Goal: Task Accomplishment & Management: Complete application form

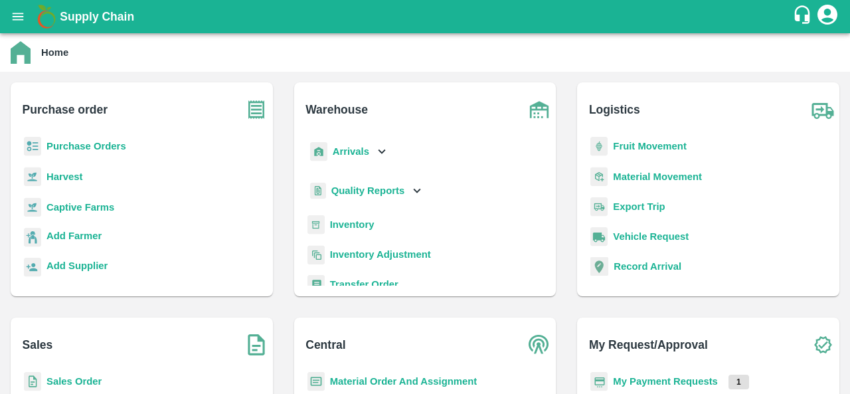
click at [78, 149] on b "Purchase Orders" at bounding box center [86, 146] width 80 height 11
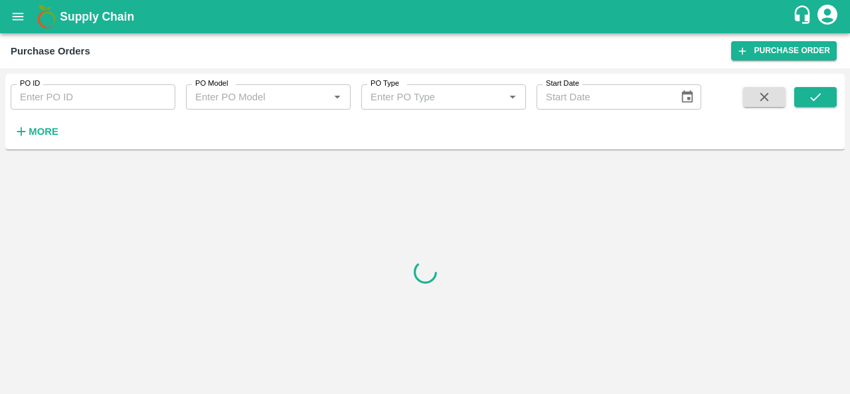
click at [37, 129] on strong "More" at bounding box center [44, 131] width 30 height 11
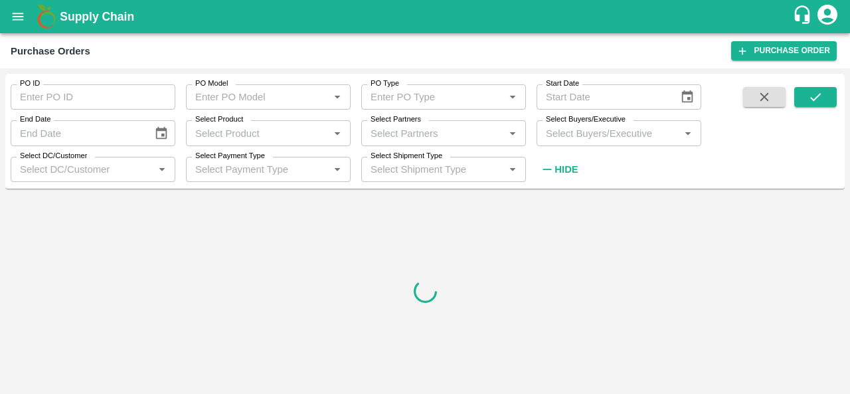
click at [629, 131] on input "Select Buyers/Executive" at bounding box center [607, 132] width 135 height 17
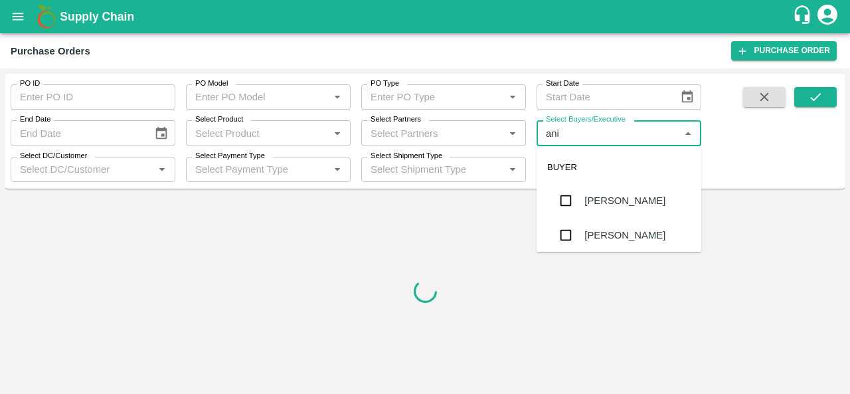
type input "anil"
click at [635, 192] on div "[PERSON_NAME]" at bounding box center [618, 200] width 165 height 35
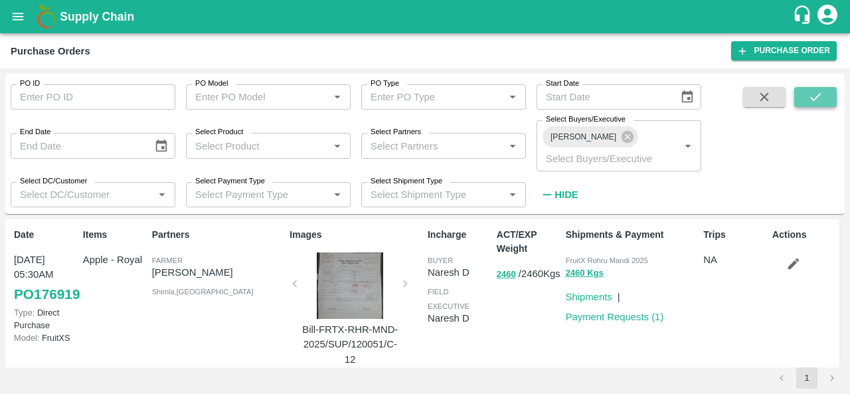
click at [817, 100] on icon "submit" at bounding box center [815, 97] width 15 height 15
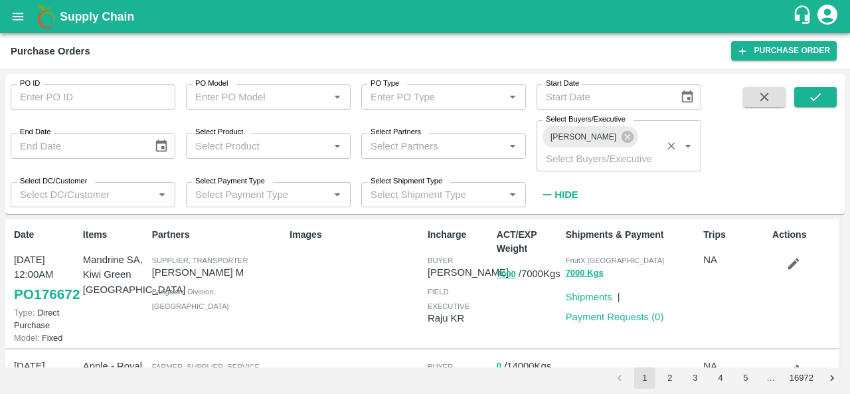
click at [635, 149] on input "Select Buyers/Executive" at bounding box center [598, 157] width 117 height 17
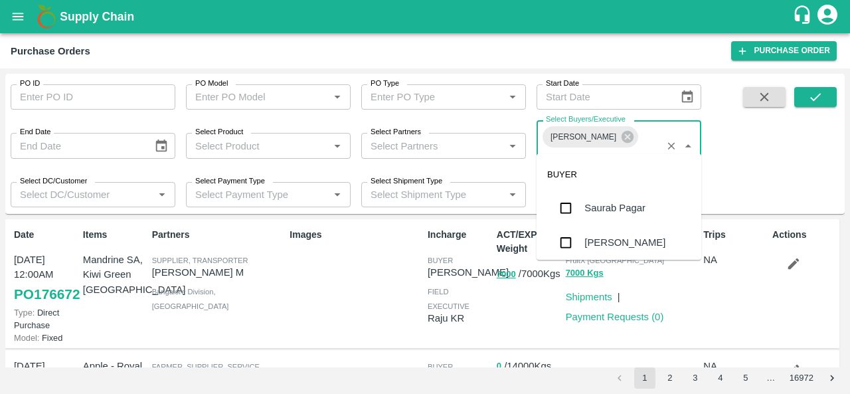
type input "abu"
click at [610, 196] on div "Abu Irshad M" at bounding box center [618, 208] width 165 height 35
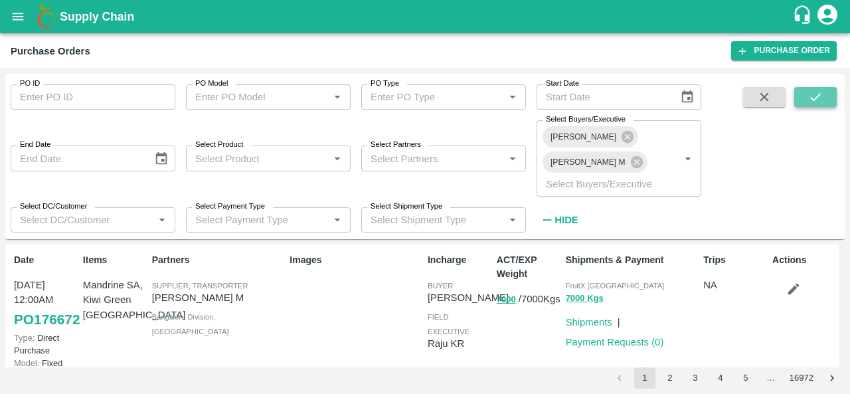
click at [804, 96] on button "submit" at bounding box center [815, 97] width 42 height 20
click at [621, 138] on icon at bounding box center [627, 137] width 12 height 12
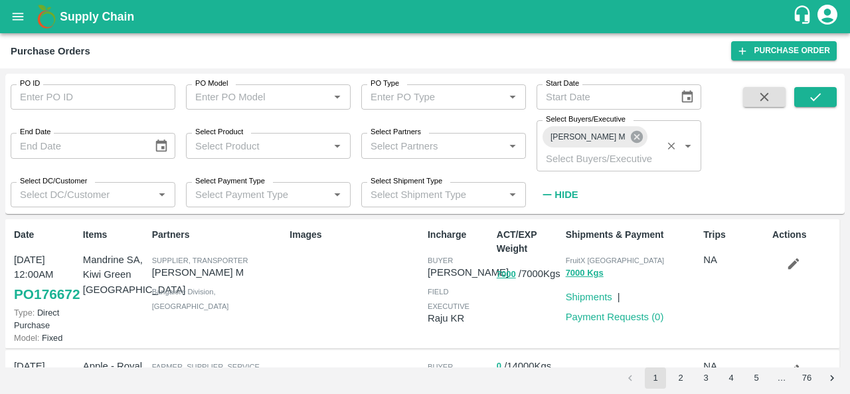
click at [630, 140] on icon at bounding box center [636, 137] width 12 height 12
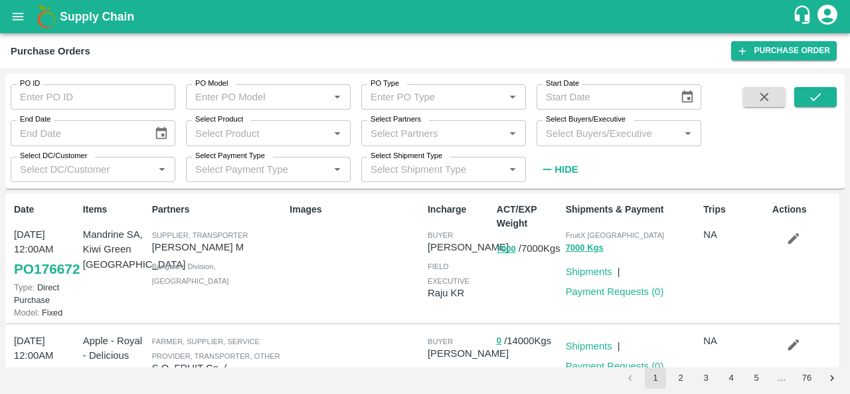
click at [407, 129] on input "Select Partners" at bounding box center [432, 132] width 135 height 17
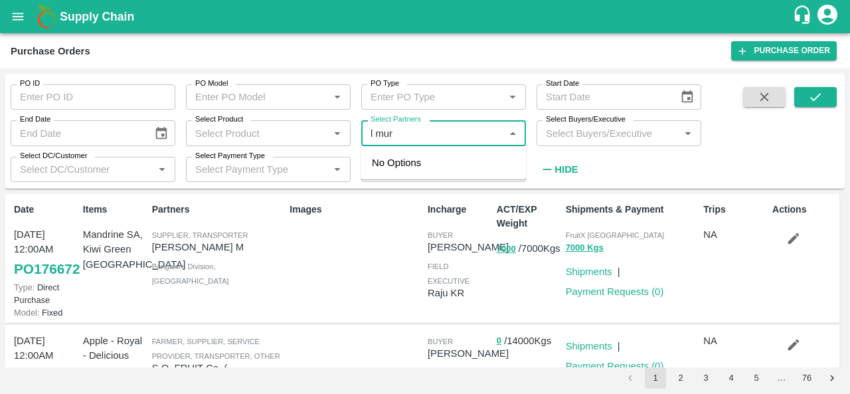
type input "l muru"
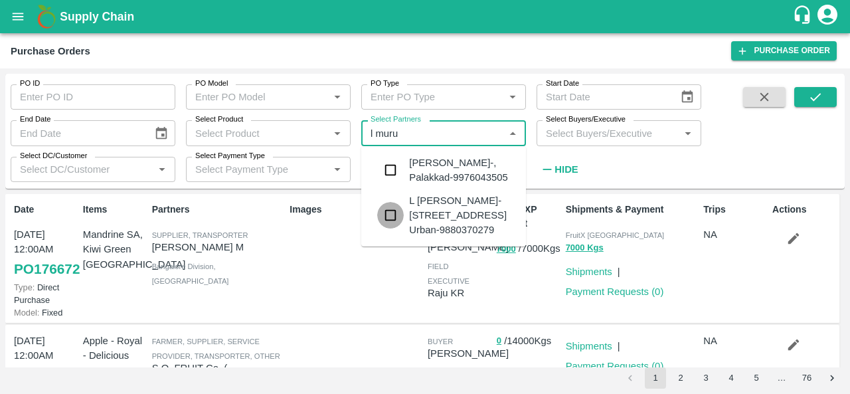
click at [397, 209] on input "checkbox" at bounding box center [390, 215] width 27 height 27
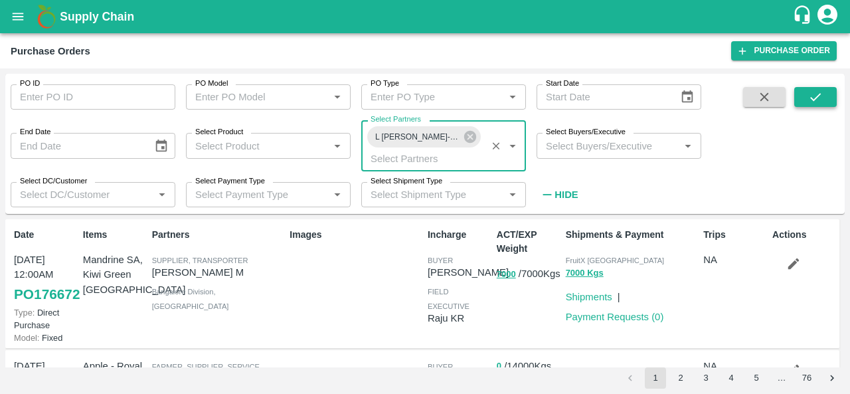
click at [826, 98] on button "submit" at bounding box center [815, 97] width 42 height 20
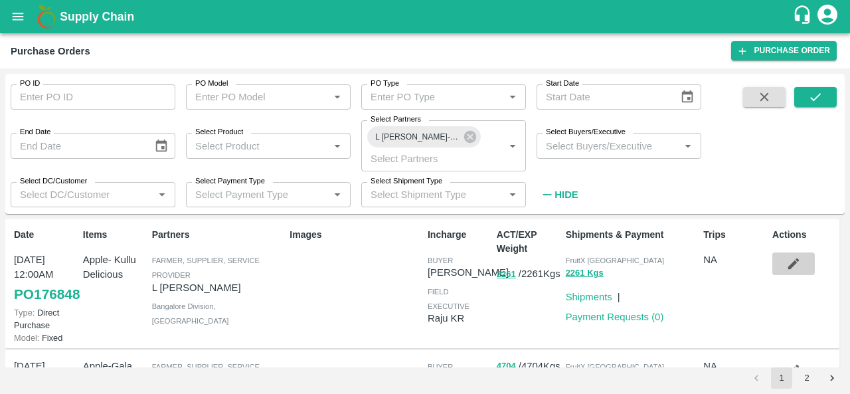
click at [794, 261] on icon "button" at bounding box center [793, 263] width 15 height 15
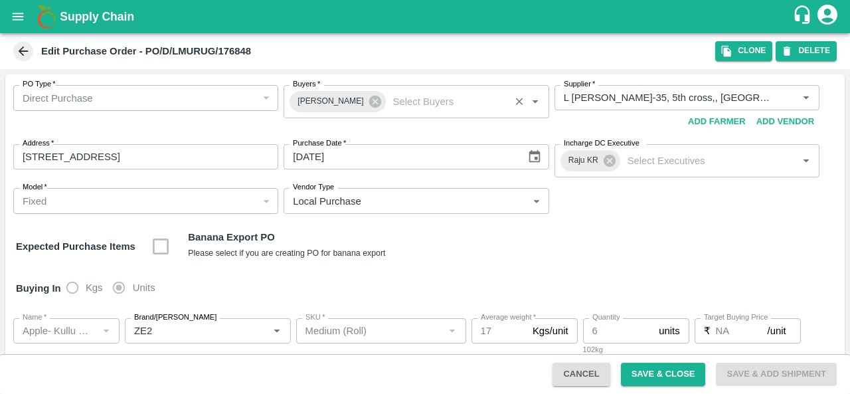
click at [390, 97] on input "Buyers   *" at bounding box center [447, 101] width 118 height 17
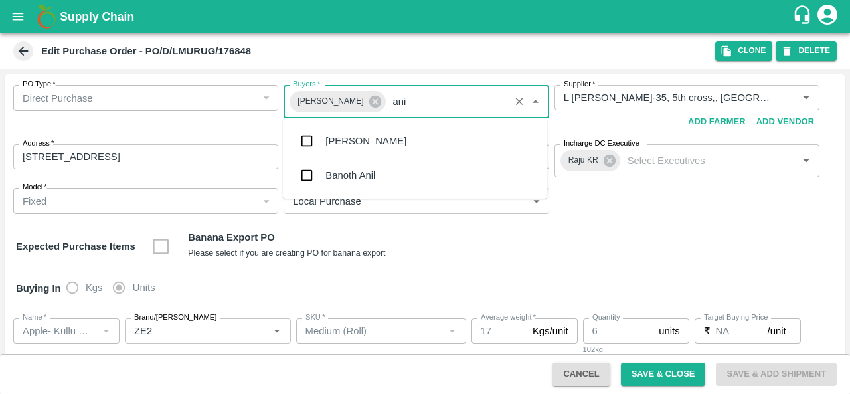
type input "anil"
click at [358, 139] on div "[PERSON_NAME]" at bounding box center [365, 140] width 81 height 15
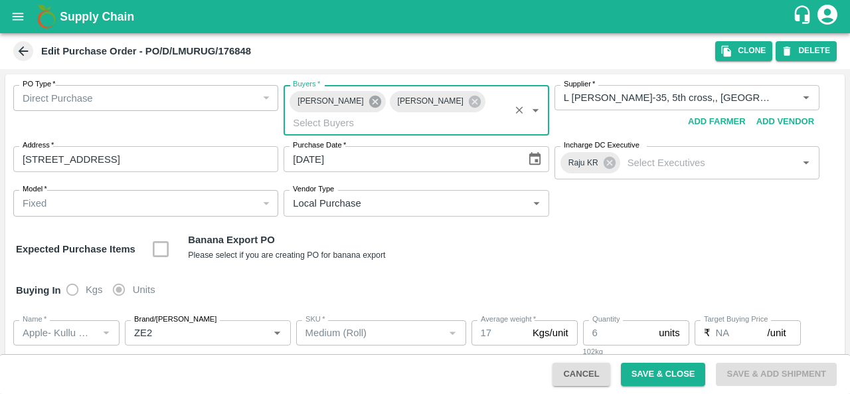
click at [370, 102] on icon at bounding box center [374, 102] width 12 height 12
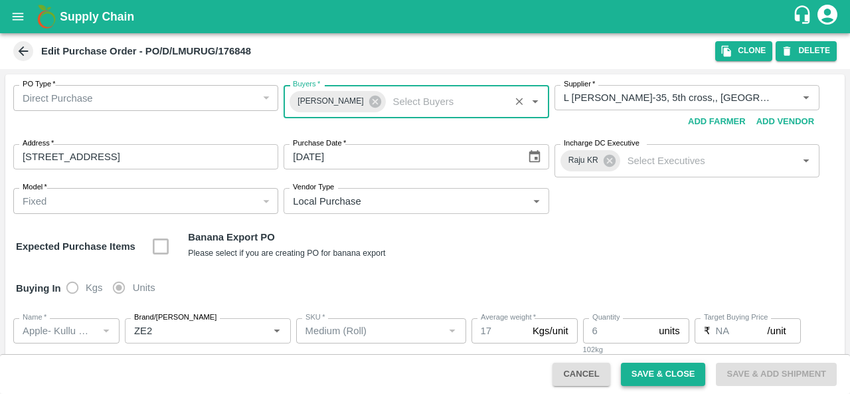
click button "Save & Close"
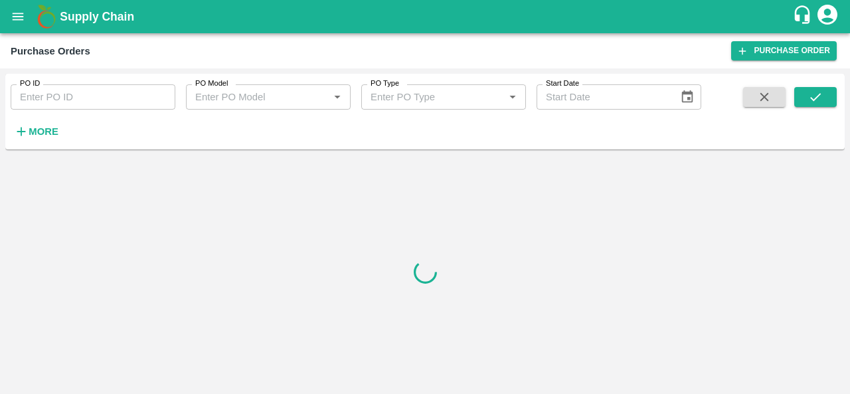
click strong "More"
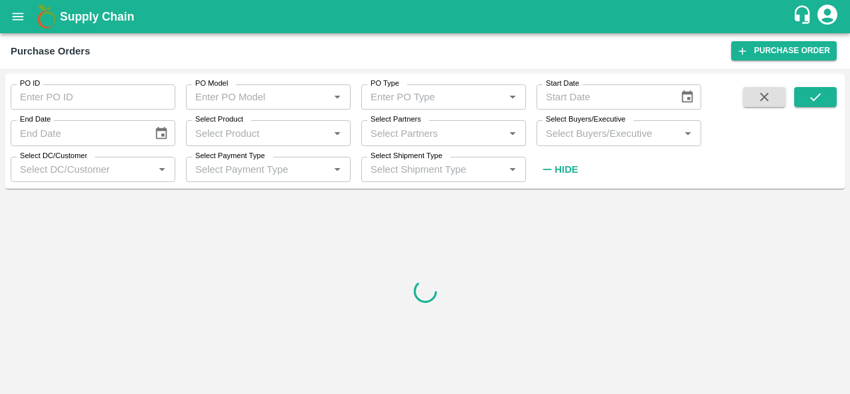
click input "Select Buyers/Executive"
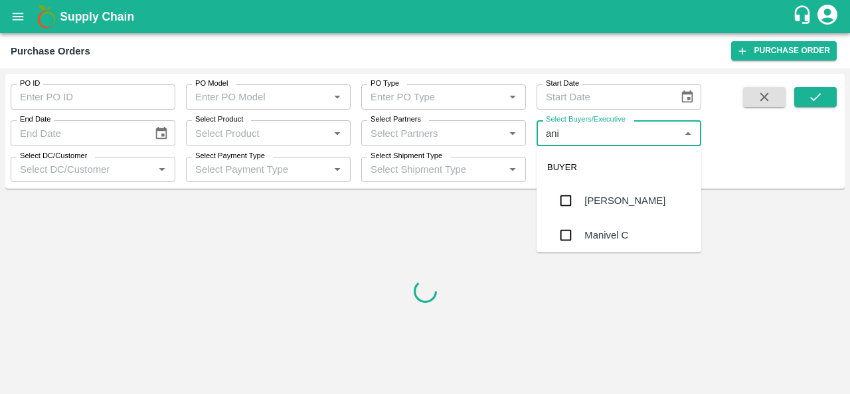
type input "anil"
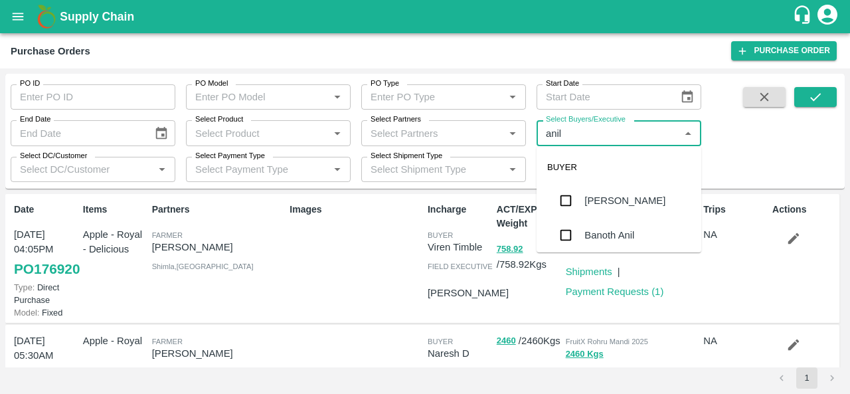
click div "[PERSON_NAME]"
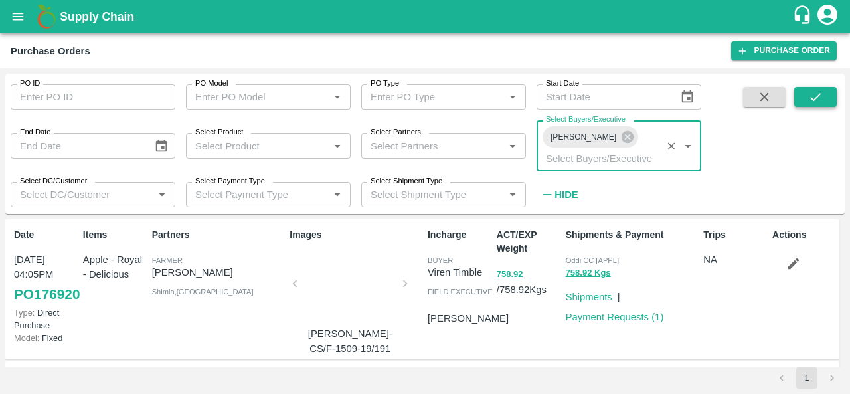
click icon "submit"
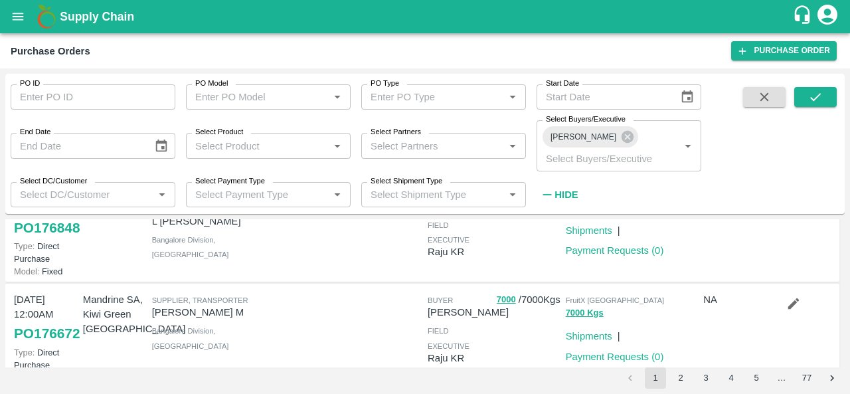
scroll to position [51, 0]
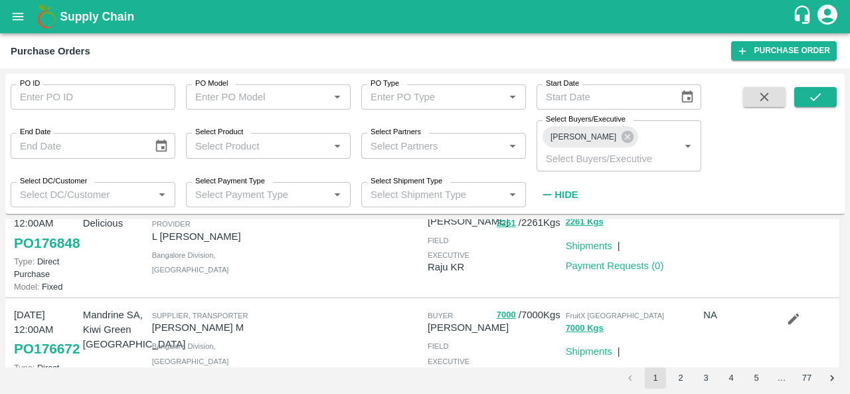
click div "Shipments & Payment FruitX Bangalore 2261 Kgs Shipments | Payment Requests ( 0 )"
click link "Payment Requests ( 0 )"
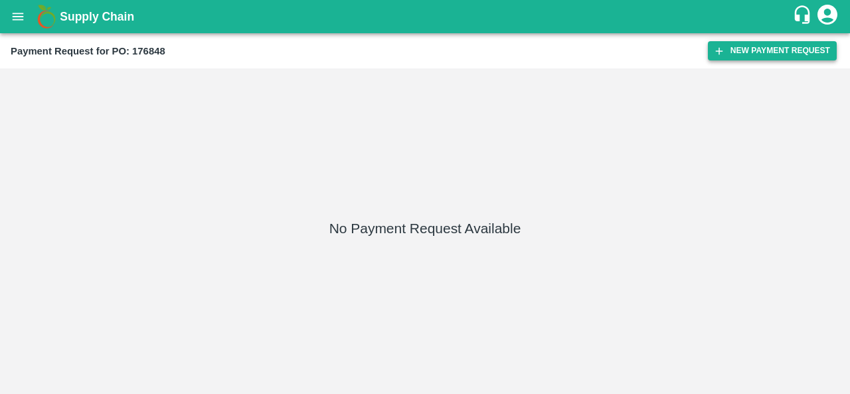
click at [736, 48] on button "New Payment Request" at bounding box center [772, 50] width 129 height 19
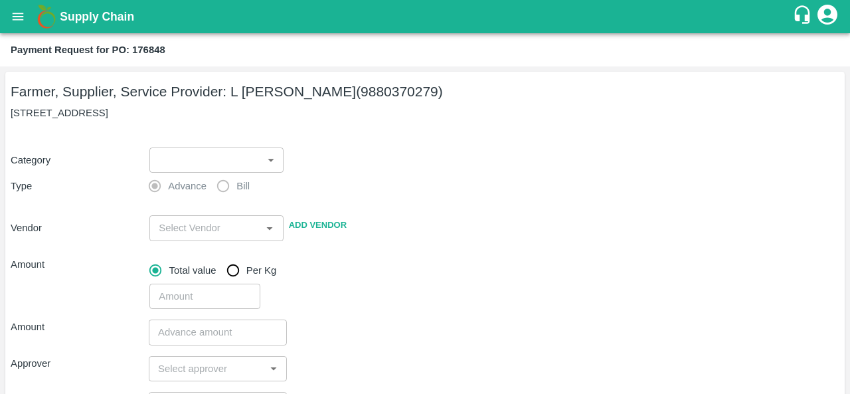
click at [210, 160] on body "Supply Chain Payment Request for PO: 176848 Farmer, Supplier, Service Provider:…" at bounding box center [425, 197] width 850 height 394
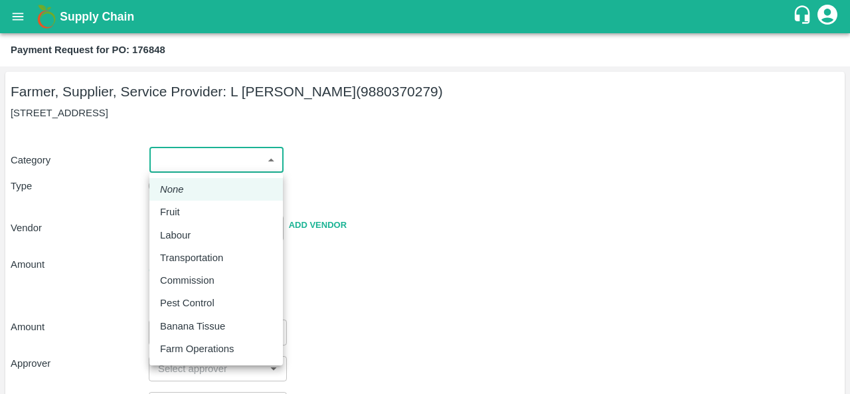
click at [189, 216] on div "Fruit" at bounding box center [216, 211] width 112 height 15
type input "1"
type input "L Murugesan - 9880370279(Farmer, Supplier, Service Provider)"
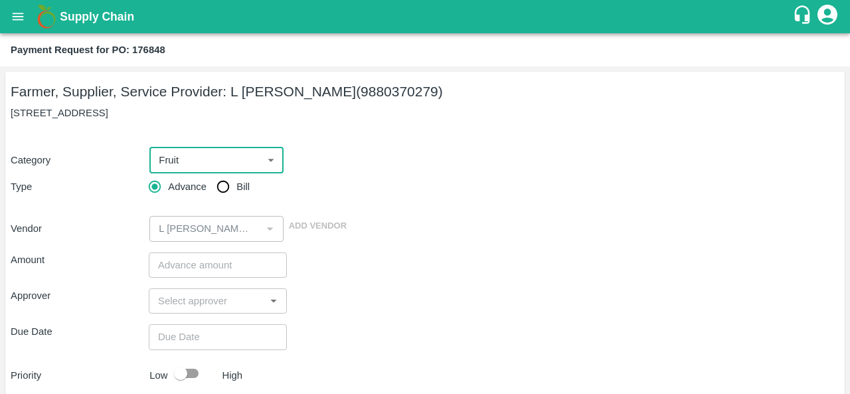
click at [228, 184] on input "Bill" at bounding box center [223, 186] width 27 height 27
radio input "true"
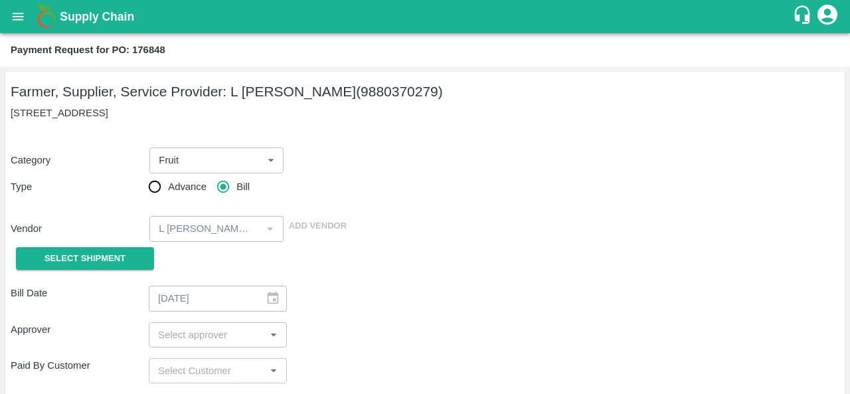
click at [103, 262] on span "Select Shipment" at bounding box center [84, 258] width 81 height 15
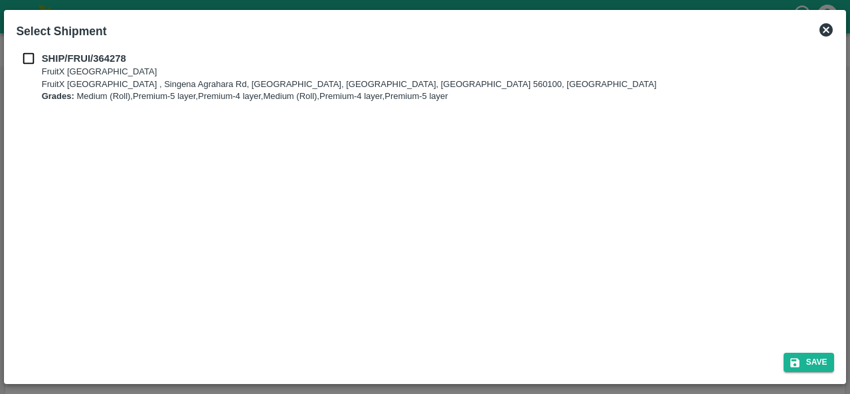
click at [27, 58] on input "checkbox" at bounding box center [28, 58] width 25 height 15
checkbox input "true"
click at [801, 360] on button "Save" at bounding box center [808, 361] width 50 height 19
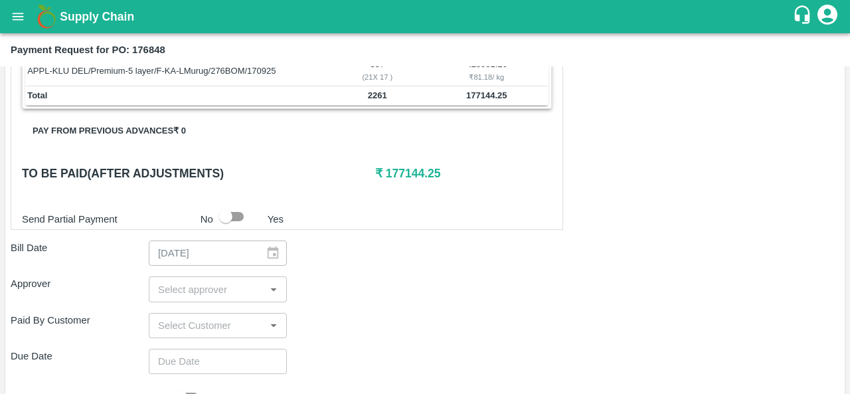
scroll to position [478, 0]
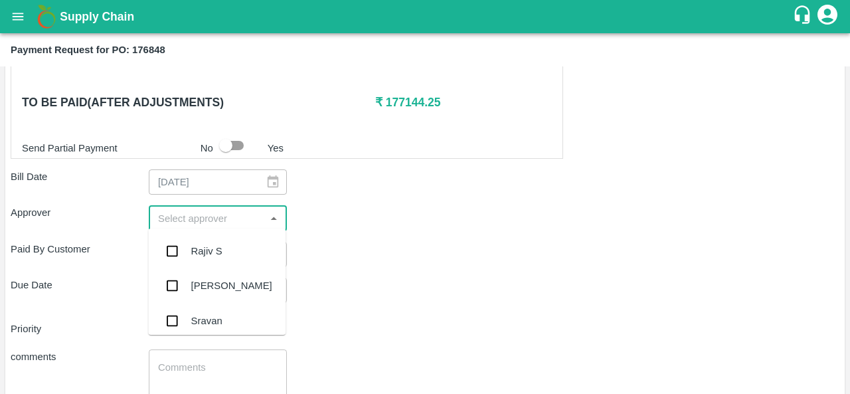
click at [210, 214] on input "input" at bounding box center [207, 217] width 108 height 17
type input "p"
type input "ara"
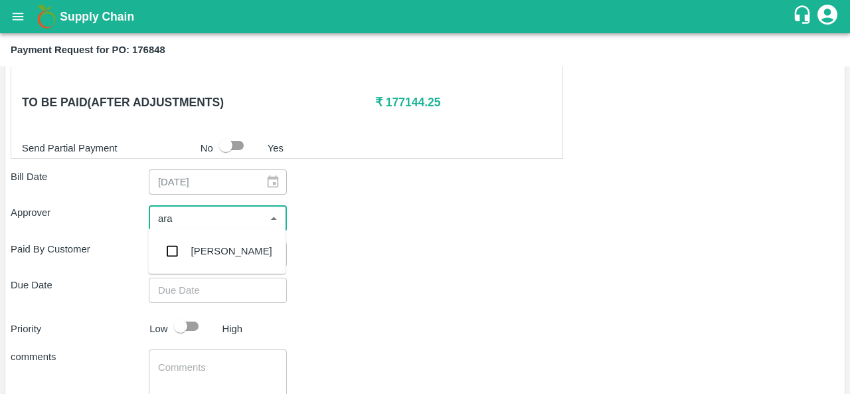
click at [211, 248] on div "[PERSON_NAME]" at bounding box center [231, 251] width 81 height 15
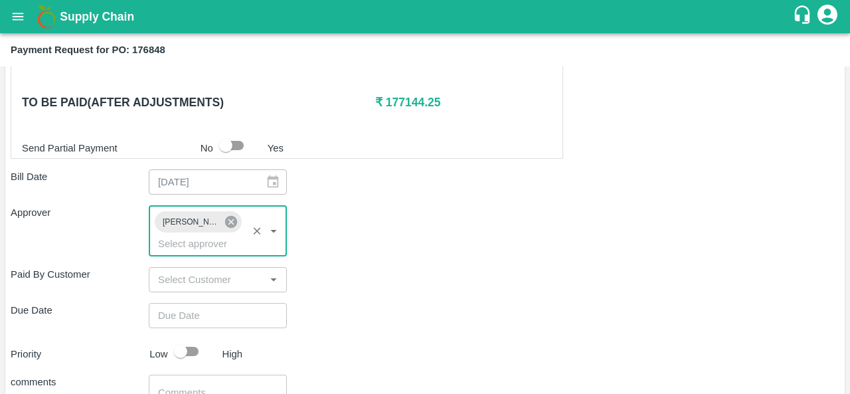
click at [235, 220] on icon at bounding box center [231, 222] width 12 height 12
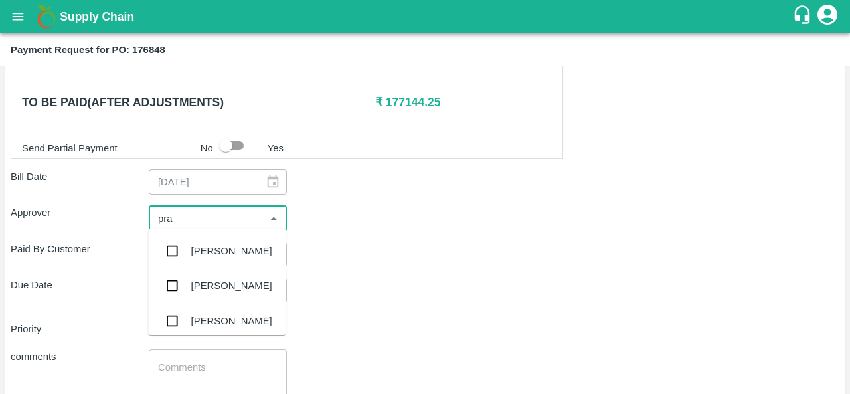
type input "prav"
click at [222, 245] on div "Praveen Kumar" at bounding box center [231, 251] width 81 height 15
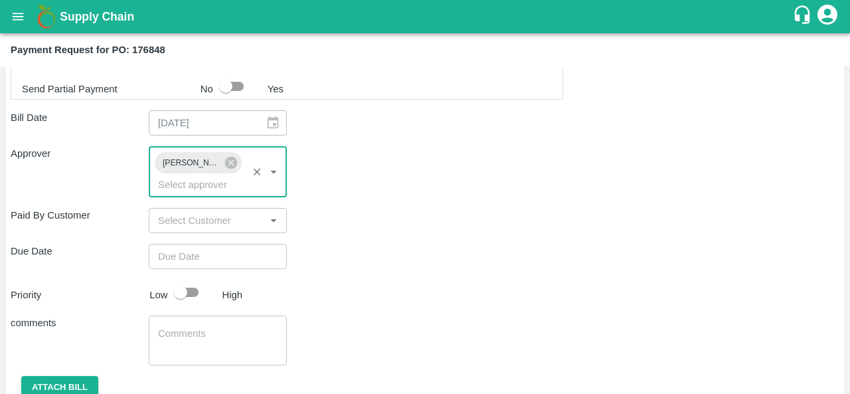
scroll to position [538, 0]
type input "DD/MM/YYYY hh:mm aa"
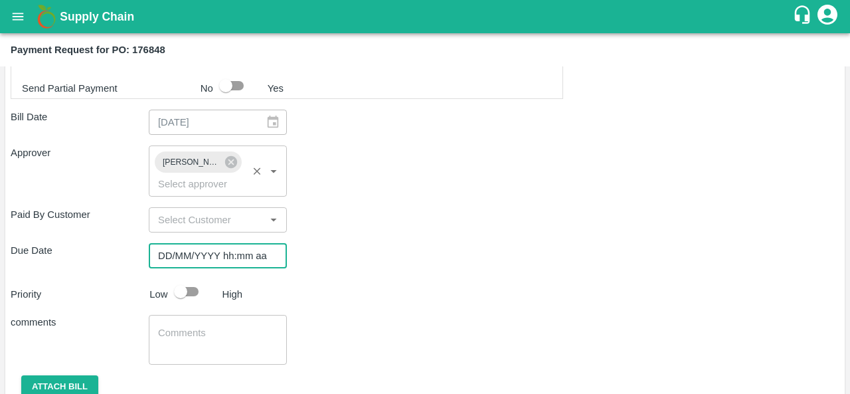
click at [184, 257] on input "DD/MM/YYYY hh:mm aa" at bounding box center [213, 255] width 129 height 25
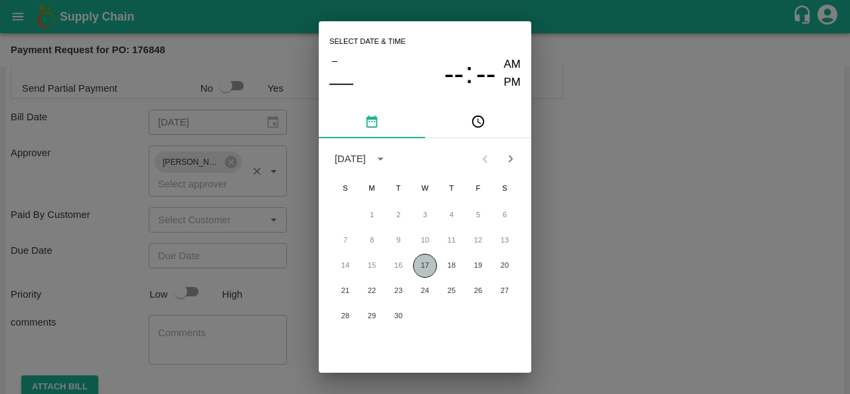
click at [426, 266] on button "17" at bounding box center [425, 266] width 24 height 24
type input "17/09/2025 12:00 AM"
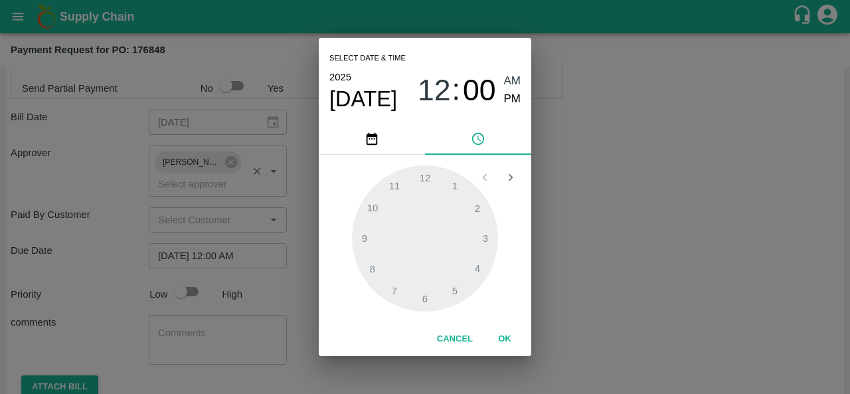
click at [523, 243] on div "1 2 3 4 5 6 7 8 9 10 11 12" at bounding box center [425, 238] width 212 height 167
click at [562, 244] on div "Select date & time 2025 Sep 17 12 : 00 AM PM 1 2 3 4 5 6 7 8 9 10 11 12 Cancel …" at bounding box center [425, 197] width 850 height 394
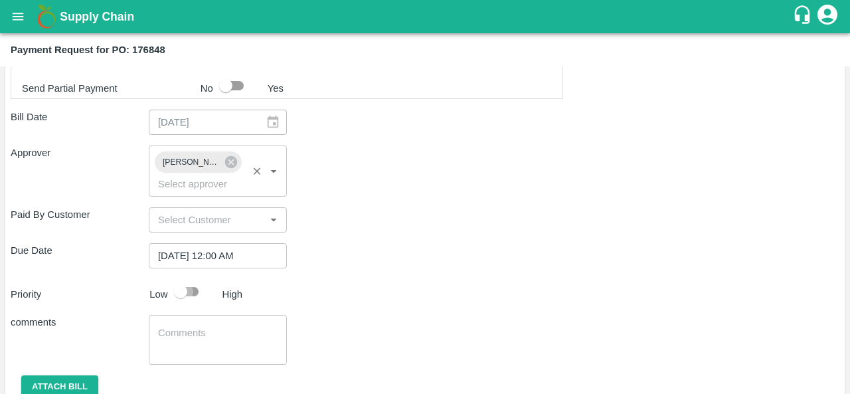
click at [191, 293] on input "checkbox" at bounding box center [181, 291] width 76 height 25
checkbox input "true"
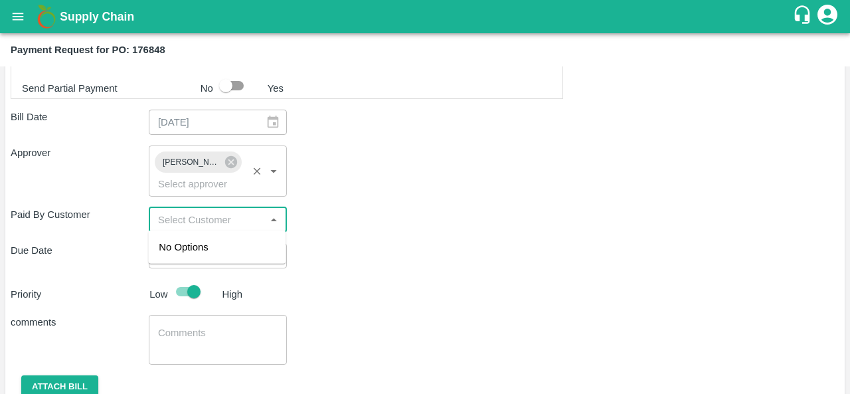
click at [210, 221] on input "input" at bounding box center [207, 219] width 108 height 17
type input "green"
checkbox input "false"
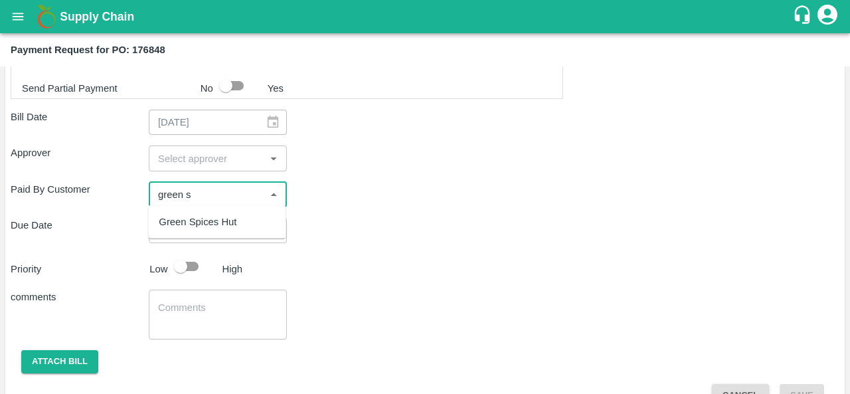
click at [210, 221] on div "Green Spices Hut" at bounding box center [198, 221] width 78 height 15
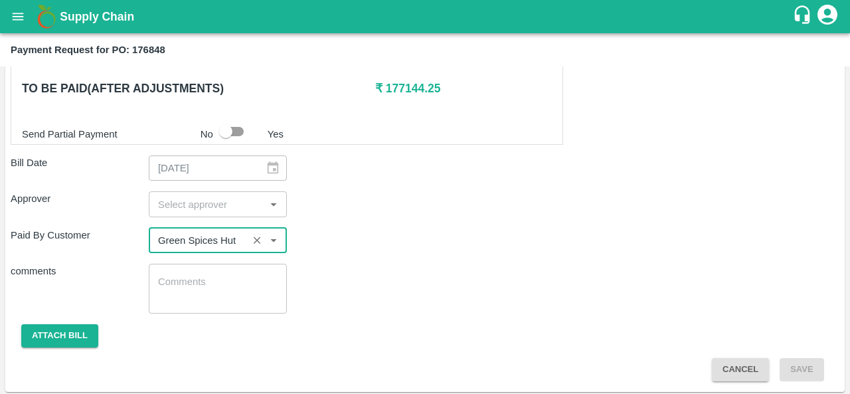
type input "Green Spices Hut"
click at [215, 199] on input "input" at bounding box center [207, 203] width 108 height 17
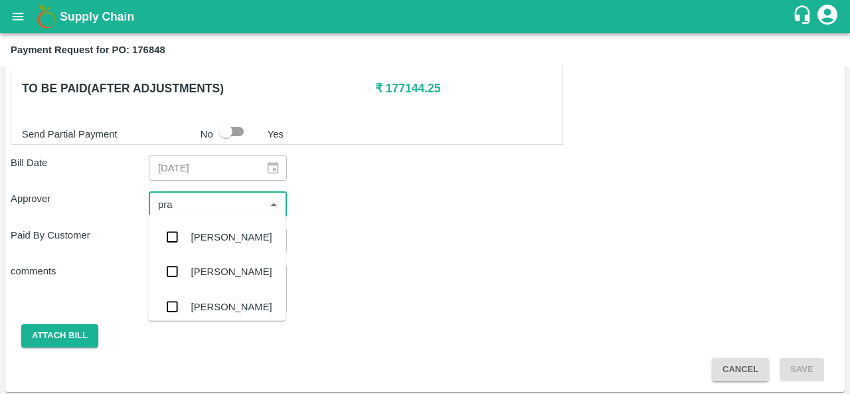
type input "prav"
click at [223, 241] on div "[PERSON_NAME]" at bounding box center [231, 237] width 81 height 15
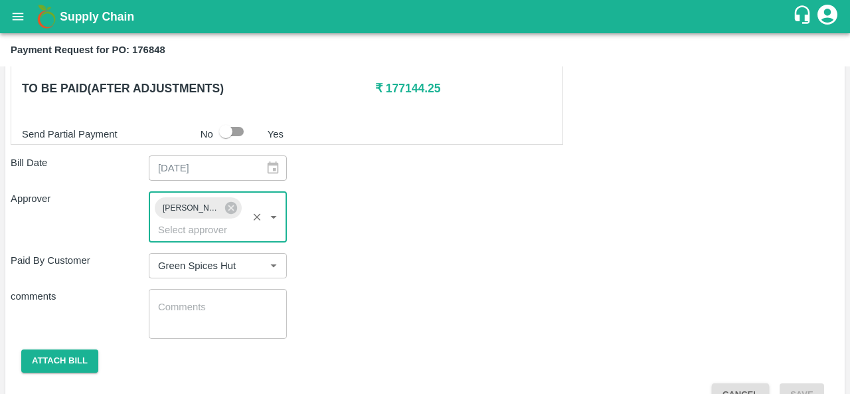
click at [433, 258] on div "Paid By Customer ​" at bounding box center [425, 265] width 828 height 25
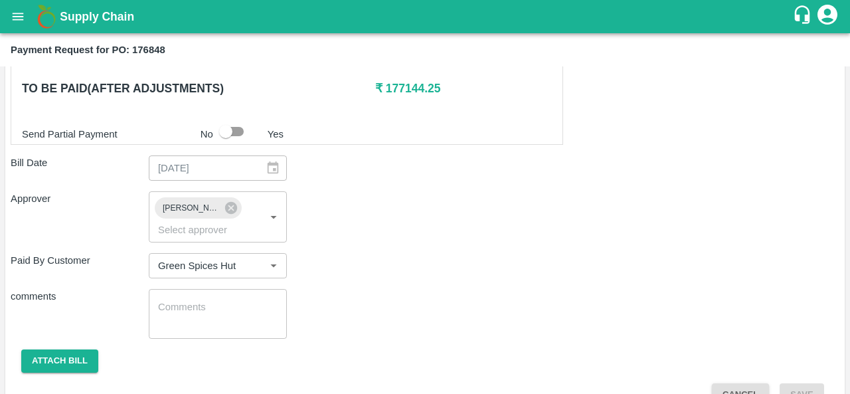
scroll to position [517, 0]
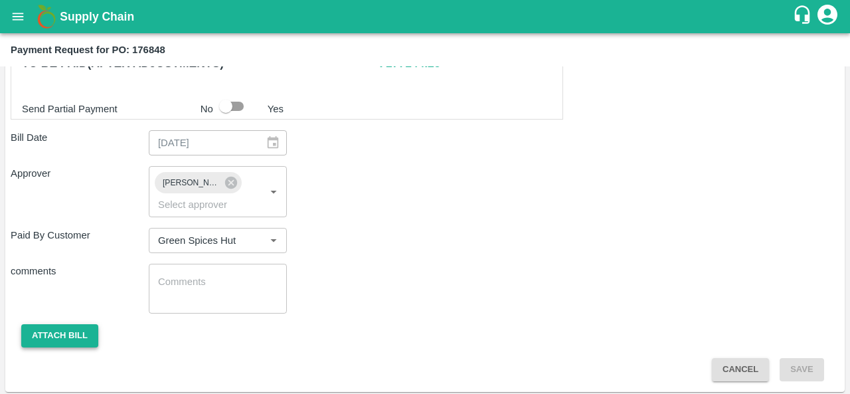
click at [59, 329] on button "Attach bill" at bounding box center [59, 335] width 77 height 23
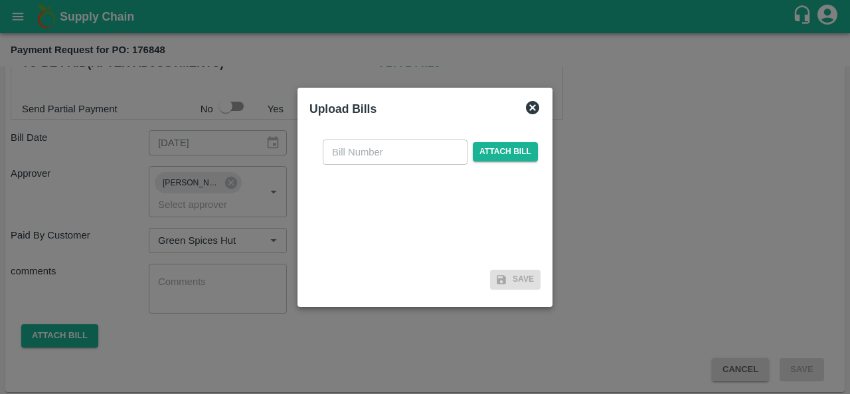
click at [379, 151] on input "text" at bounding box center [395, 151] width 145 height 25
type input "176848"
click at [495, 151] on span "Attach bill" at bounding box center [505, 151] width 65 height 19
click at [0, 0] on input "Attach bill" at bounding box center [0, 0] width 0 height 0
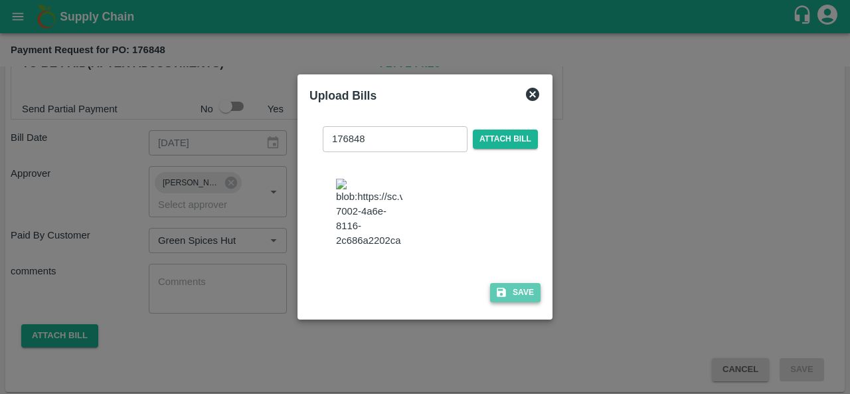
click at [512, 296] on button "Save" at bounding box center [515, 292] width 50 height 19
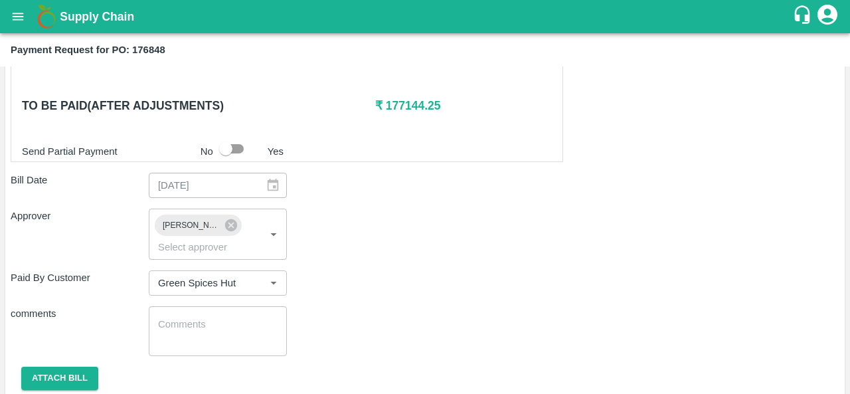
scroll to position [493, 0]
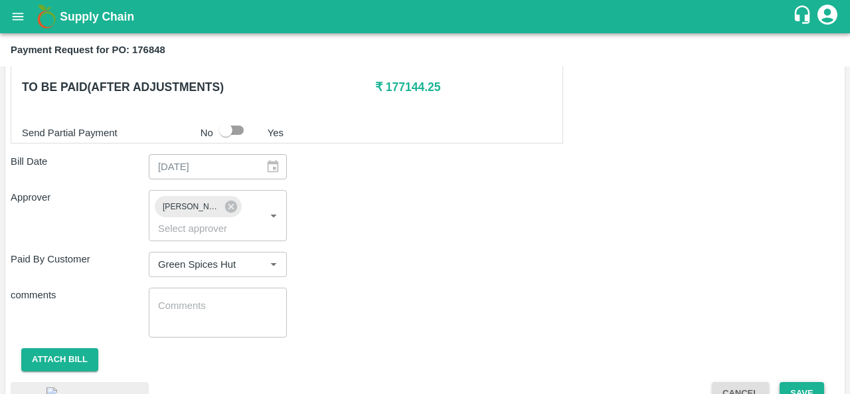
click at [788, 382] on button "Save" at bounding box center [801, 393] width 44 height 23
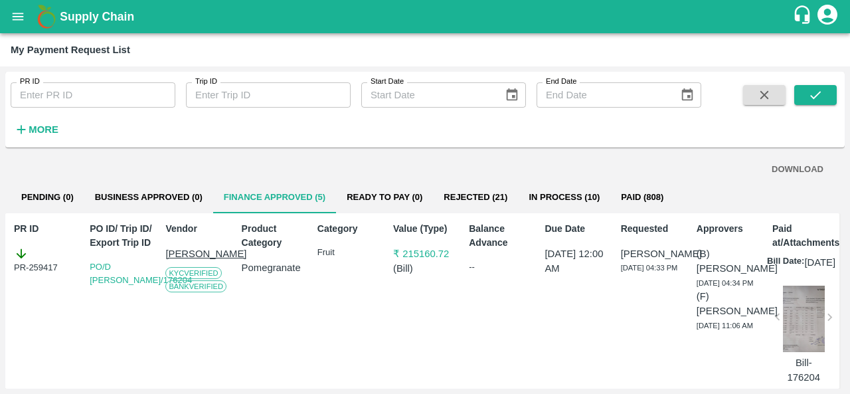
scroll to position [41, 0]
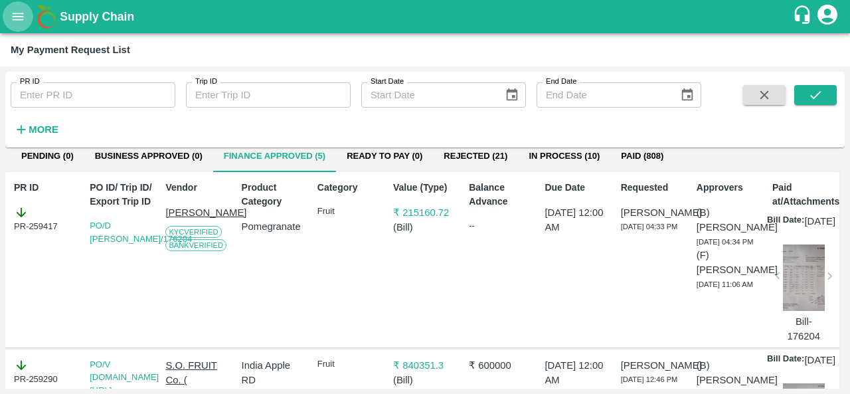
click at [15, 23] on icon "open drawer" at bounding box center [18, 16] width 15 height 15
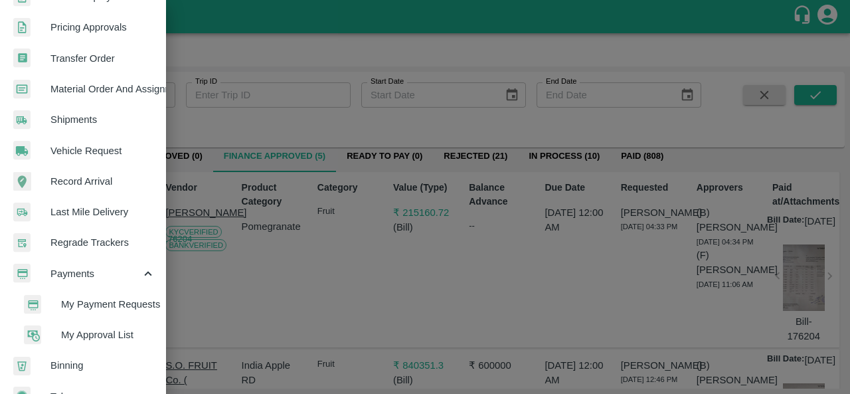
scroll to position [424, 0]
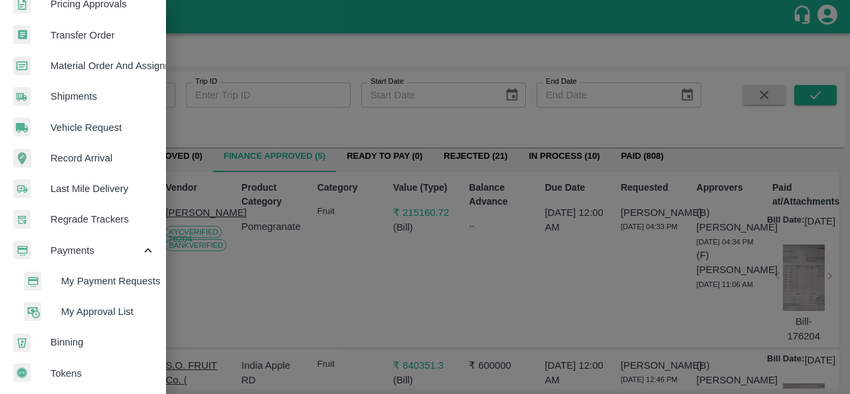
click at [97, 277] on span "My Payment Requests" at bounding box center [108, 281] width 94 height 15
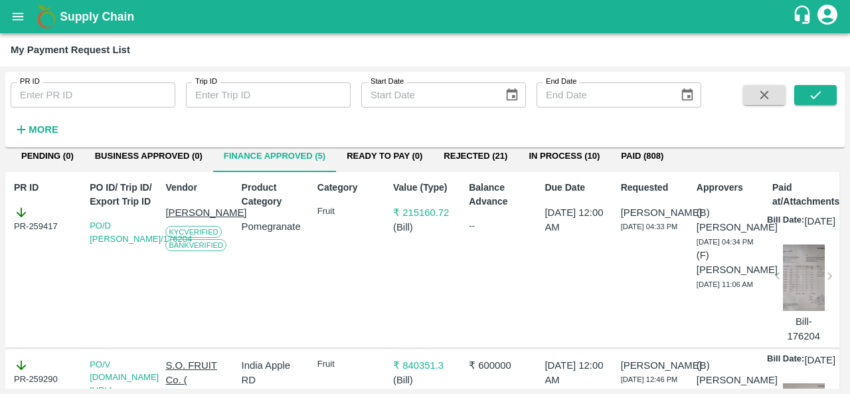
scroll to position [0, 0]
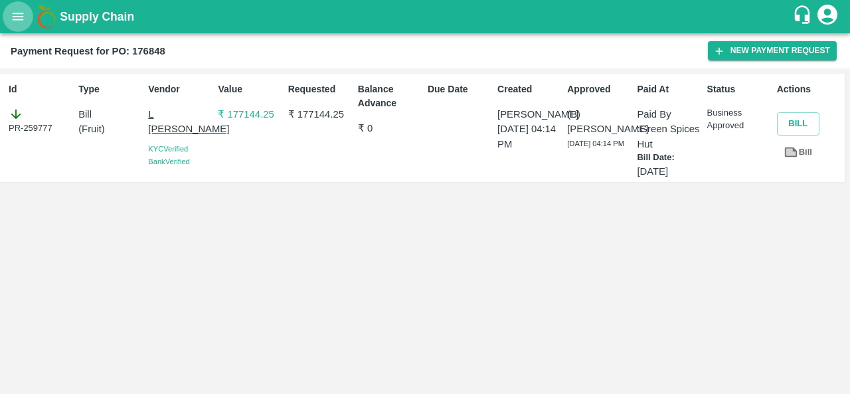
click at [14, 10] on icon "open drawer" at bounding box center [18, 16] width 15 height 15
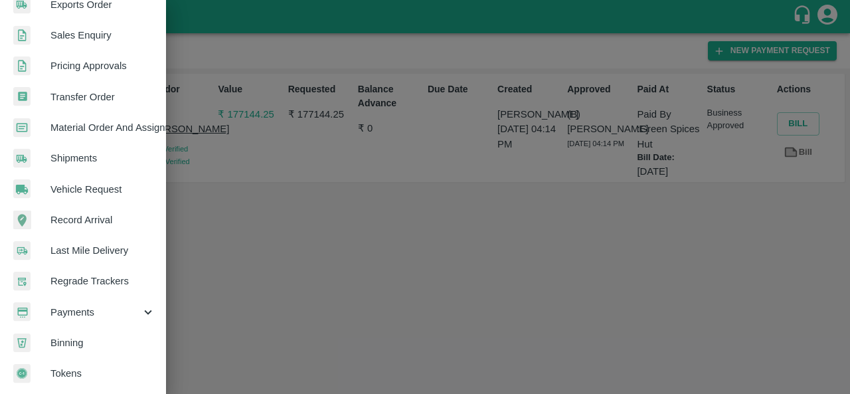
scroll to position [362, 0]
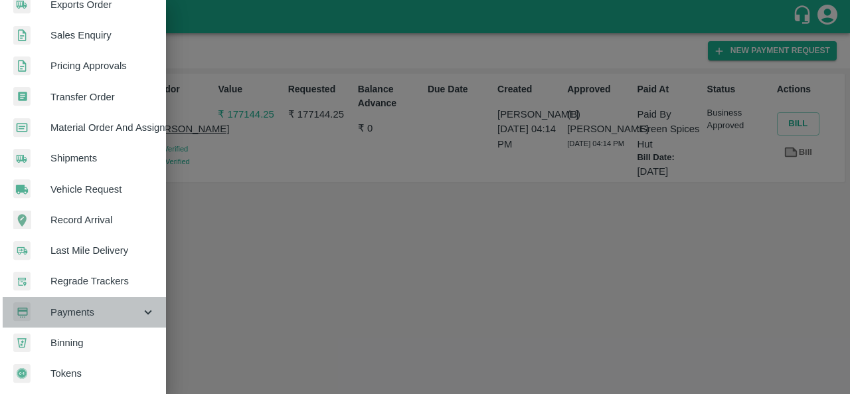
click at [85, 307] on span "Payments" at bounding box center [95, 312] width 90 height 15
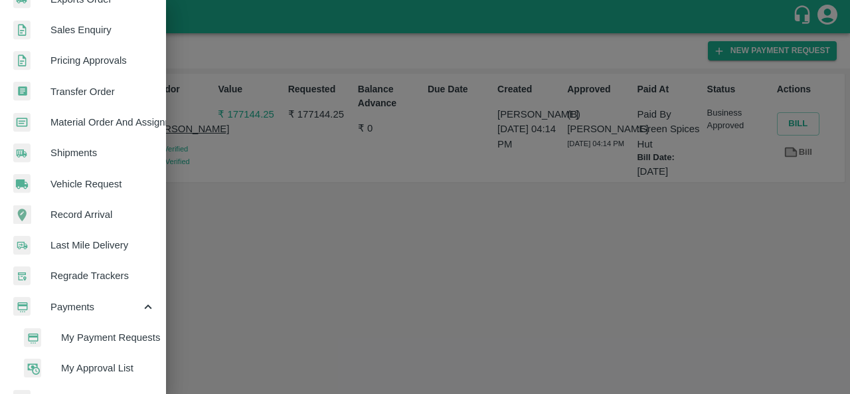
click at [104, 341] on span "My Payment Requests" at bounding box center [108, 337] width 94 height 15
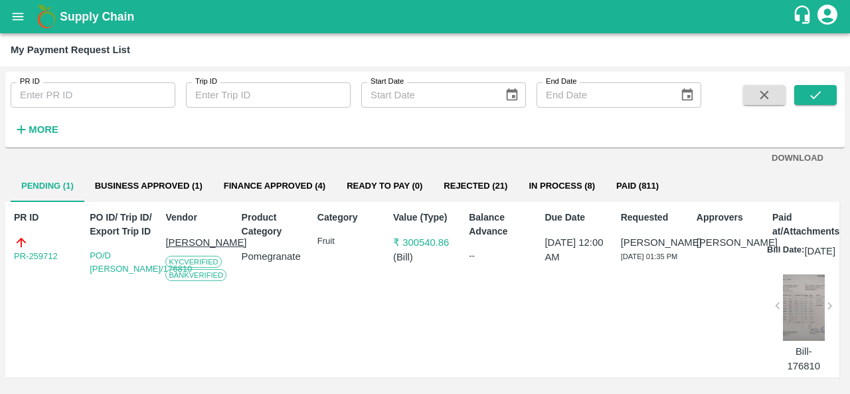
scroll to position [30, 0]
click at [551, 170] on button "In Process (8)" at bounding box center [562, 186] width 88 height 32
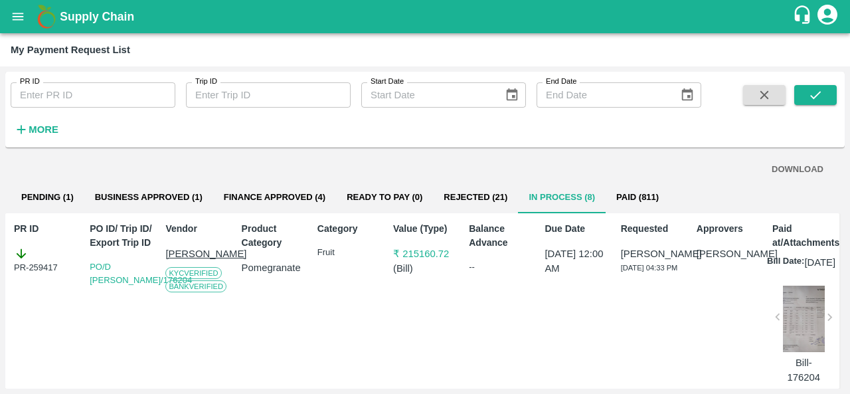
drag, startPoint x: 551, startPoint y: 168, endPoint x: 453, endPoint y: 180, distance: 98.3
click at [453, 180] on div "DOWNLOAD" at bounding box center [424, 169] width 807 height 23
click at [36, 203] on button "Pending (1)" at bounding box center [48, 197] width 74 height 32
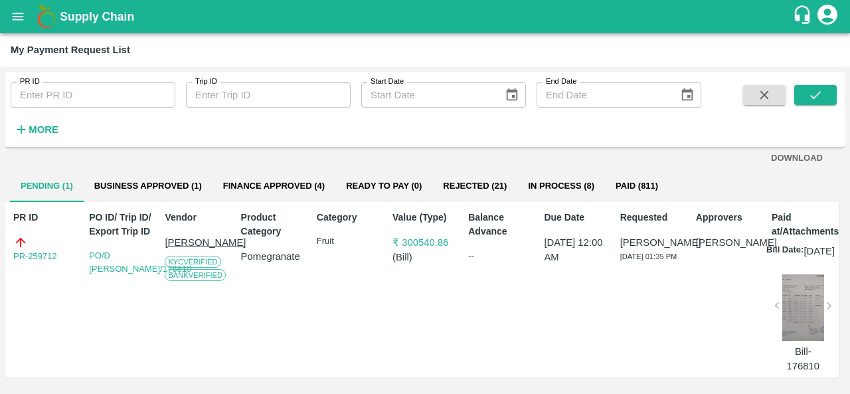
scroll to position [32, 1]
click at [562, 170] on button "In Process (8)" at bounding box center [561, 186] width 88 height 32
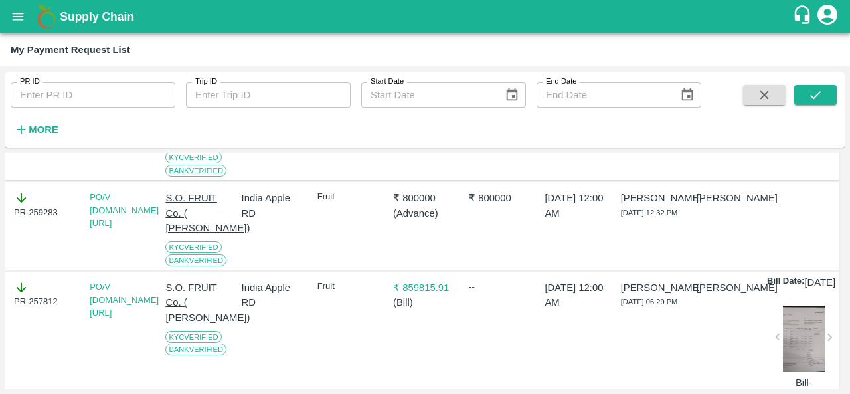
scroll to position [480, 0]
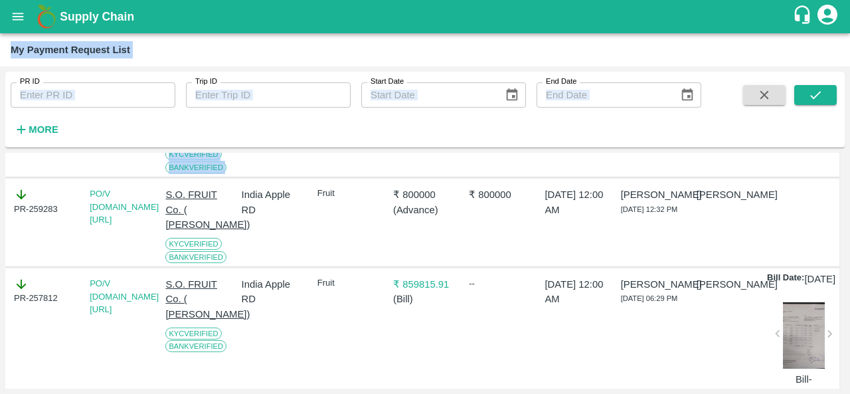
drag, startPoint x: 562, startPoint y: 157, endPoint x: 692, endPoint y: 25, distance: 185.4
click at [692, 25] on div "Supply Chain My Payment Request List PR ID PR ID Trip ID Trip ID Start Date Sta…" at bounding box center [425, 197] width 850 height 394
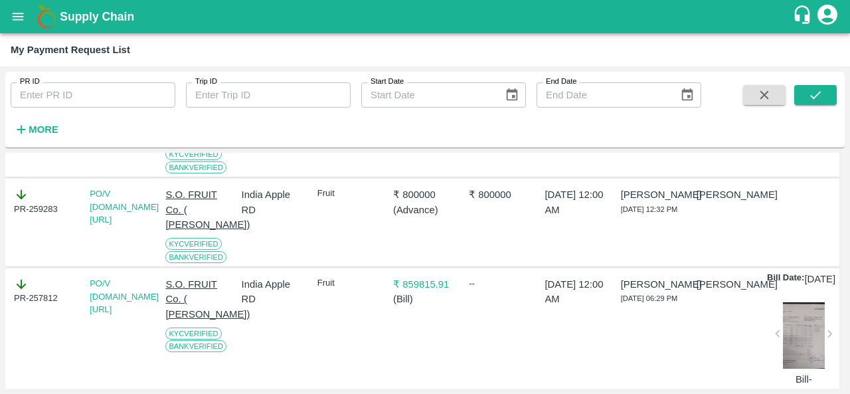
click at [780, 251] on div at bounding box center [801, 222] width 69 height 81
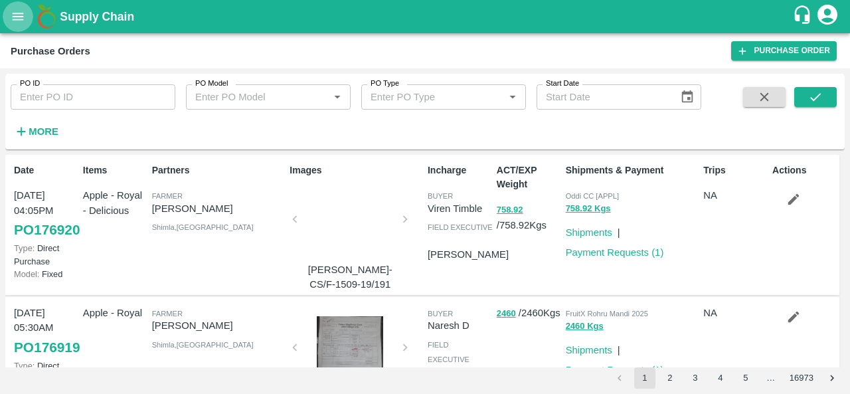
click at [16, 6] on button "open drawer" at bounding box center [18, 16] width 31 height 31
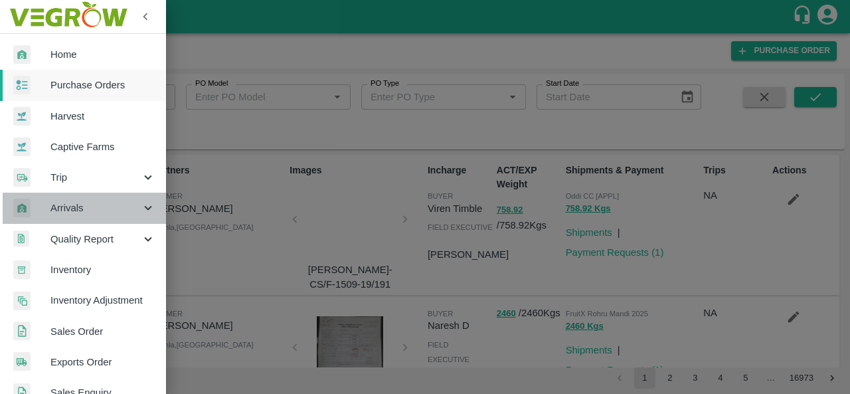
click at [90, 213] on span "Arrivals" at bounding box center [95, 207] width 90 height 15
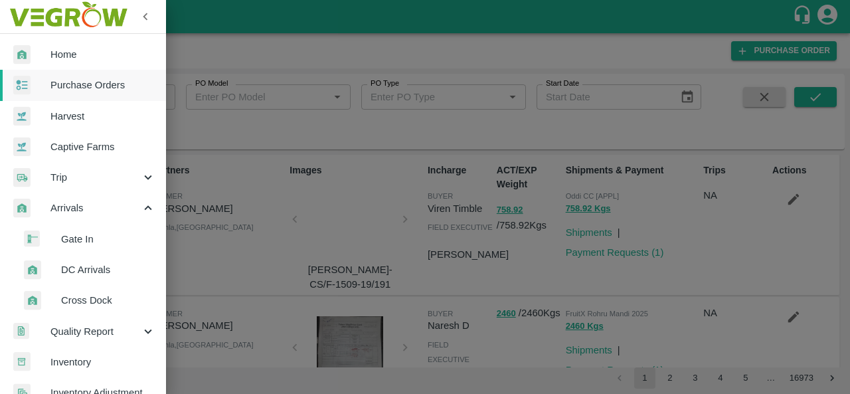
click at [83, 268] on span "DC Arrivals" at bounding box center [108, 269] width 94 height 15
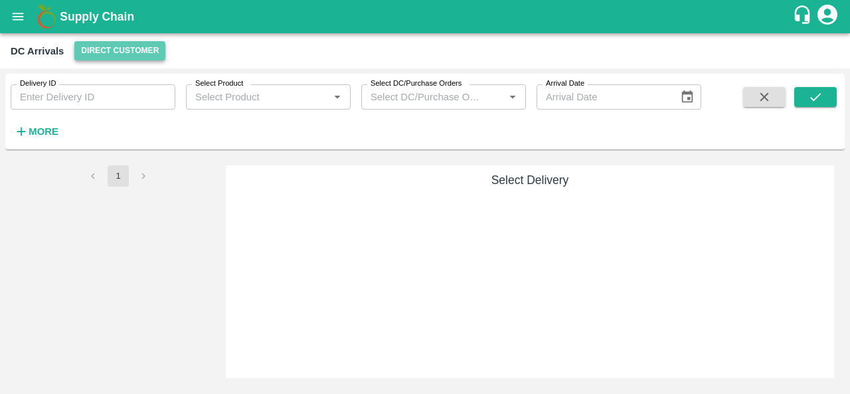
click at [118, 58] on button "Direct Customer" at bounding box center [119, 50] width 91 height 19
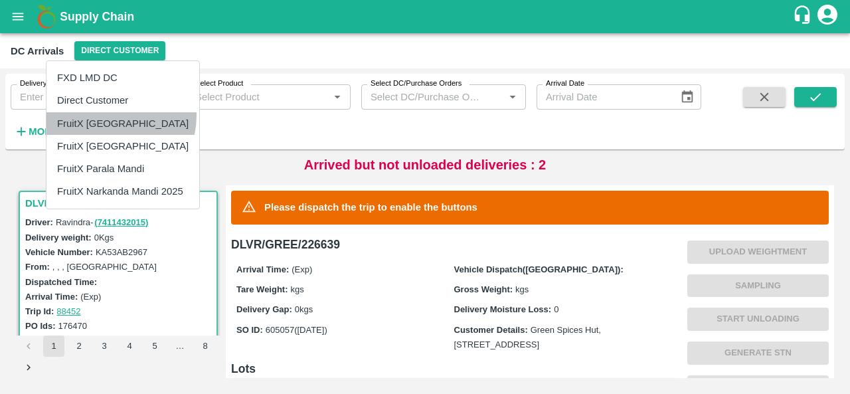
click at [110, 115] on li "FruitX [GEOGRAPHIC_DATA]" at bounding box center [122, 123] width 153 height 23
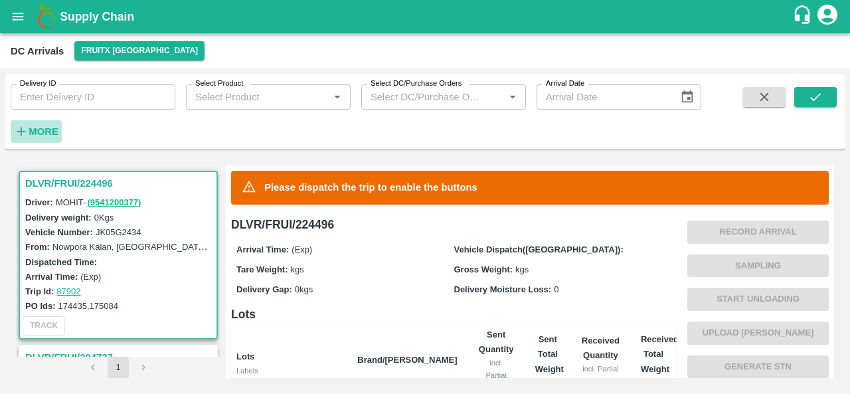
click at [35, 139] on h6 "More" at bounding box center [44, 131] width 30 height 17
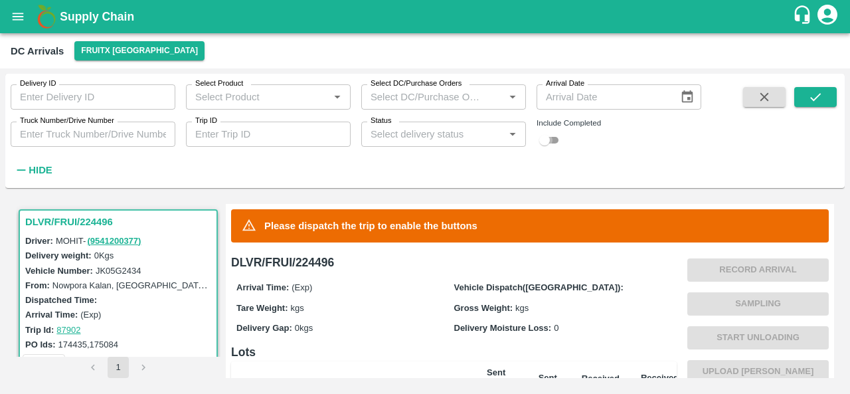
click at [550, 144] on input "checkbox" at bounding box center [544, 140] width 48 height 16
checkbox input "true"
click at [813, 96] on icon "submit" at bounding box center [815, 97] width 15 height 15
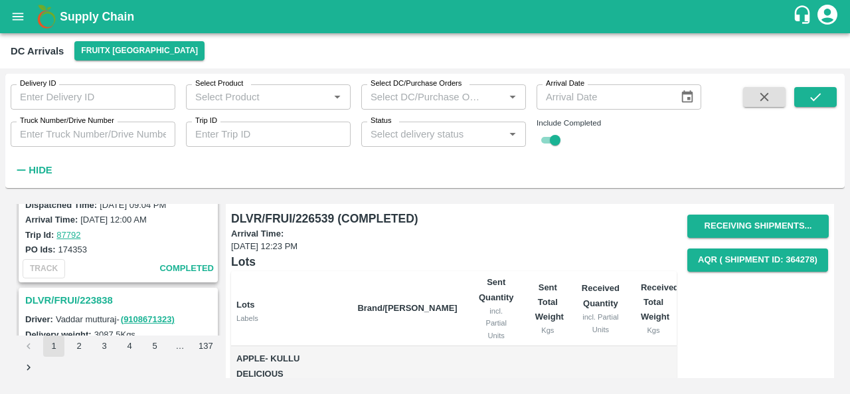
scroll to position [3658, 0]
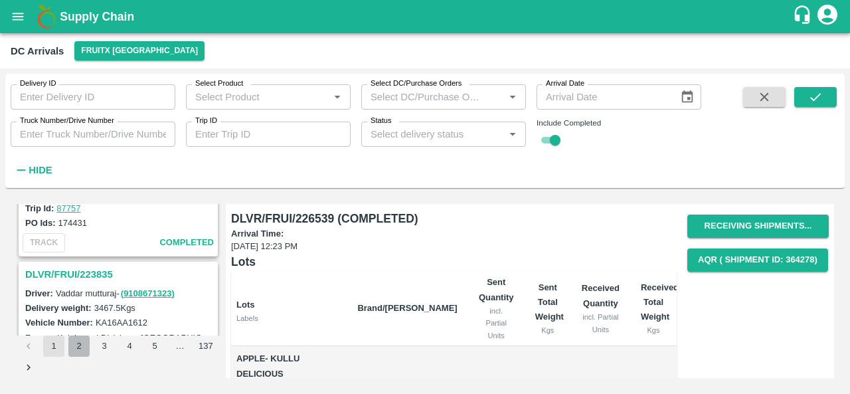
click at [84, 349] on button "2" at bounding box center [78, 345] width 21 height 21
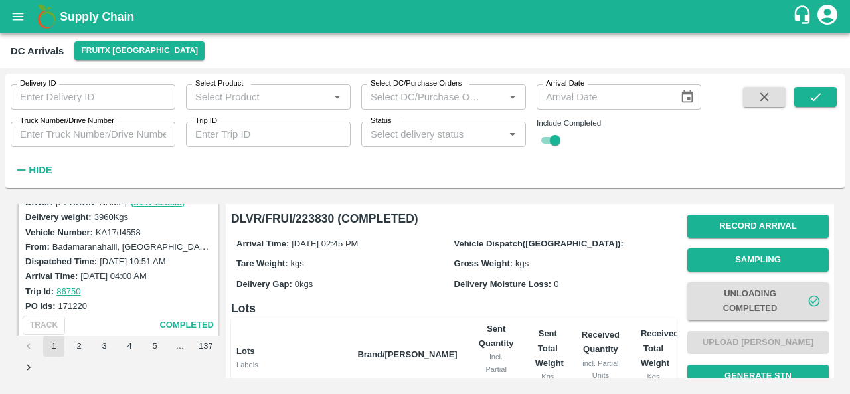
scroll to position [3581, 0]
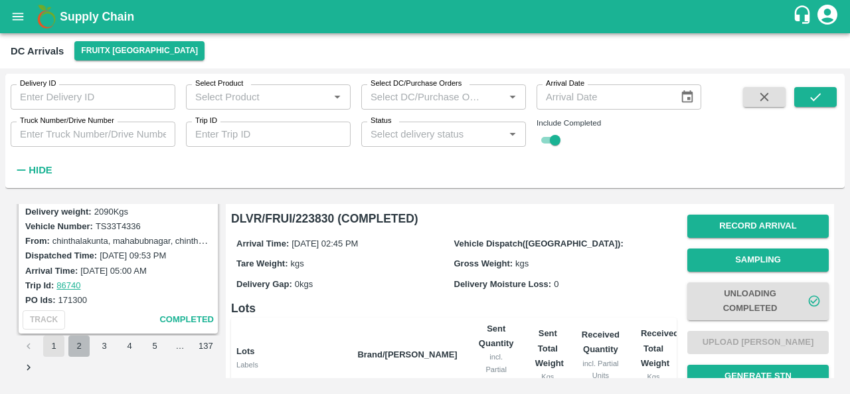
click at [84, 341] on button "2" at bounding box center [78, 345] width 21 height 21
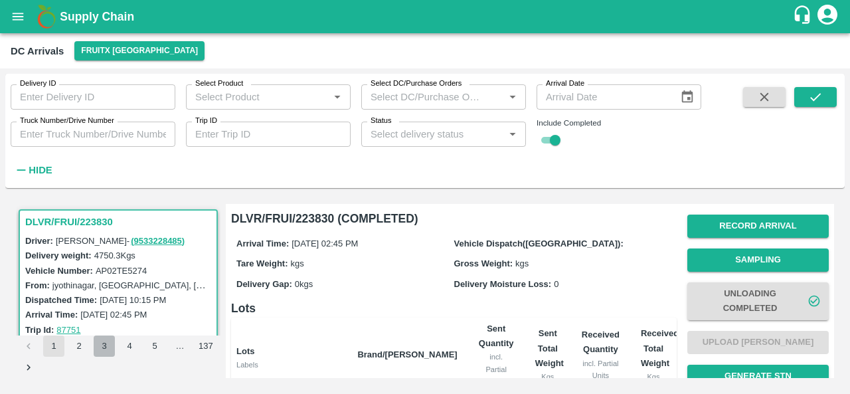
click at [108, 346] on button "3" at bounding box center [104, 345] width 21 height 21
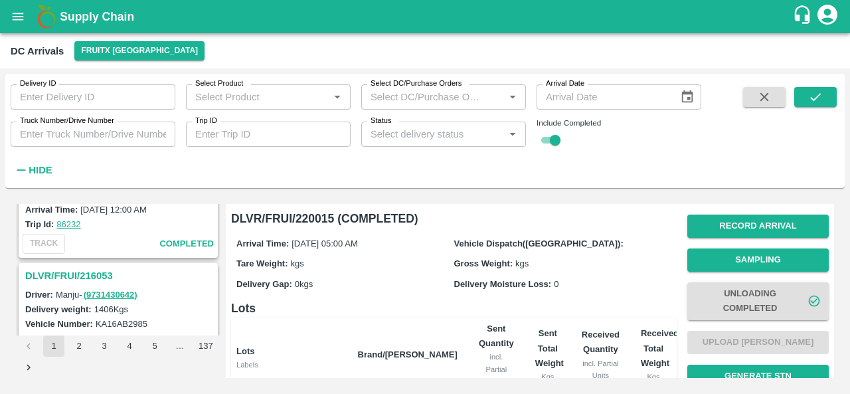
scroll to position [3319, 0]
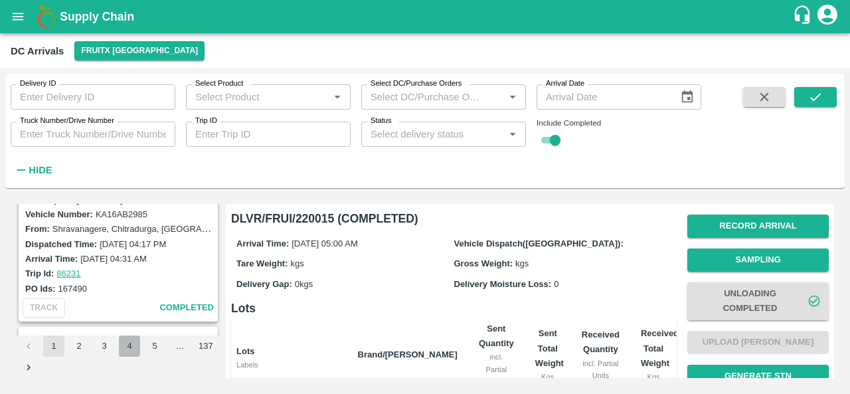
click at [128, 347] on button "4" at bounding box center [129, 345] width 21 height 21
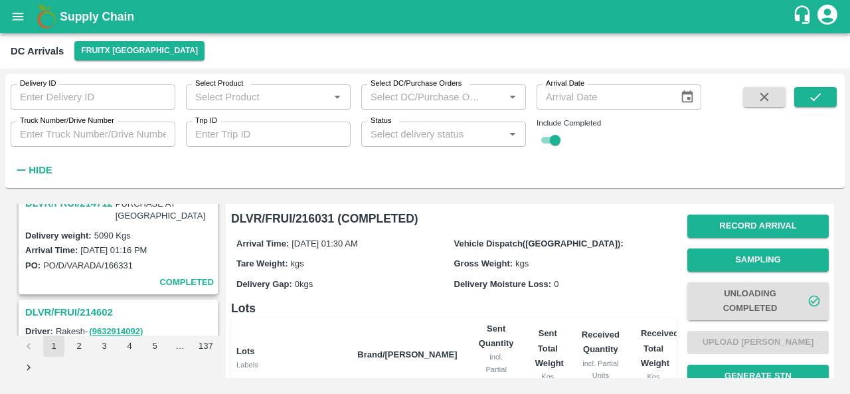
scroll to position [1703, 0]
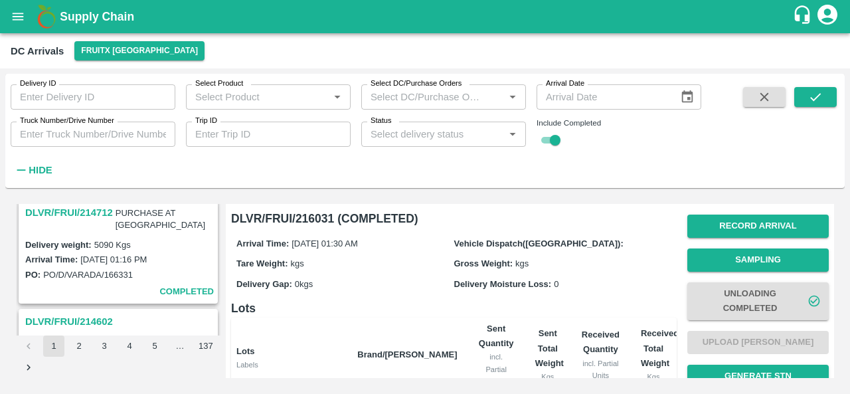
click at [92, 313] on h3 "DLVR/FRUI/214602" at bounding box center [120, 321] width 190 height 17
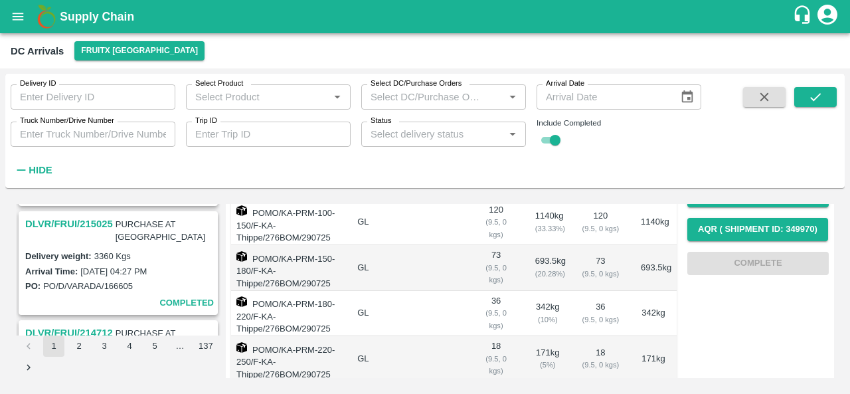
scroll to position [1528, 0]
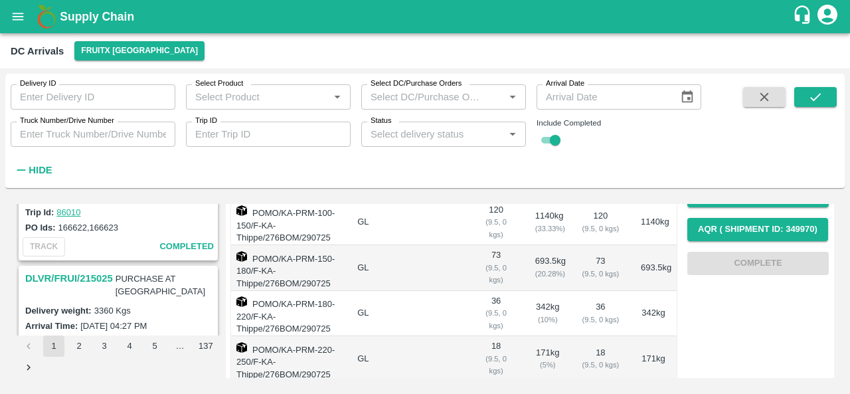
click at [81, 378] on h3 "DLVR/FRUI/214712" at bounding box center [69, 386] width 88 height 17
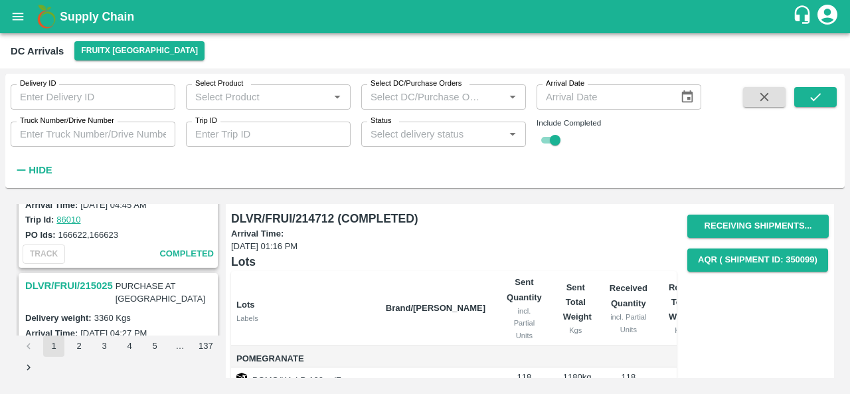
scroll to position [1520, 0]
click at [86, 277] on h3 "DLVR/FRUI/215025" at bounding box center [69, 285] width 88 height 17
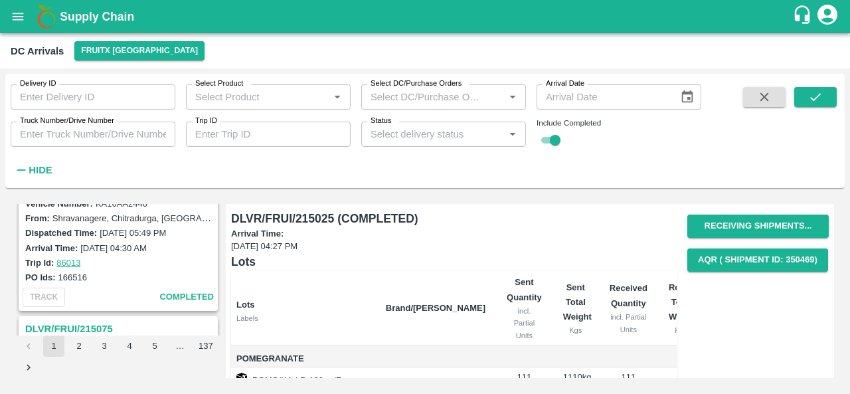
scroll to position [1303, 0]
click at [87, 321] on h3 "DLVR/FRUI/215075" at bounding box center [120, 329] width 190 height 17
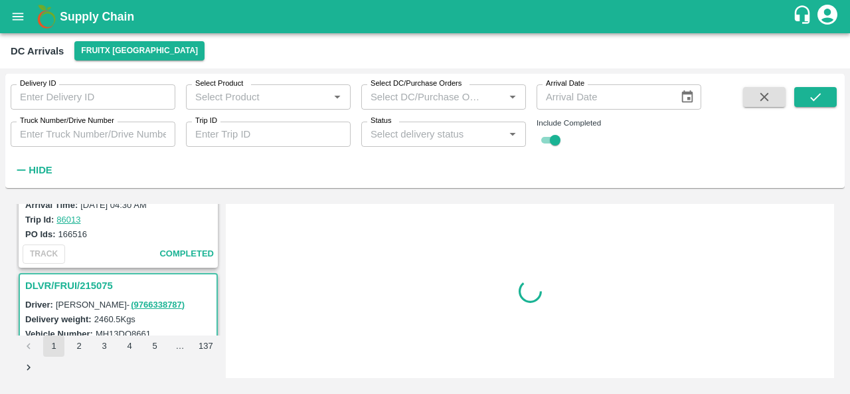
scroll to position [1349, 0]
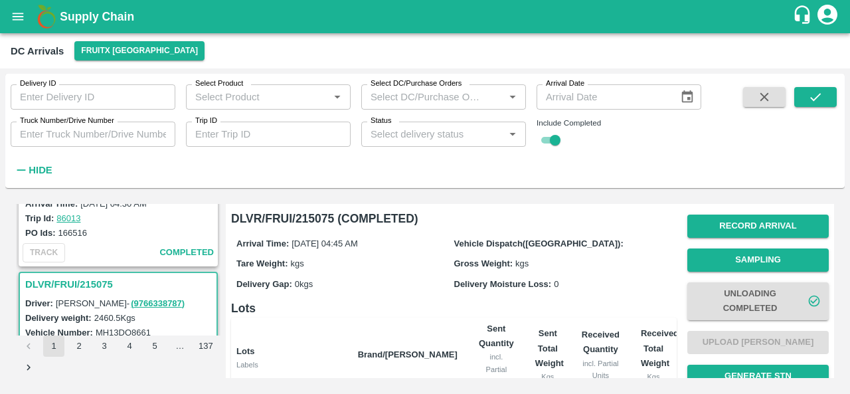
click at [578, 326] on th "Received Quantity incl. Partial Units" at bounding box center [600, 354] width 59 height 75
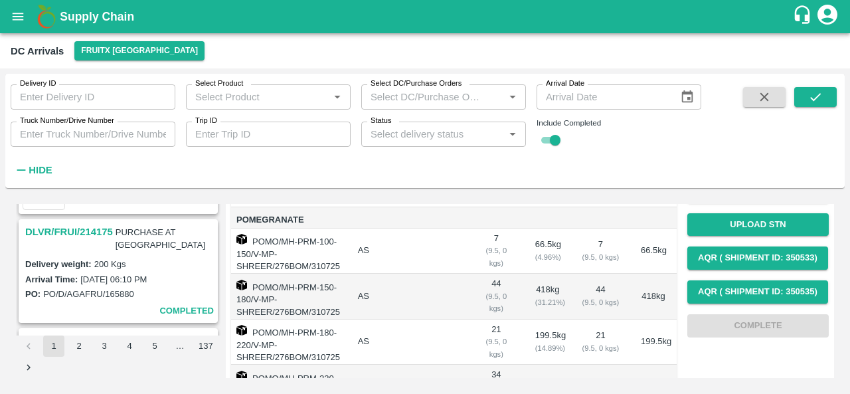
scroll to position [2135, 0]
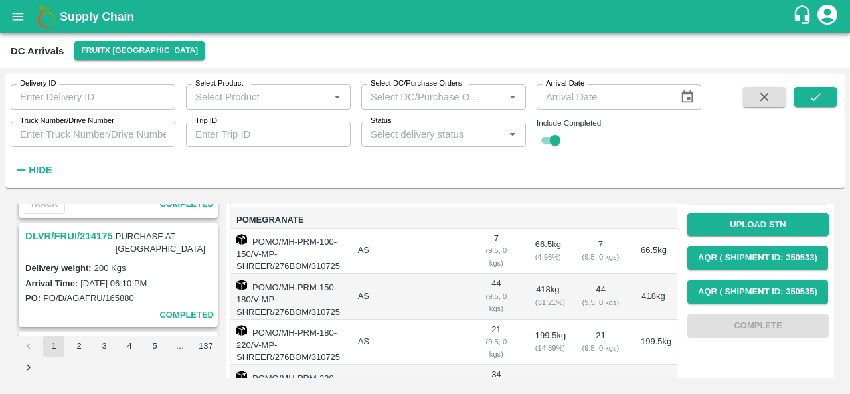
click at [72, 336] on h3 "DLVR/FRUI/213950" at bounding box center [120, 344] width 190 height 17
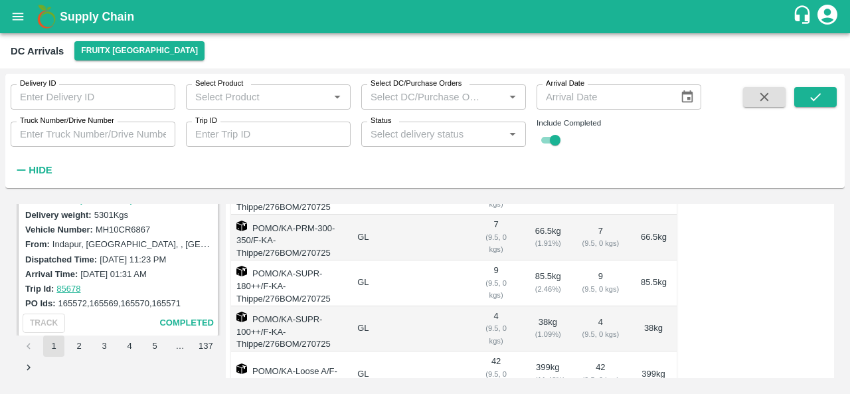
scroll to position [2474, 0]
click at [92, 344] on h3 "DLVR/FRUI/213467" at bounding box center [120, 352] width 190 height 17
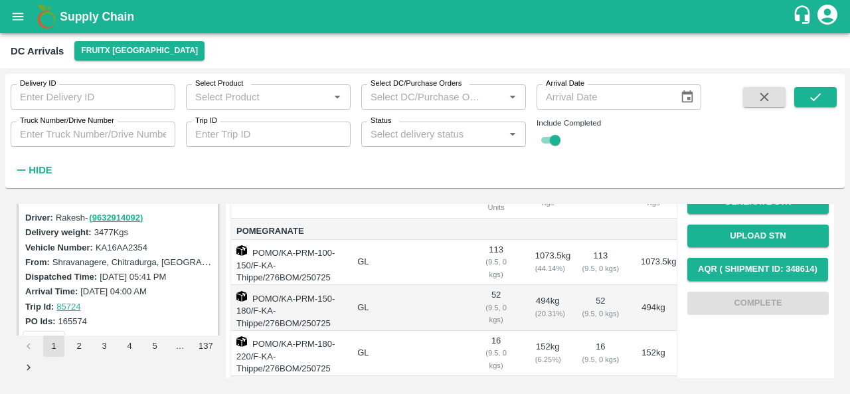
scroll to position [2281, 0]
click at [98, 363] on h3 "DLVR/FRUI/213854" at bounding box center [120, 371] width 190 height 17
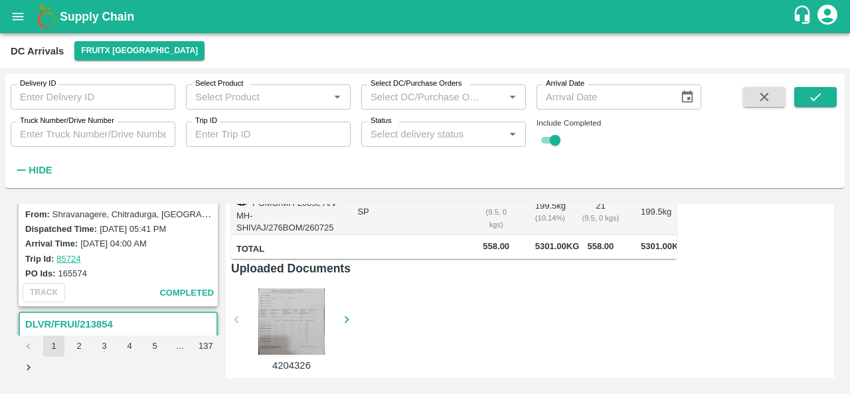
scroll to position [2362, 0]
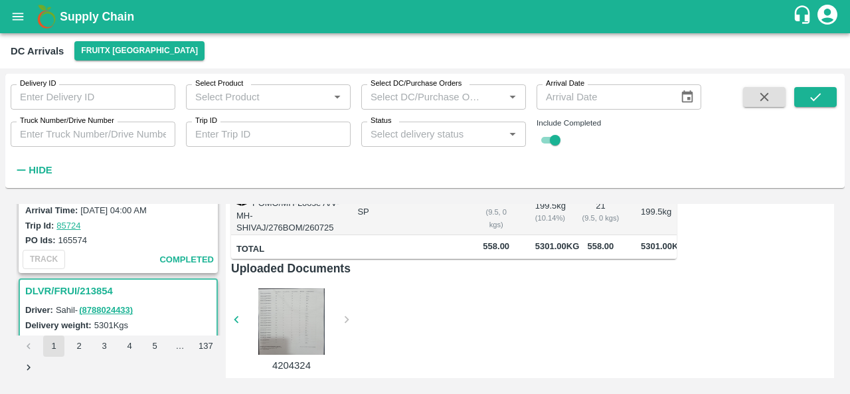
click at [311, 94] on input "Select Product" at bounding box center [257, 96] width 135 height 17
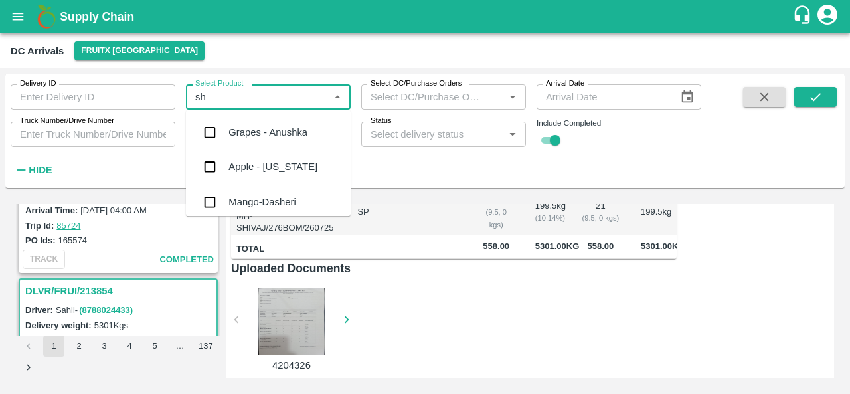
type input "s"
type input "app"
click at [210, 130] on input "checkbox" at bounding box center [209, 132] width 27 height 27
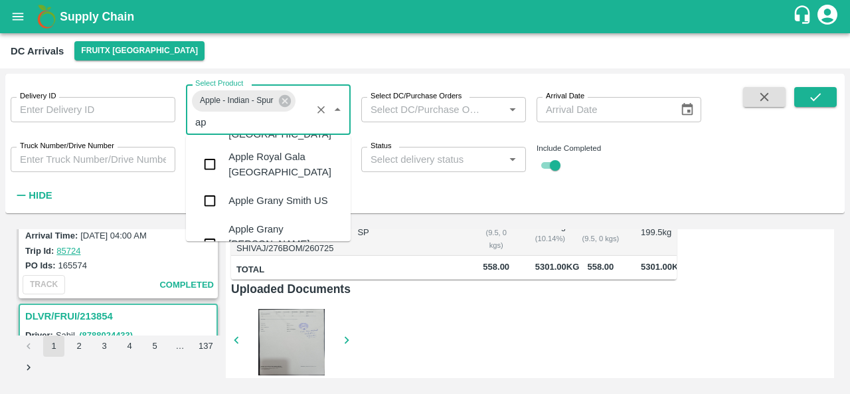
scroll to position [0, 0]
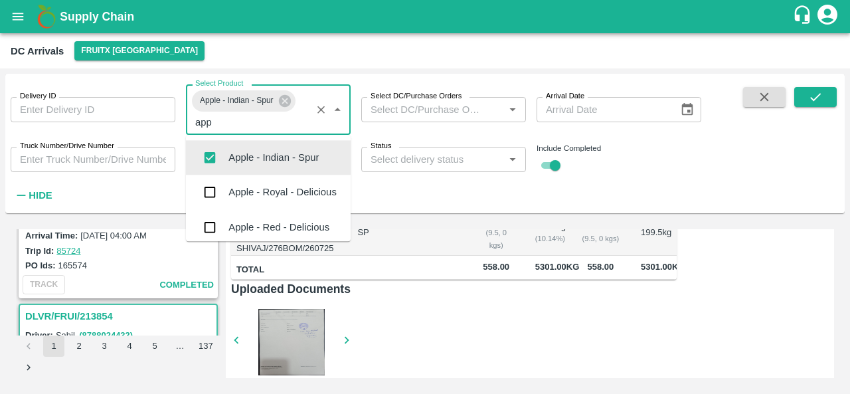
type input "appl"
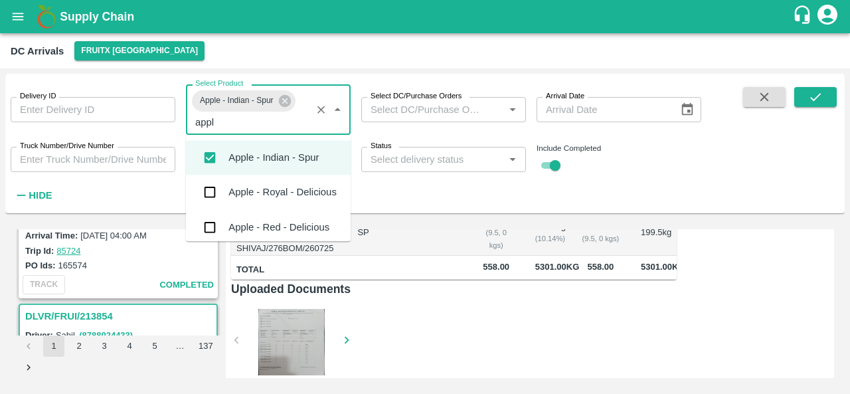
click at [211, 193] on input "checkbox" at bounding box center [209, 192] width 27 height 27
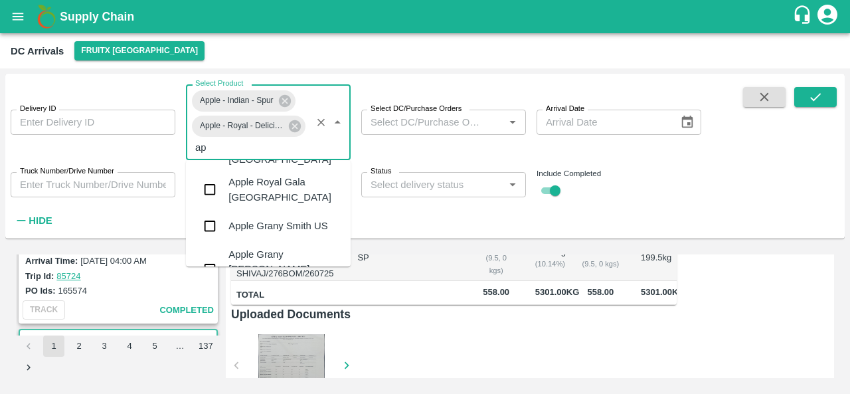
scroll to position [107, 0]
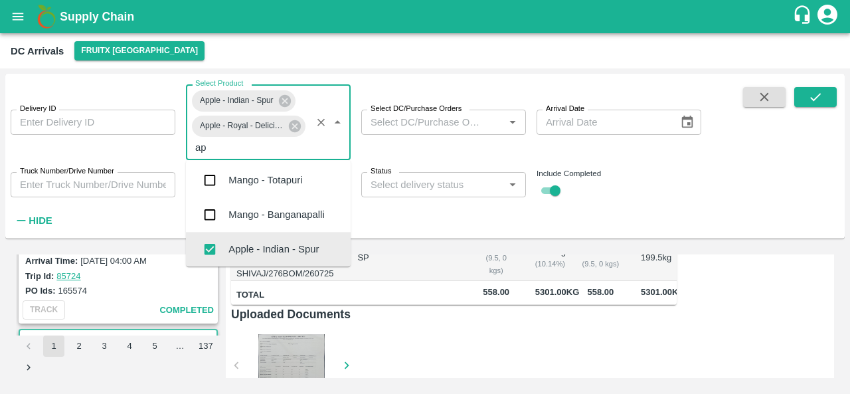
type input "app"
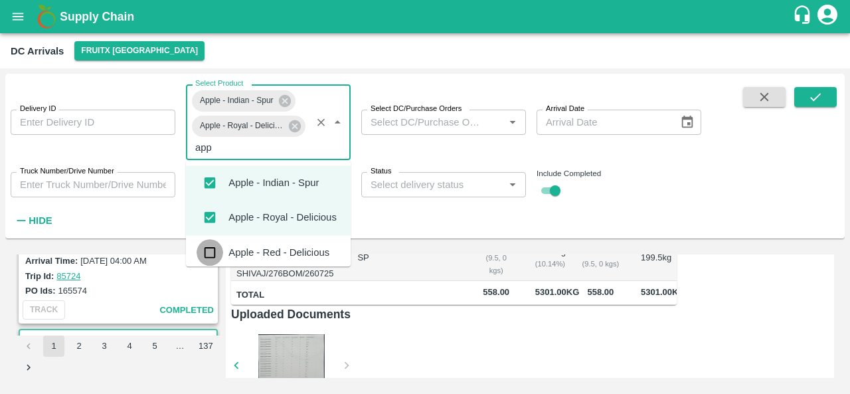
click at [211, 252] on input "checkbox" at bounding box center [209, 252] width 27 height 27
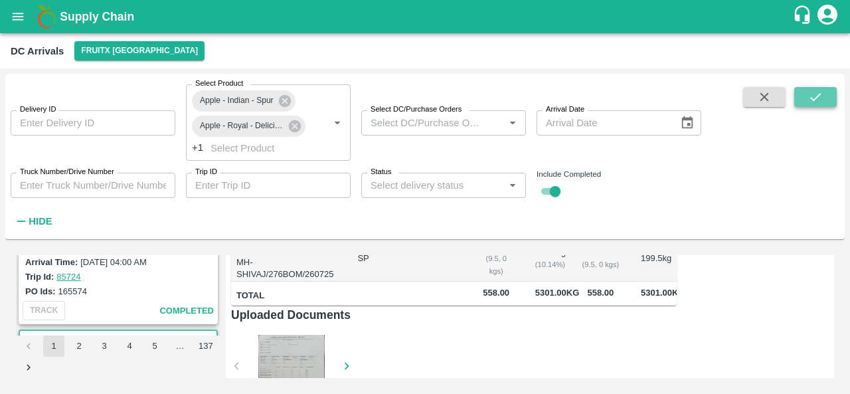
click at [811, 91] on icon "submit" at bounding box center [815, 97] width 15 height 15
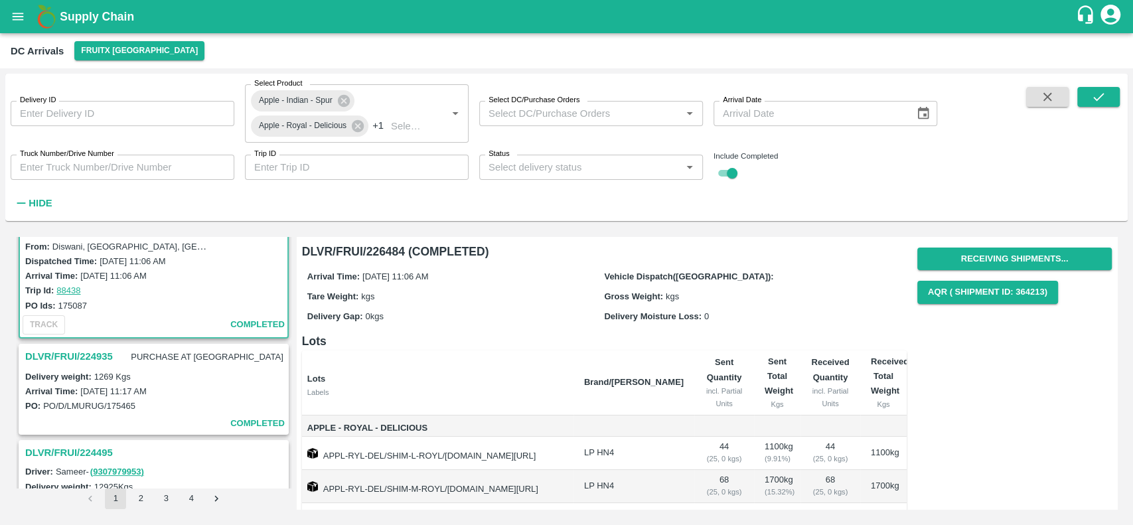
scroll to position [72, 0]
drag, startPoint x: 628, startPoint y: 1, endPoint x: 491, endPoint y: 299, distance: 328.8
click at [491, 299] on div "Tare Weight: kgs" at bounding box center [455, 296] width 297 height 15
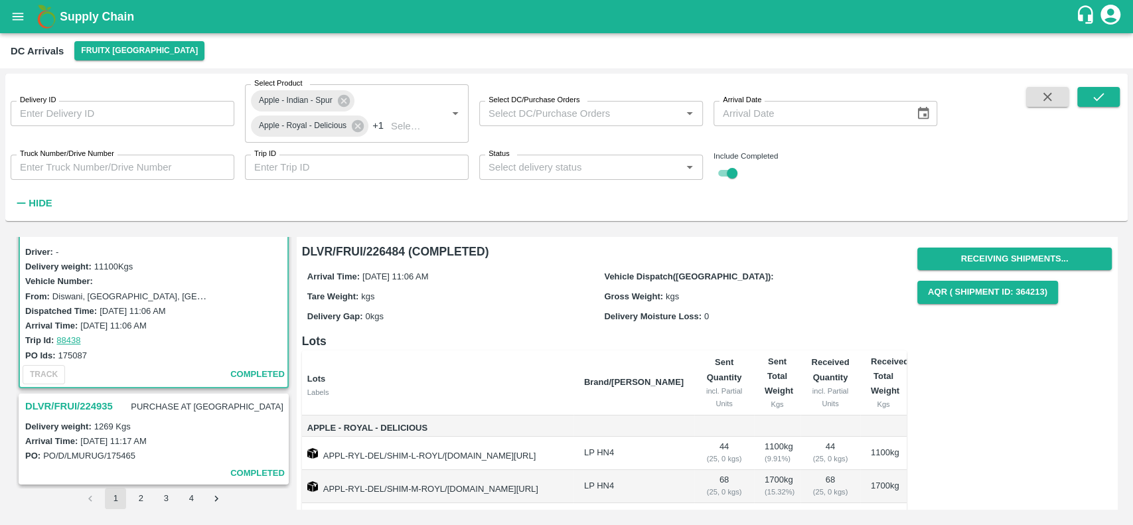
scroll to position [0, 0]
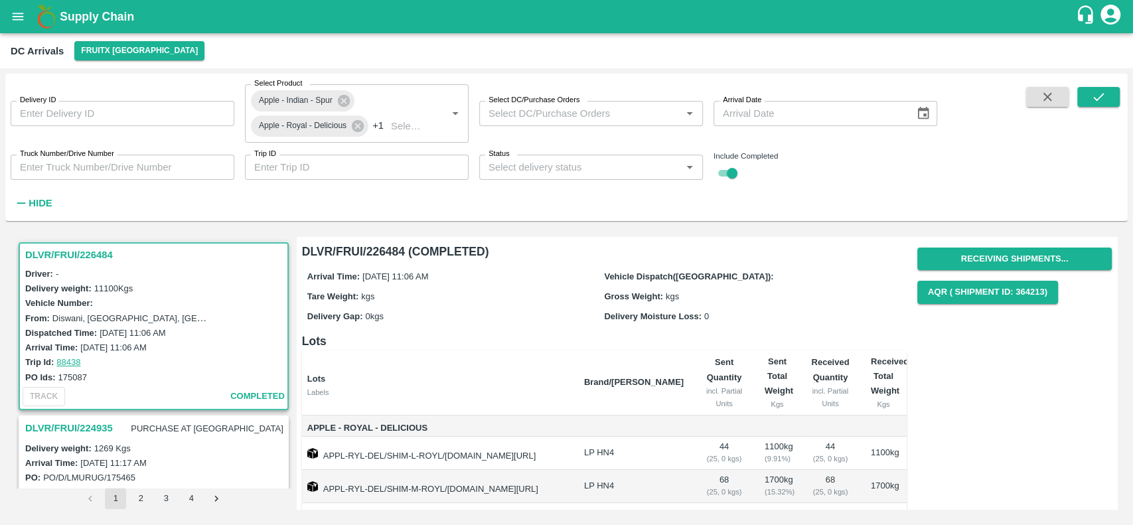
click at [81, 393] on h3 "DLVR/FRUI/224935" at bounding box center [69, 428] width 88 height 17
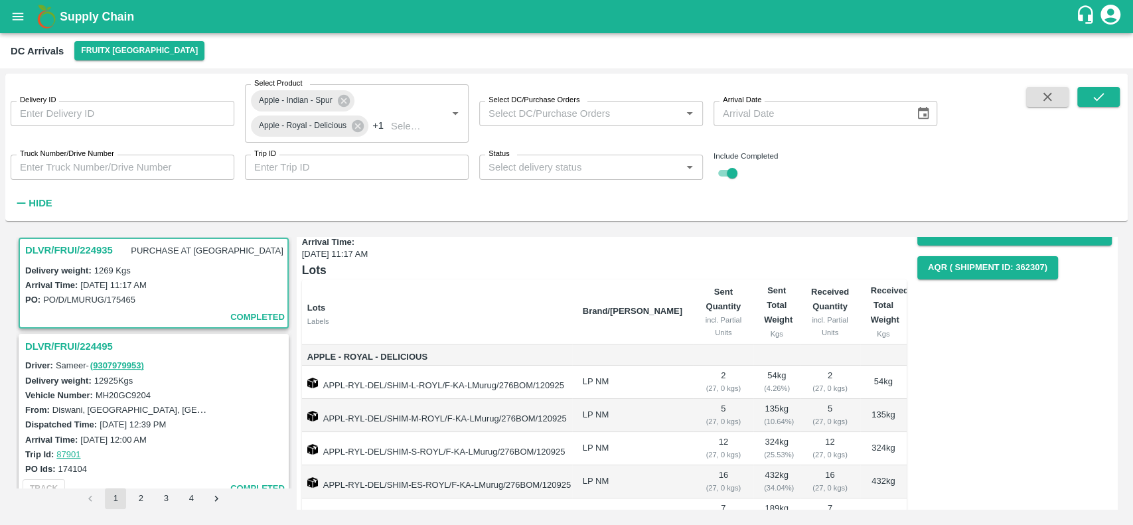
scroll to position [58, 0]
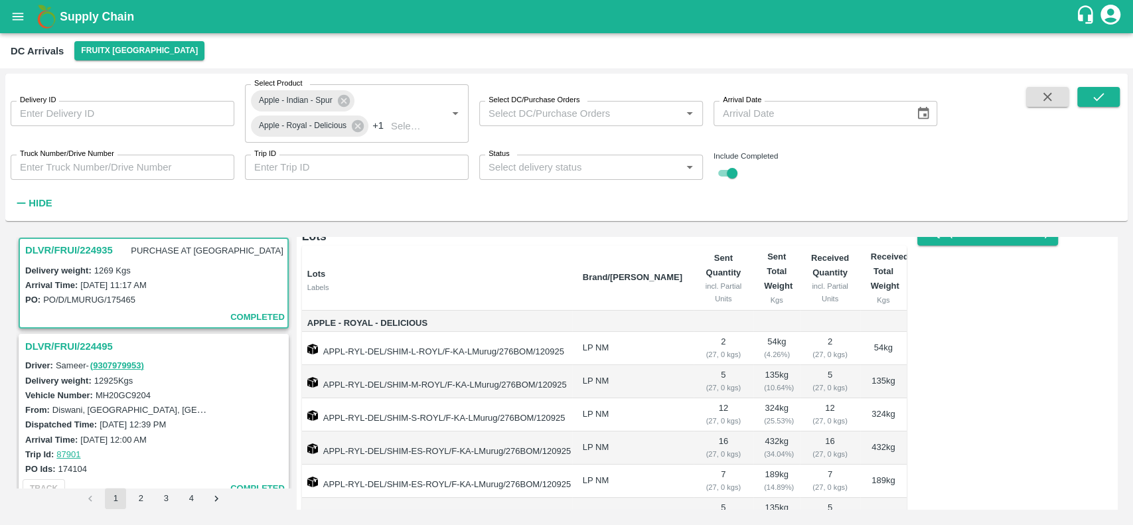
click at [102, 348] on h3 "DLVR/FRUI/224495" at bounding box center [155, 346] width 261 height 17
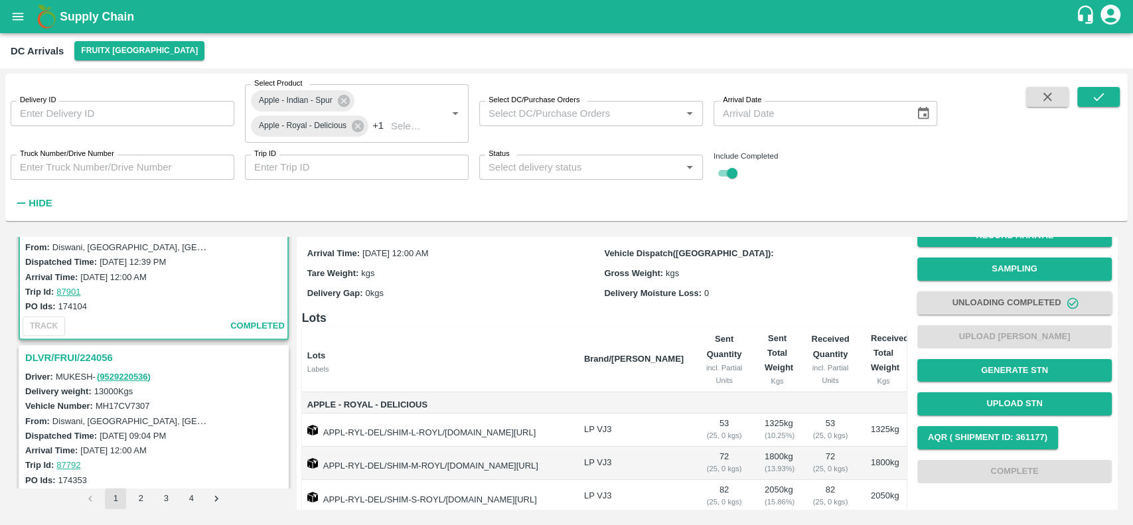
scroll to position [341, 0]
click at [102, 353] on h3 "DLVR/FRUI/224056" at bounding box center [155, 357] width 261 height 17
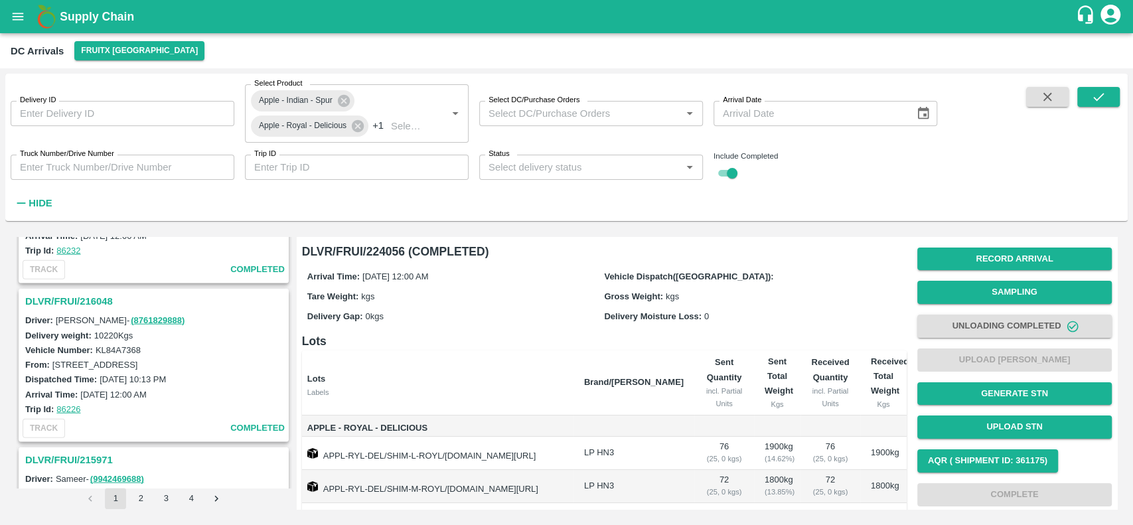
scroll to position [2225, 0]
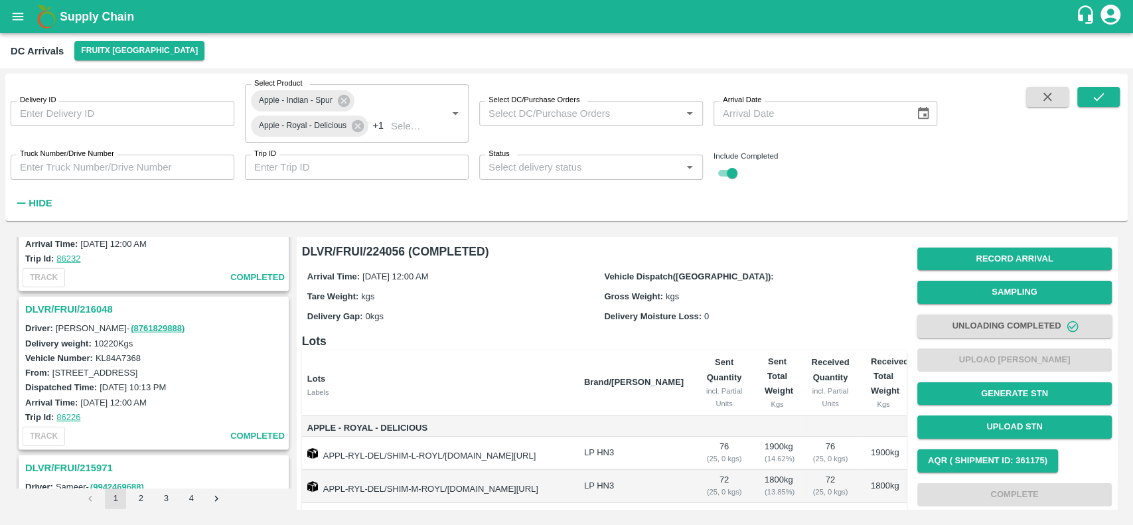
click at [81, 307] on h3 "DLVR/FRUI/216048" at bounding box center [155, 309] width 261 height 17
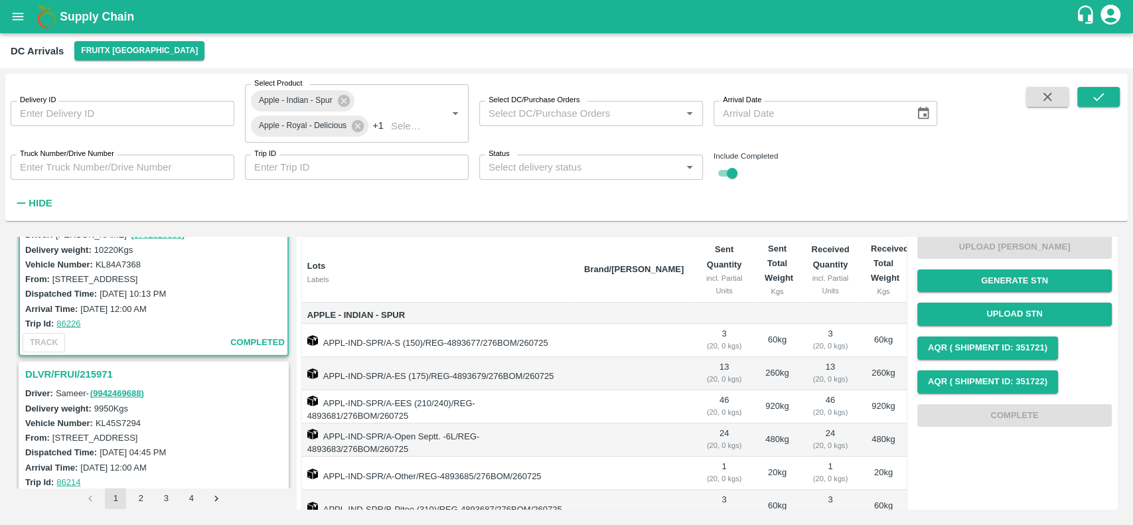
scroll to position [2319, 0]
click at [102, 369] on h3 "DLVR/FRUI/215971" at bounding box center [155, 372] width 261 height 17
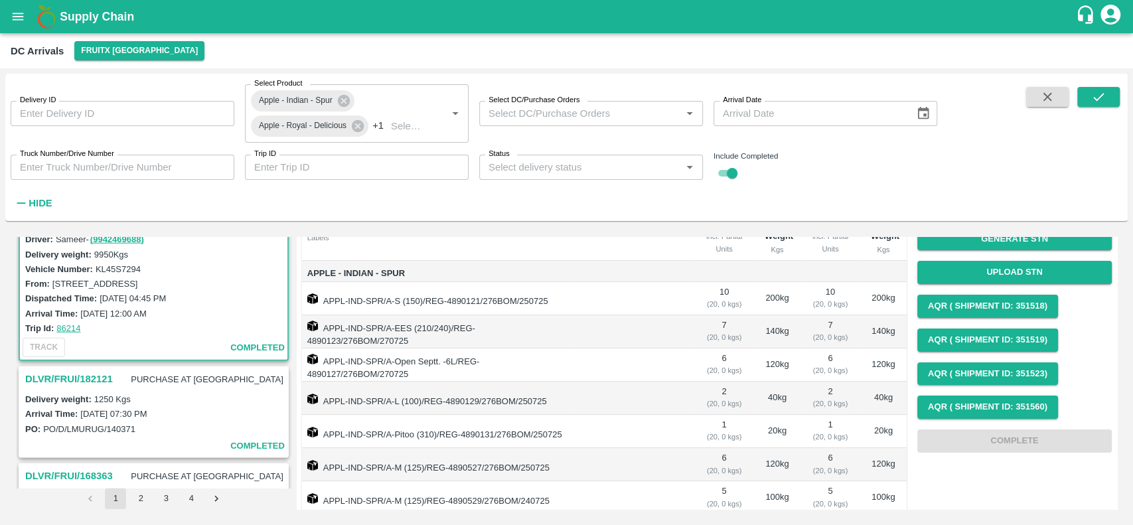
scroll to position [2473, 0]
click at [90, 370] on h3 "DLVR/FRUI/182121" at bounding box center [69, 378] width 88 height 17
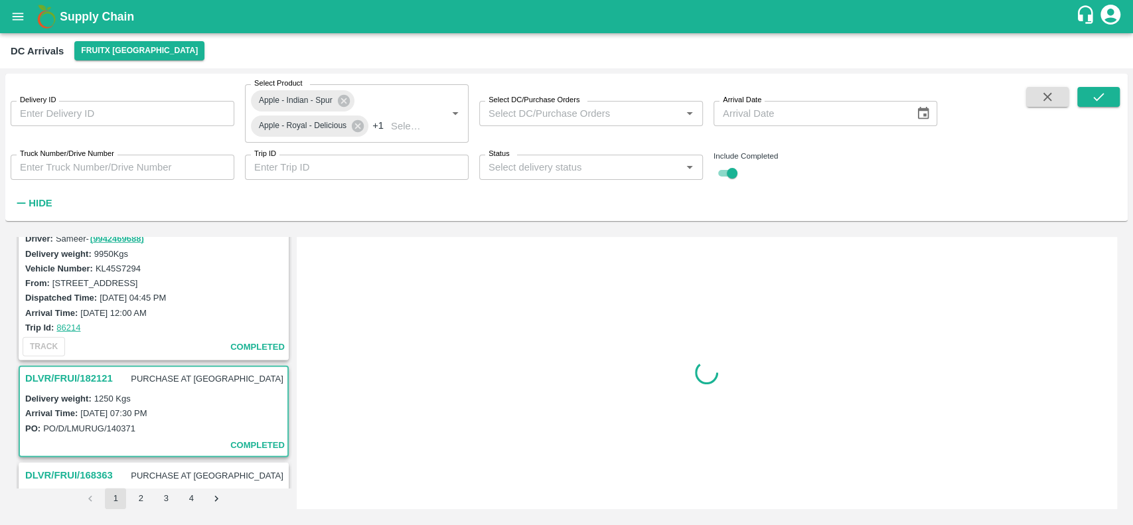
scroll to position [2594, 0]
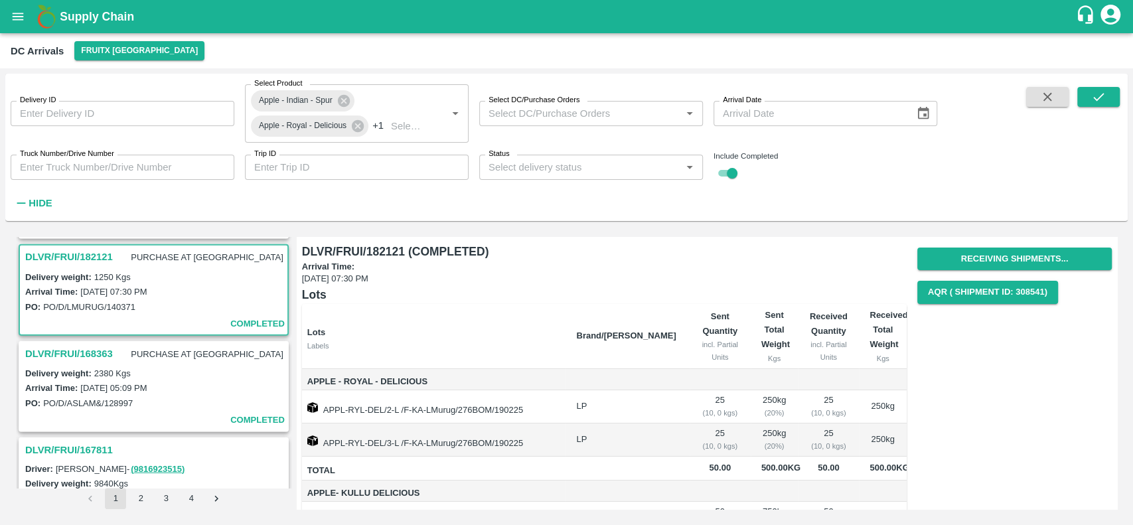
click at [90, 368] on label "Delivery weight:" at bounding box center [58, 373] width 66 height 10
click at [96, 347] on h3 "DLVR/FRUI/168363" at bounding box center [69, 353] width 88 height 17
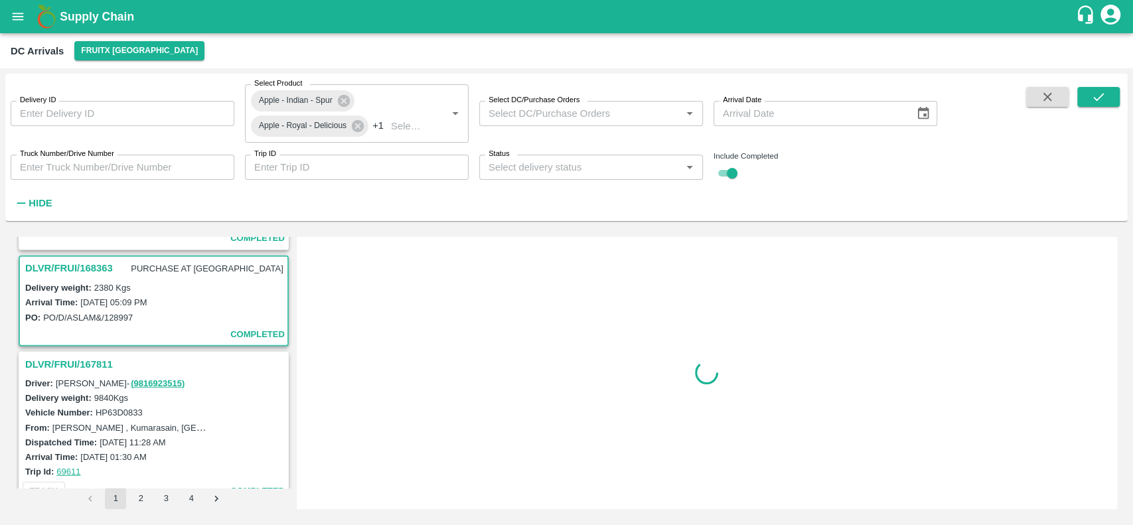
scroll to position [2690, 0]
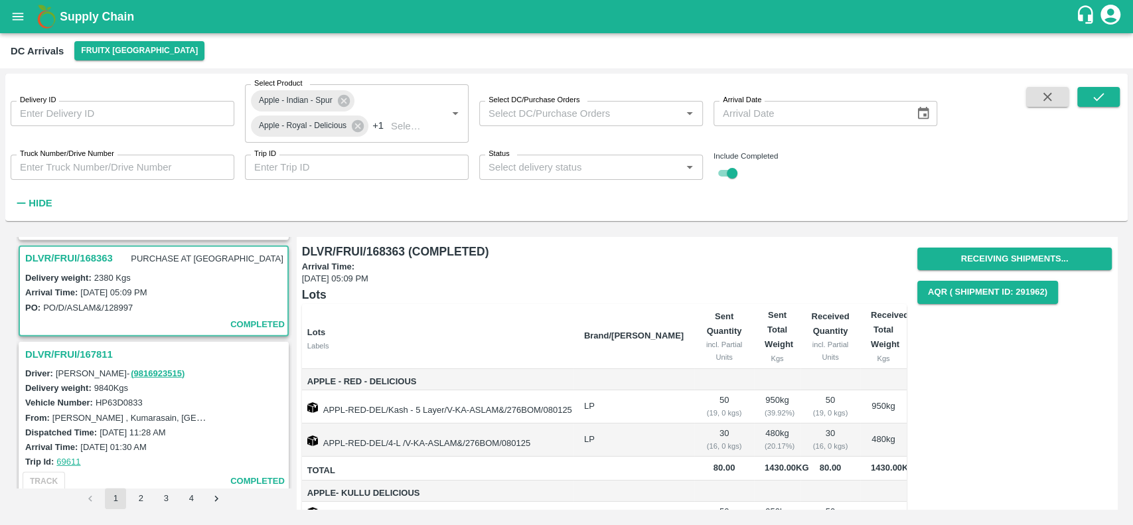
click at [80, 348] on h3 "DLVR/FRUI/167811" at bounding box center [155, 354] width 261 height 17
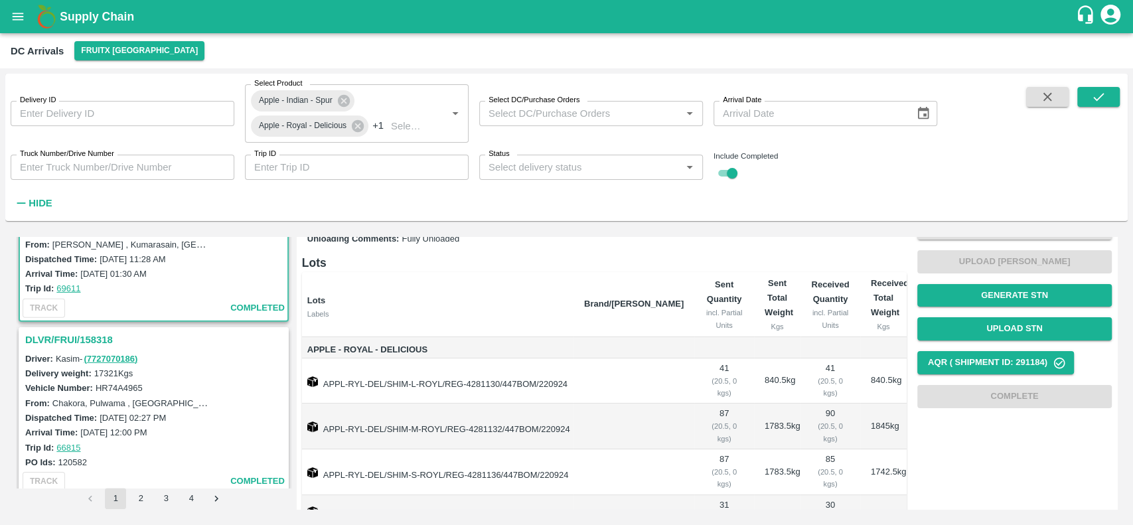
scroll to position [2865, 0]
click at [94, 330] on h3 "DLVR/FRUI/158318" at bounding box center [155, 337] width 261 height 17
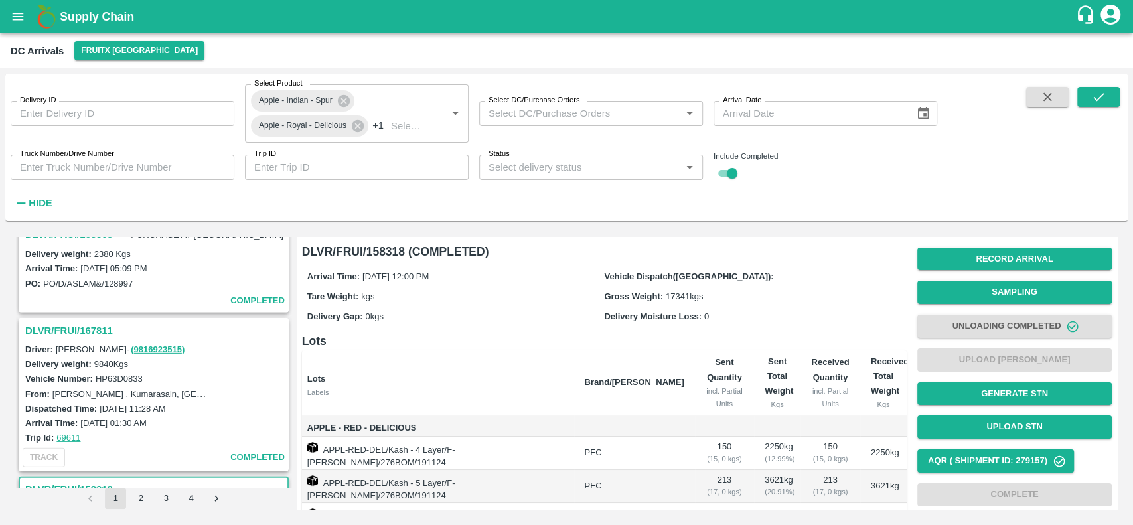
scroll to position [2675, 0]
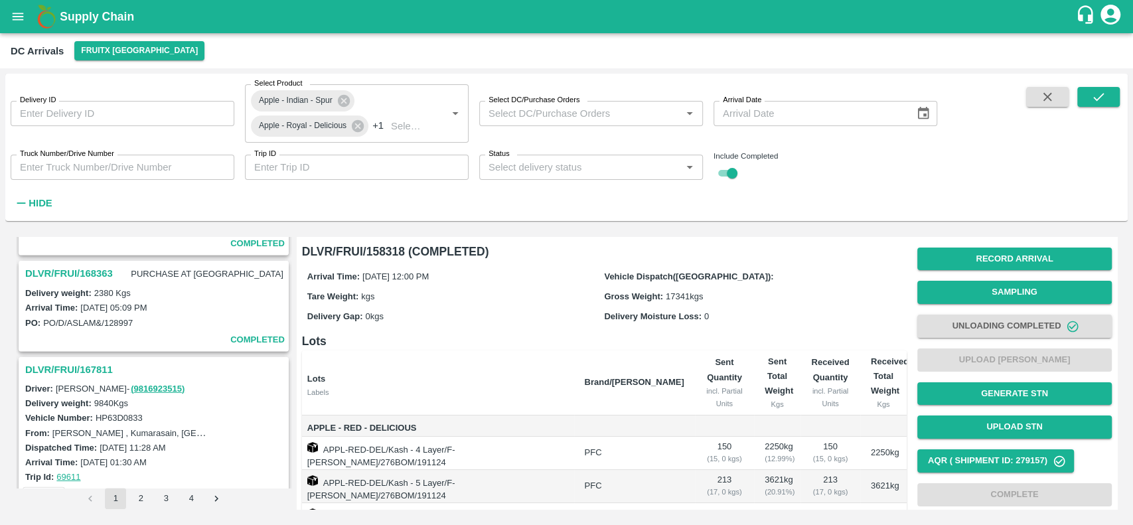
click at [84, 265] on h3 "DLVR/FRUI/168363" at bounding box center [69, 273] width 88 height 17
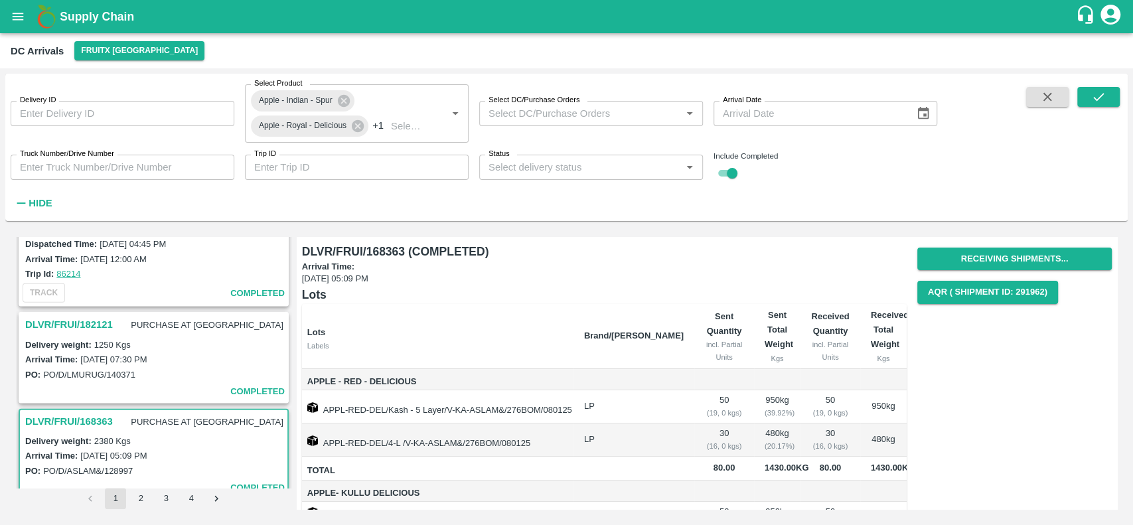
scroll to position [2525, 0]
click at [106, 319] on h3 "DLVR/FRUI/182121" at bounding box center [69, 325] width 88 height 17
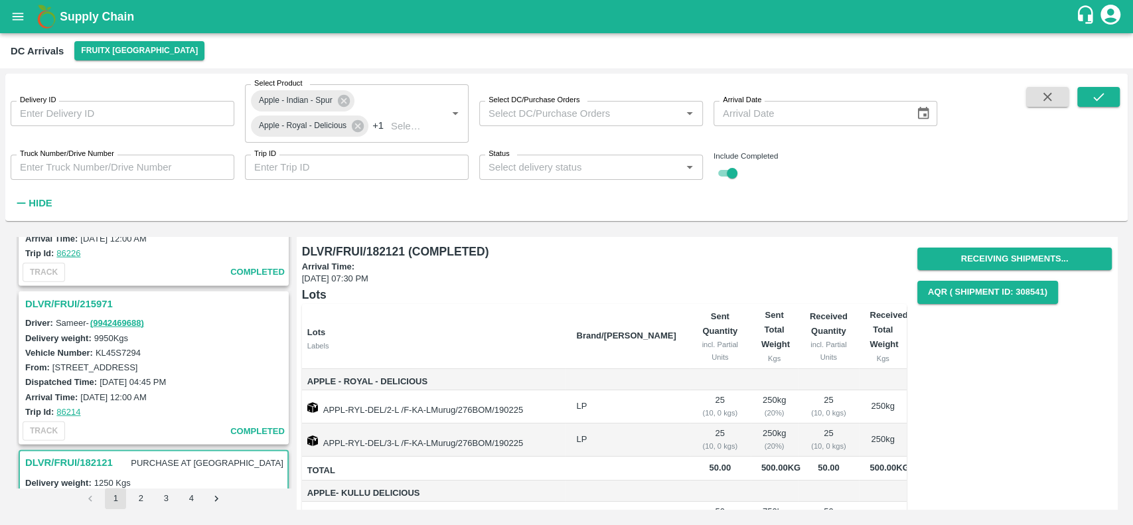
scroll to position [2383, 0]
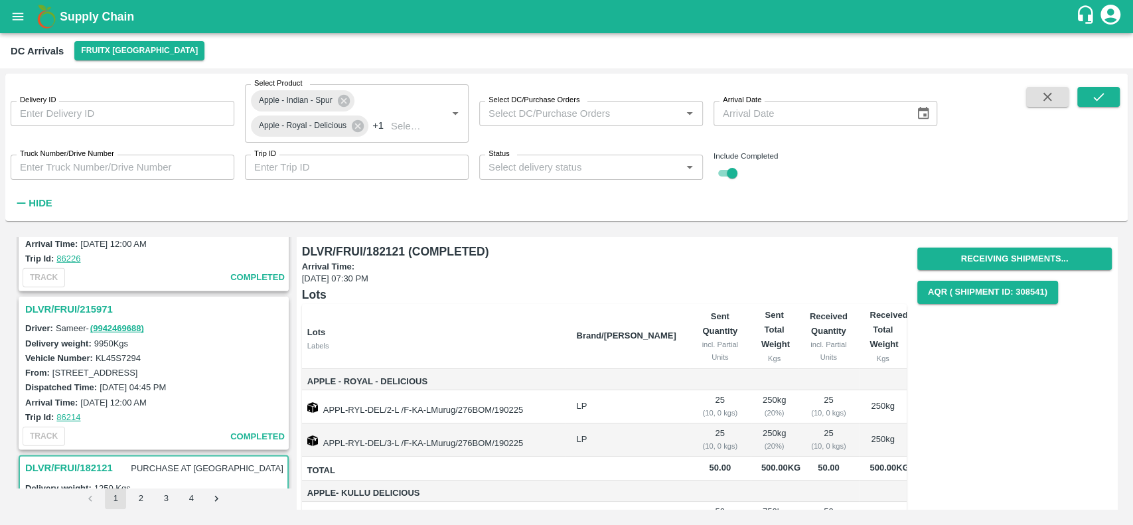
click at [93, 304] on h3 "DLVR/FRUI/215971" at bounding box center [155, 309] width 261 height 17
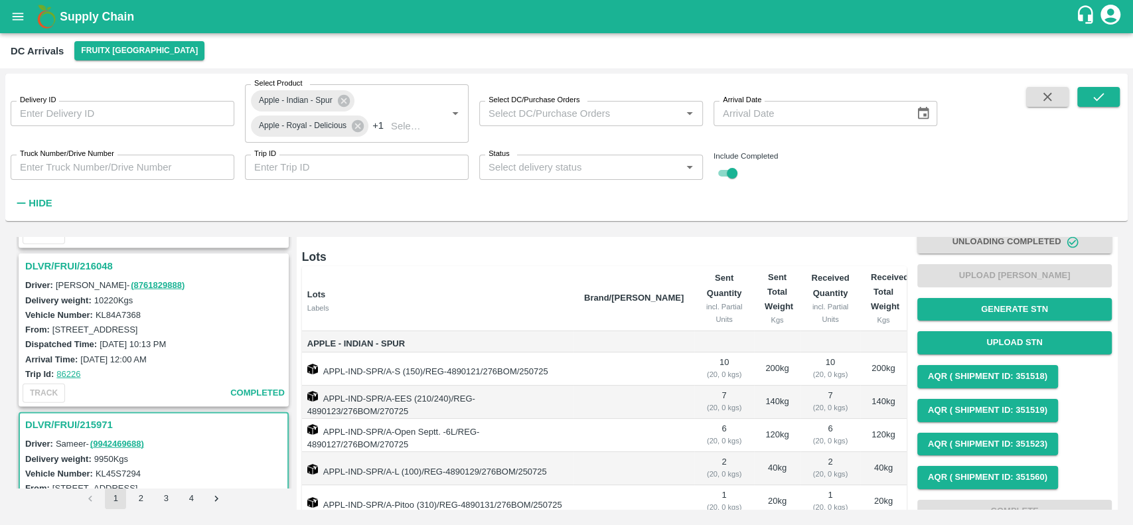
scroll to position [2262, 0]
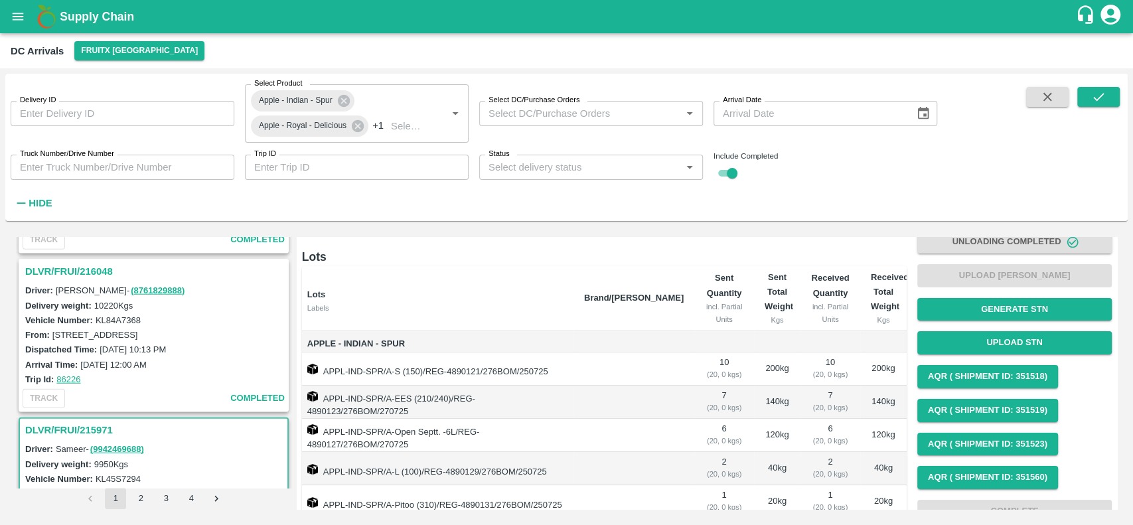
click at [90, 263] on h3 "DLVR/FRUI/216048" at bounding box center [155, 271] width 261 height 17
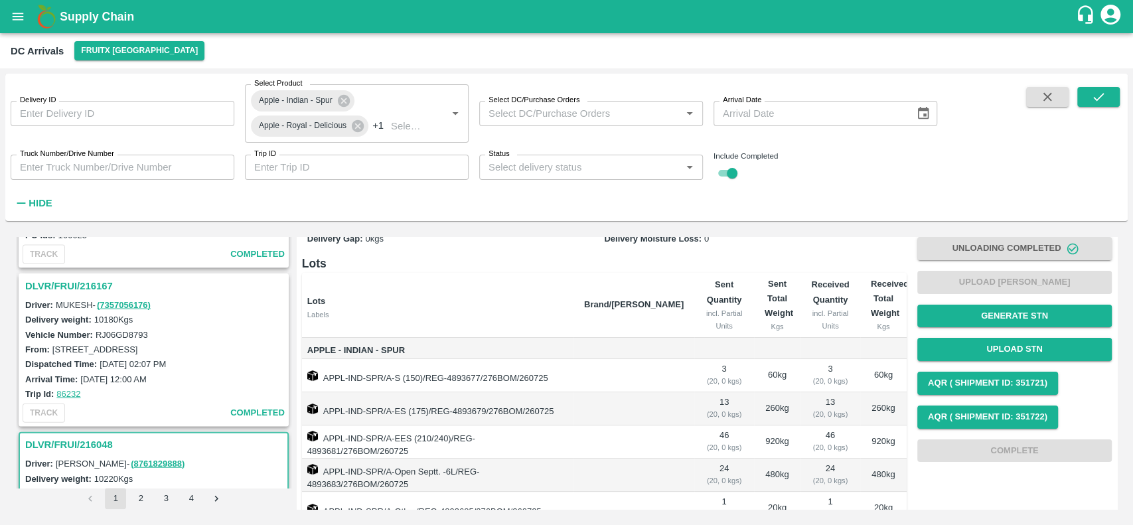
scroll to position [2084, 0]
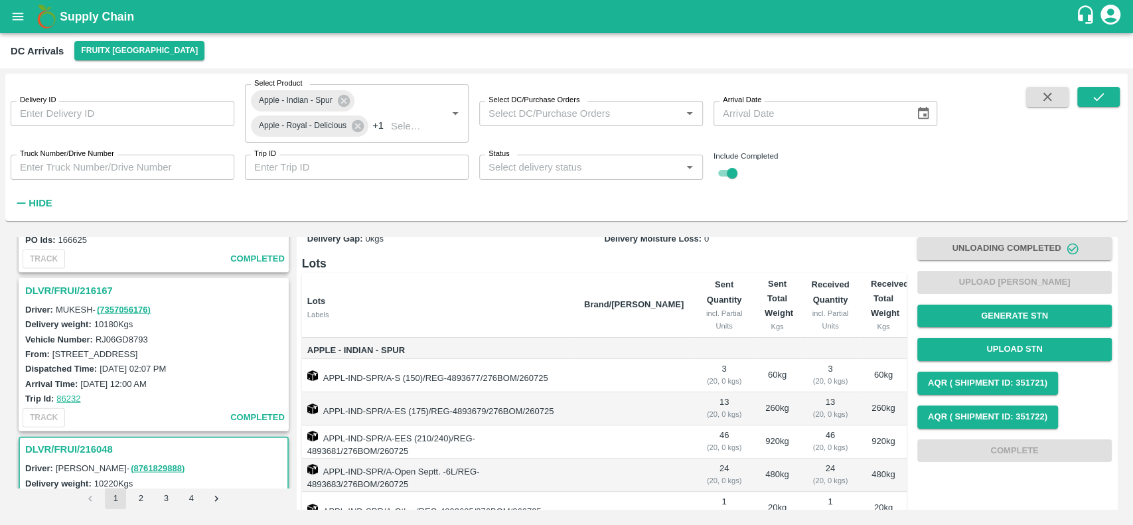
click at [82, 282] on h3 "DLVR/FRUI/216167" at bounding box center [155, 290] width 261 height 17
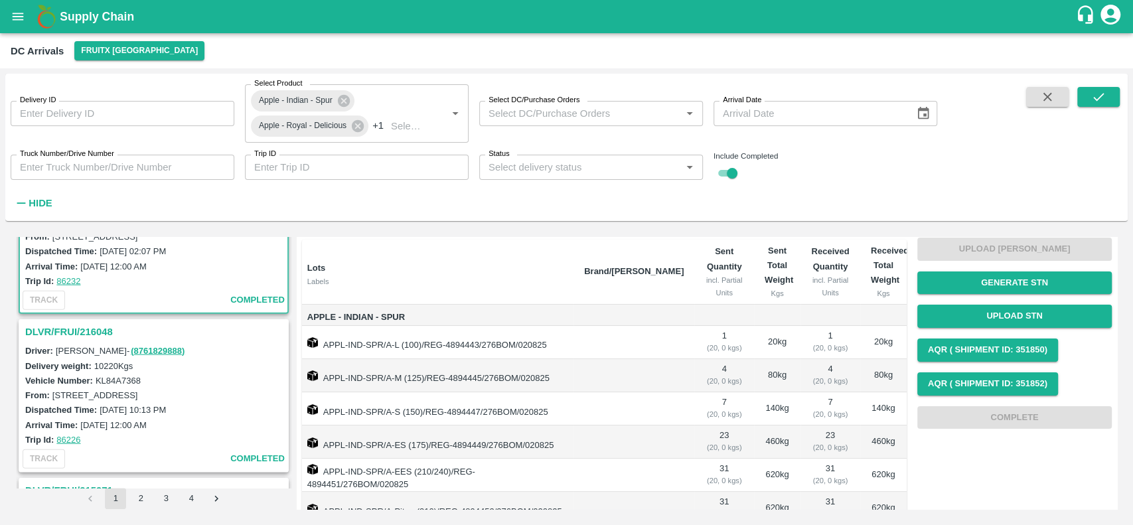
scroll to position [2203, 0]
click at [96, 327] on h3 "DLVR/FRUI/216048" at bounding box center [155, 331] width 261 height 17
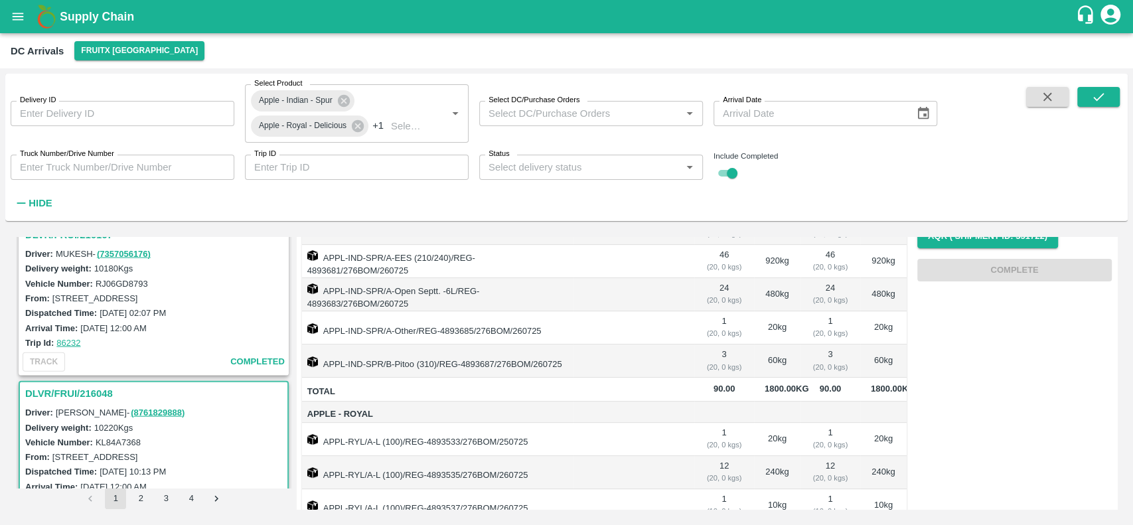
scroll to position [2121, 0]
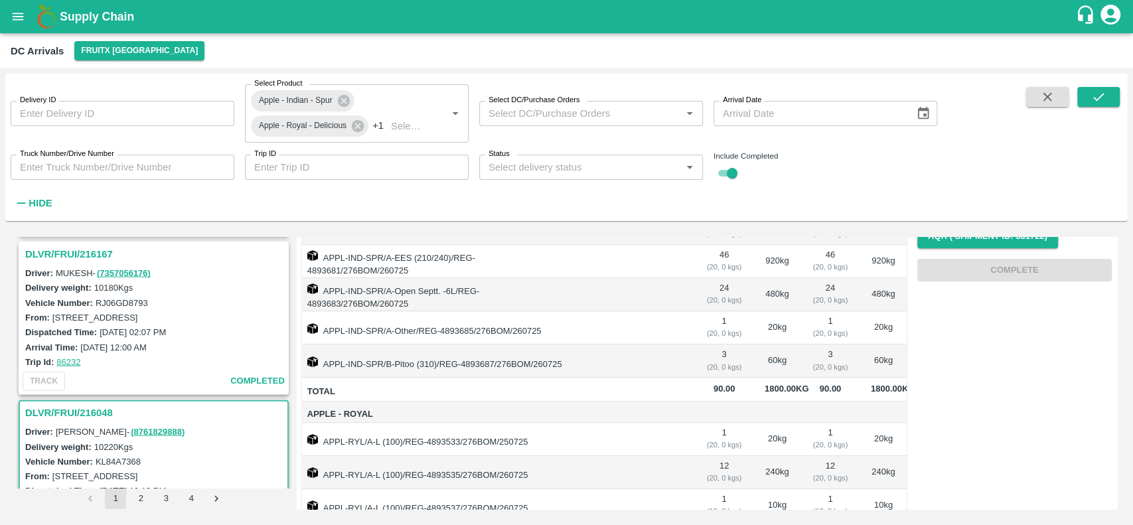
click at [76, 246] on h3 "DLVR/FRUI/216167" at bounding box center [155, 254] width 261 height 17
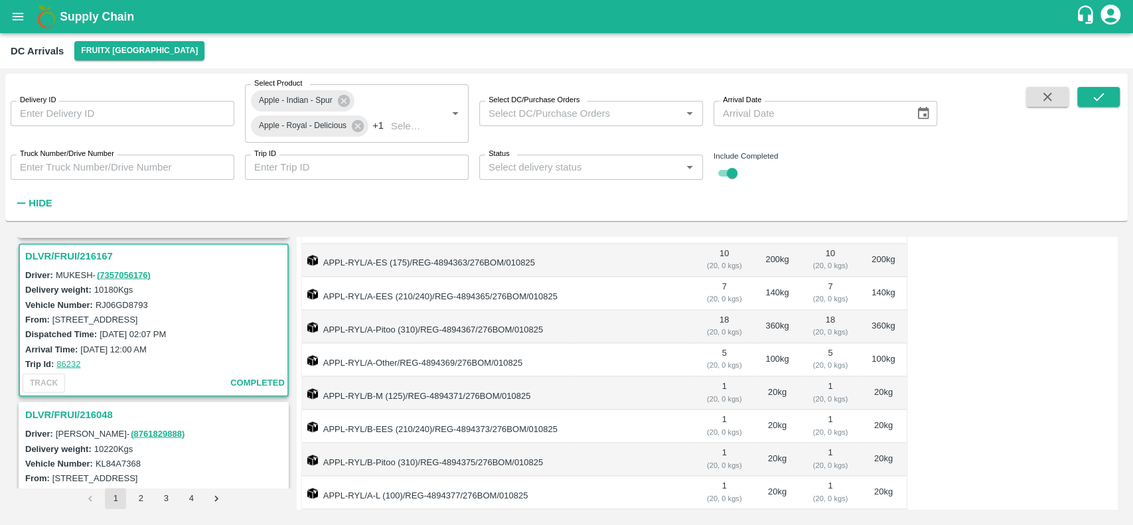
scroll to position [1067, 0]
click at [792, 94] on div "Arrival Date Arrival Date" at bounding box center [820, 108] width 234 height 36
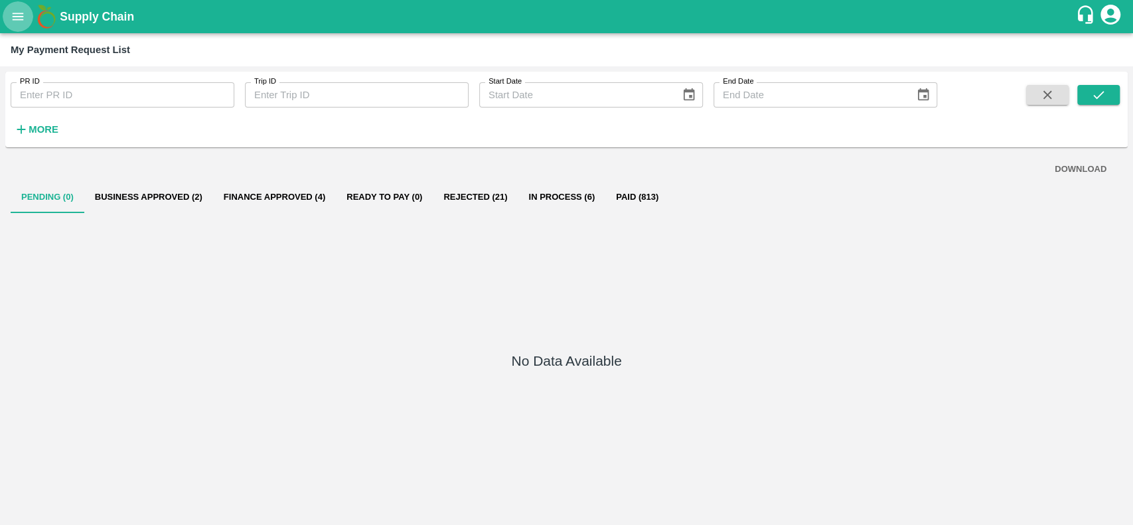
click at [22, 21] on icon "open drawer" at bounding box center [18, 16] width 15 height 15
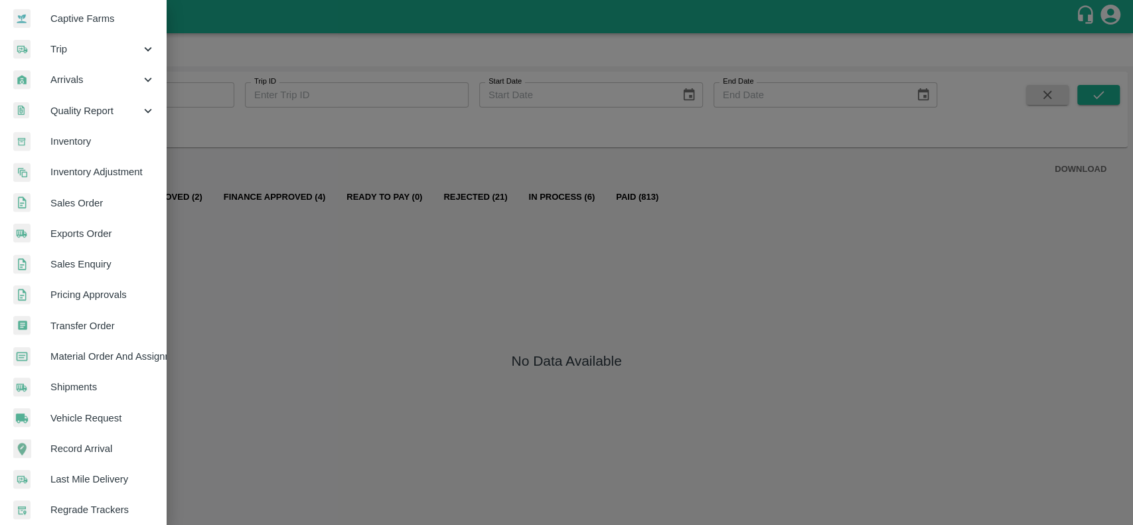
scroll to position [129, 0]
click at [98, 388] on span "Shipments" at bounding box center [102, 386] width 105 height 15
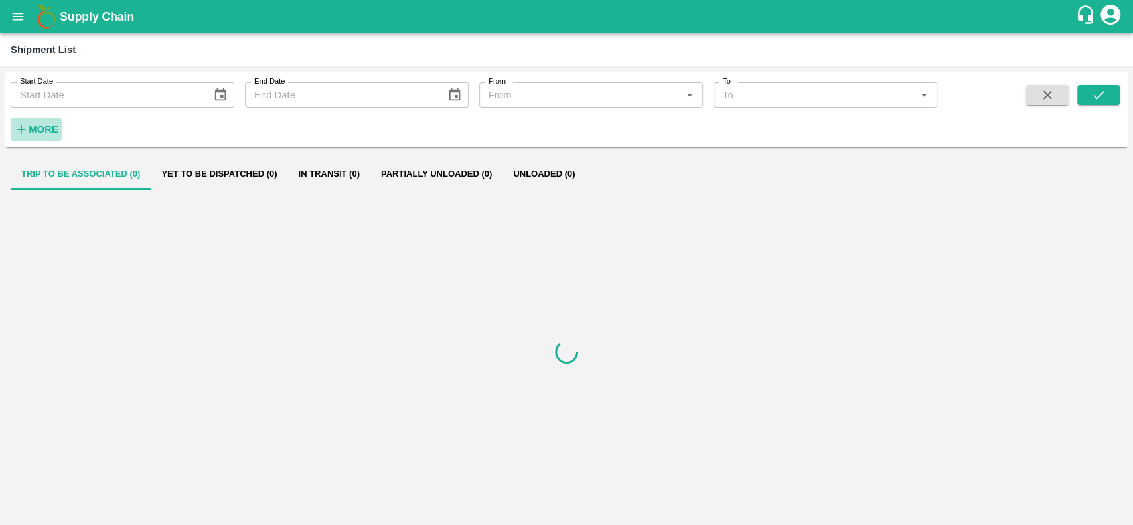
click at [58, 128] on button "More" at bounding box center [36, 129] width 51 height 23
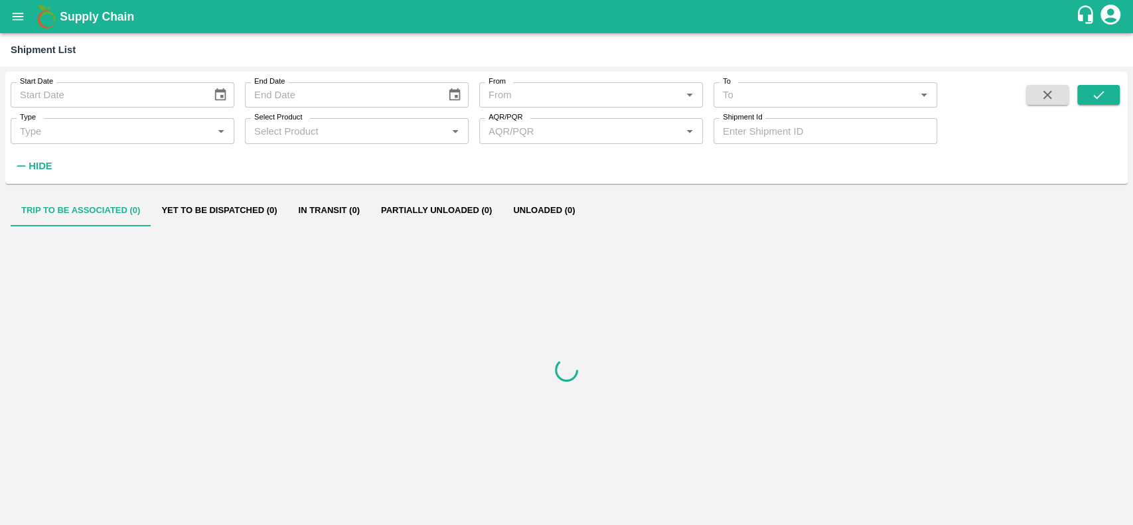
click at [767, 130] on input "Shipment Id" at bounding box center [826, 130] width 224 height 25
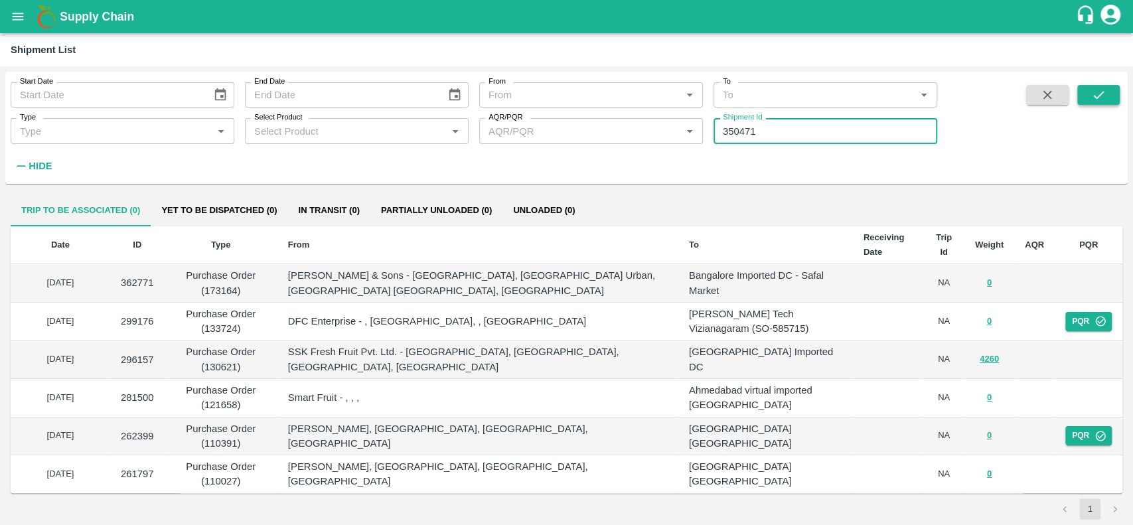
click at [1107, 96] on button "submit" at bounding box center [1098, 95] width 42 height 20
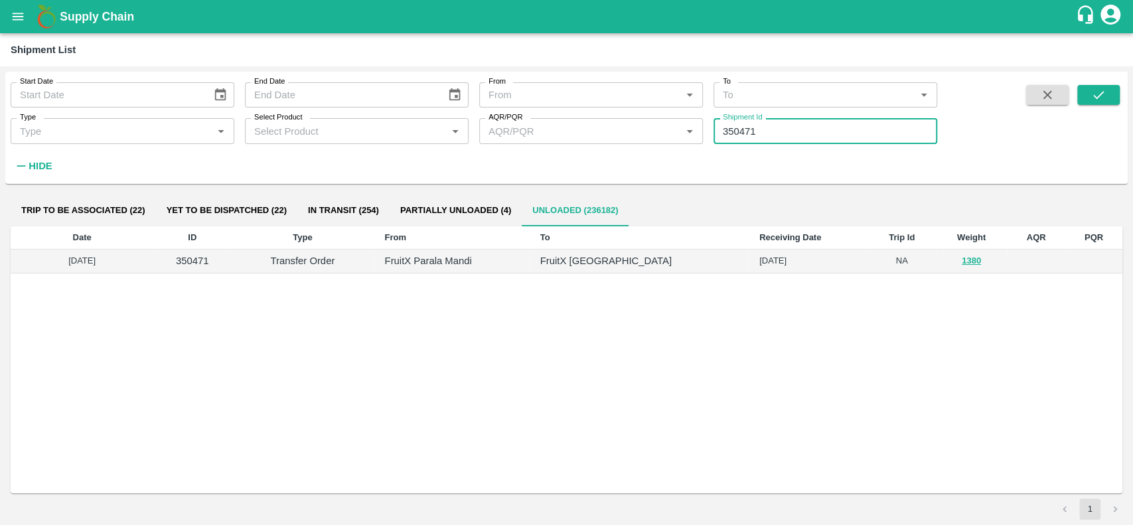
click at [775, 129] on input "350471" at bounding box center [826, 130] width 224 height 25
type input "350455"
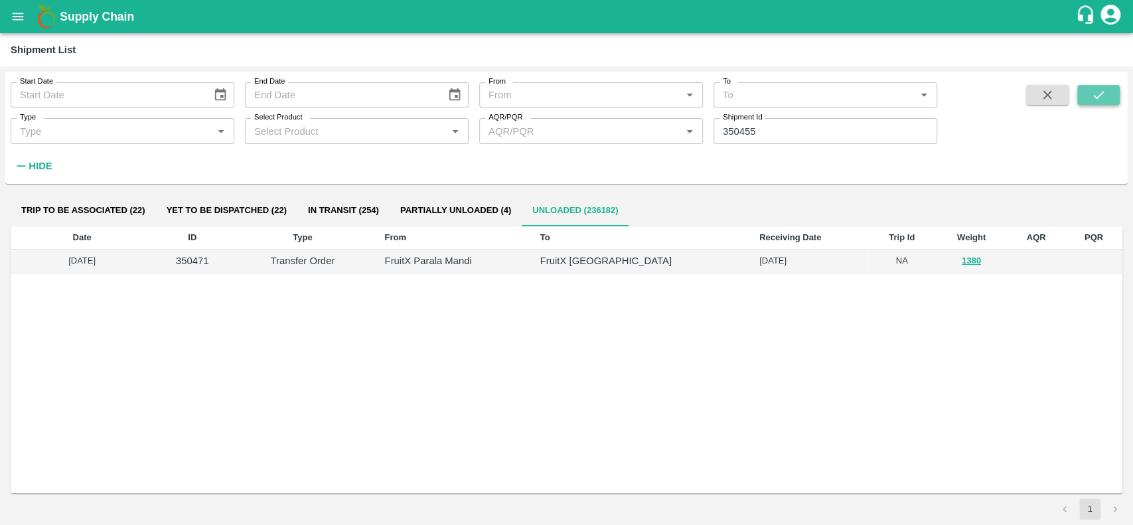
click at [1110, 96] on button "submit" at bounding box center [1098, 95] width 42 height 20
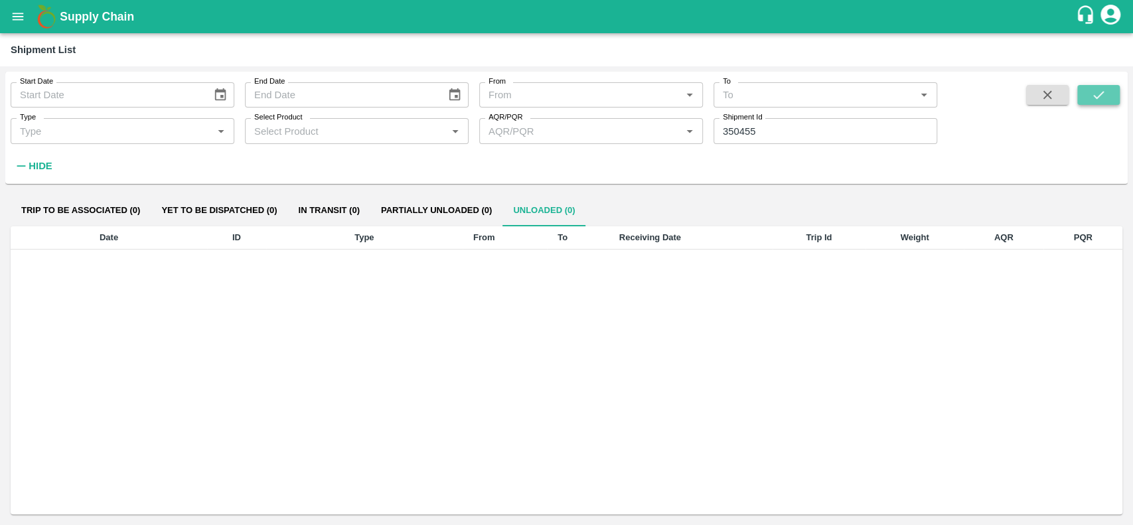
click at [1113, 97] on button "submit" at bounding box center [1098, 95] width 42 height 20
click at [25, 8] on button "open drawer" at bounding box center [18, 16] width 31 height 31
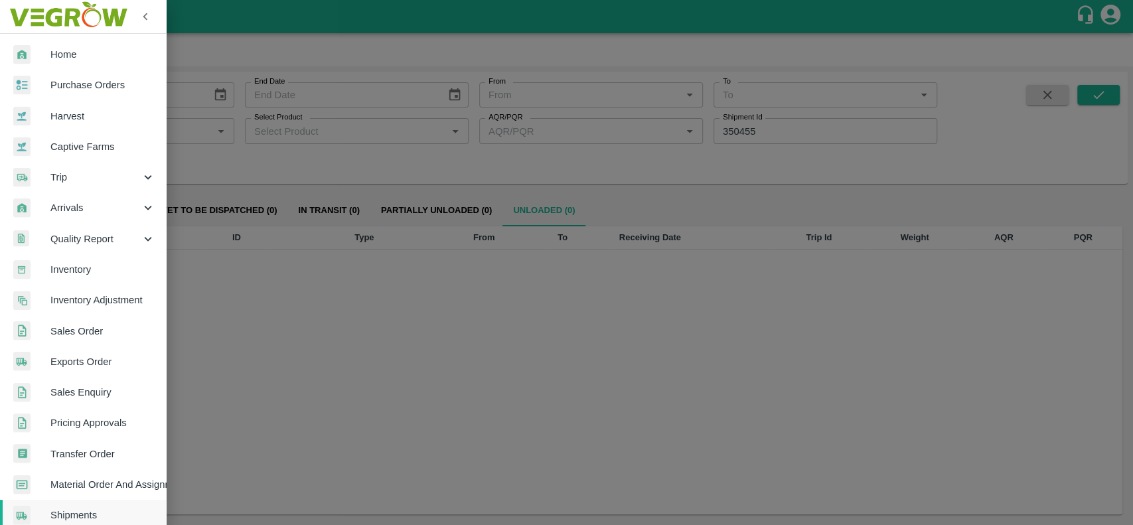
click at [82, 90] on span "Purchase Orders" at bounding box center [102, 85] width 105 height 15
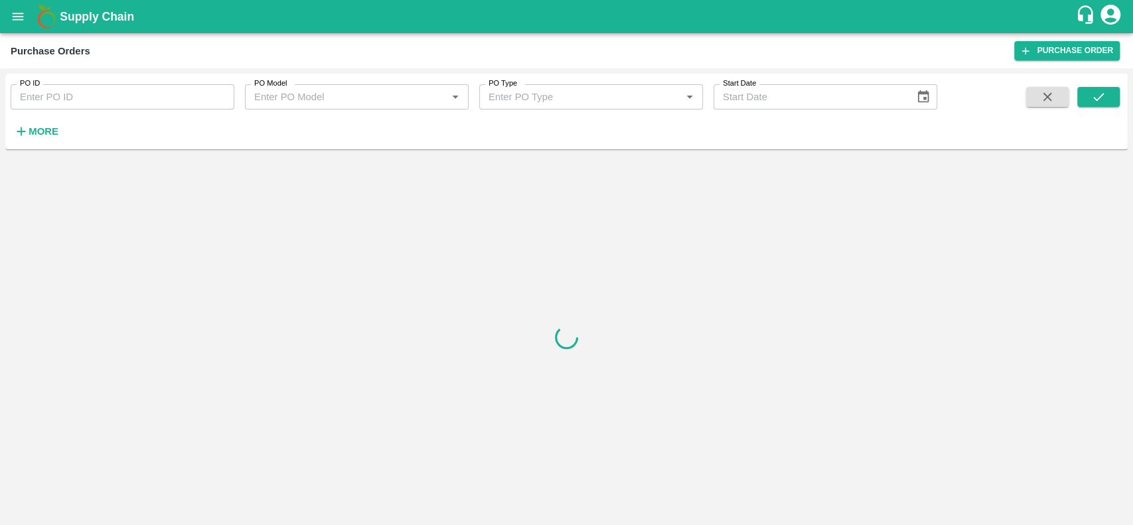
click at [39, 120] on button "More" at bounding box center [36, 131] width 51 height 23
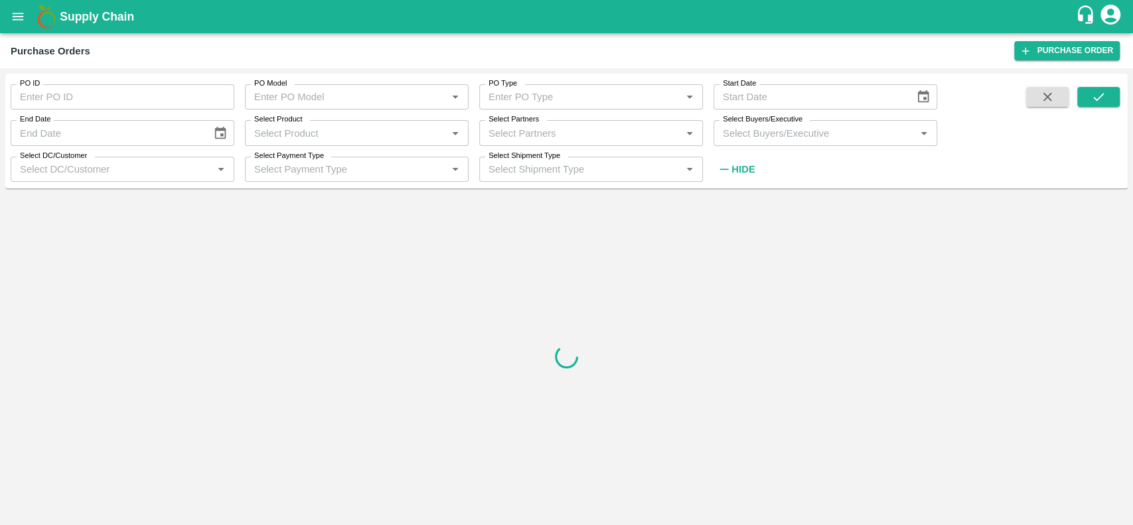
click at [728, 127] on input "Select Buyers/Executive" at bounding box center [815, 132] width 194 height 17
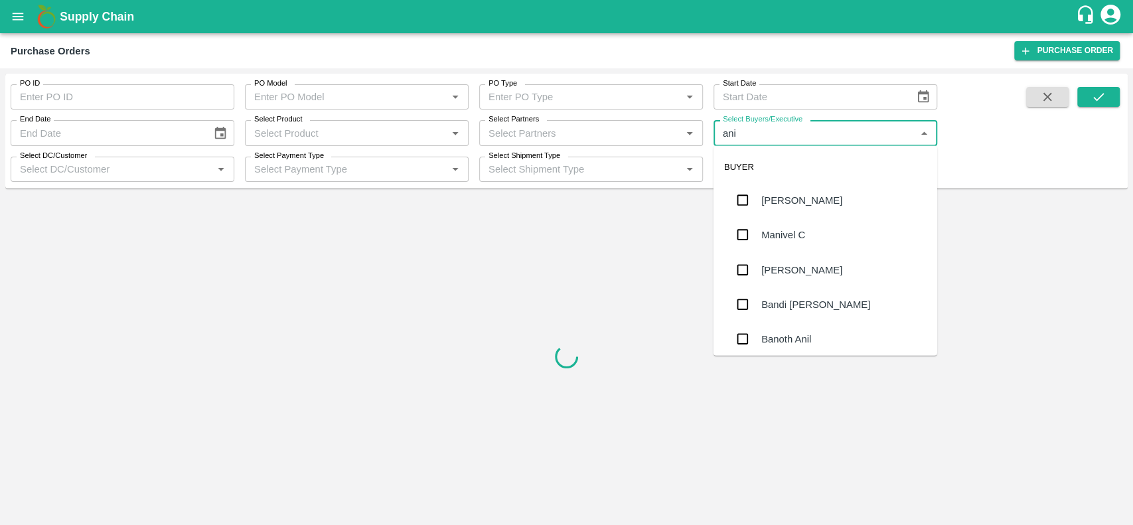
type input "anil"
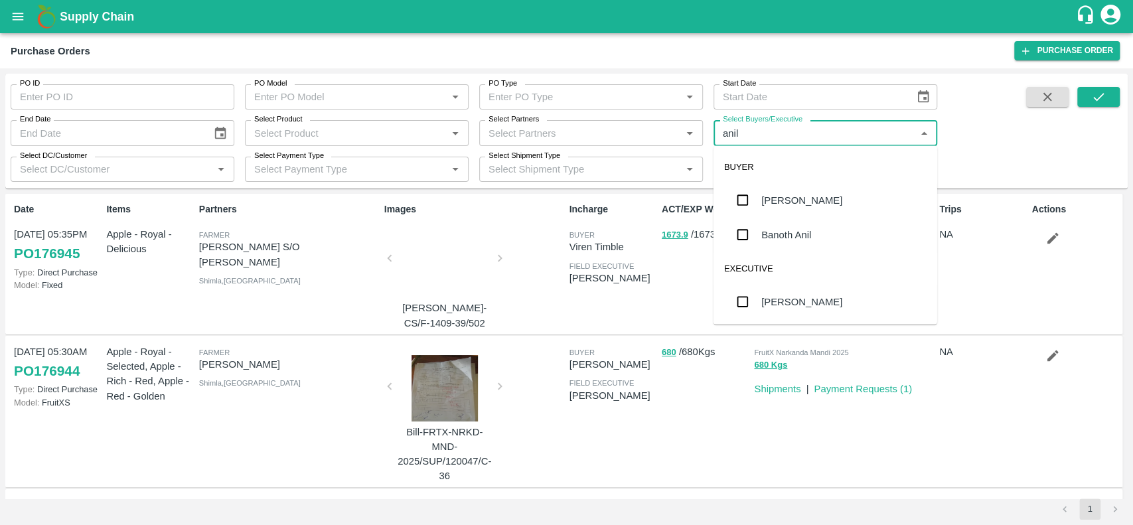
click at [788, 199] on div "[PERSON_NAME]" at bounding box center [801, 200] width 81 height 15
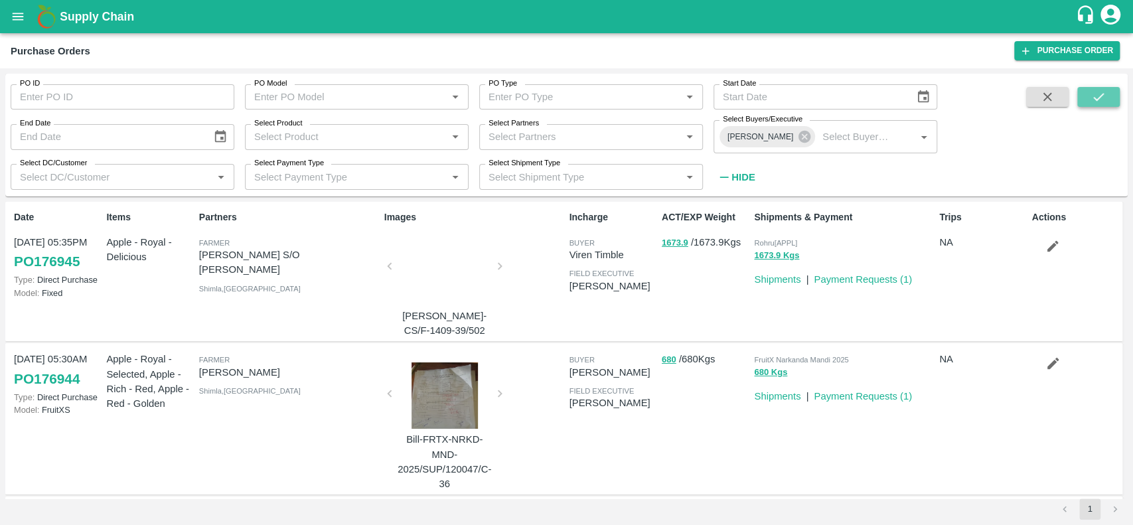
click at [1099, 106] on button "submit" at bounding box center [1098, 97] width 42 height 20
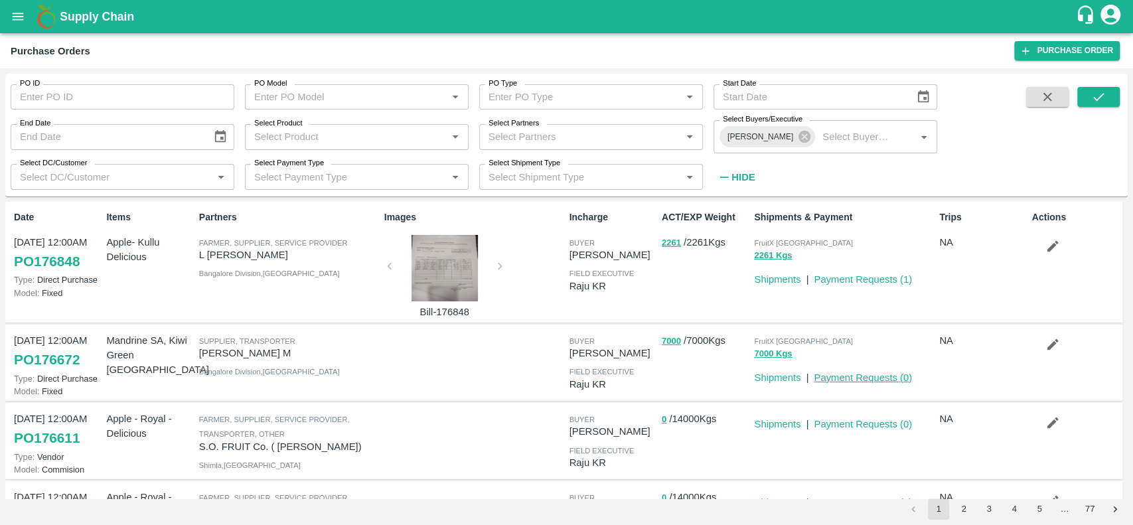
click at [863, 379] on link "Payment Requests ( 0 )" at bounding box center [863, 377] width 98 height 11
click at [1046, 342] on icon "button" at bounding box center [1053, 344] width 15 height 15
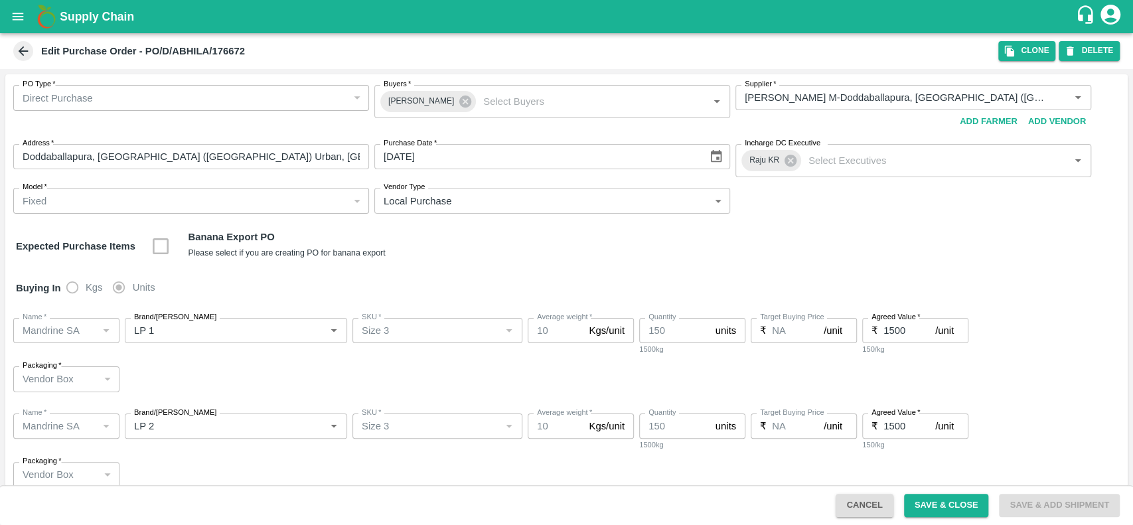
click at [903, 327] on input "1500" at bounding box center [910, 330] width 52 height 25
type input "1650"
click at [911, 431] on input "1500" at bounding box center [910, 426] width 52 height 25
type input "1650"
click at [957, 370] on div "Name   * Name   * Brand/Marka Brand/Marka SKU   * SKU   * Average weight   * 10…" at bounding box center [566, 355] width 1123 height 96
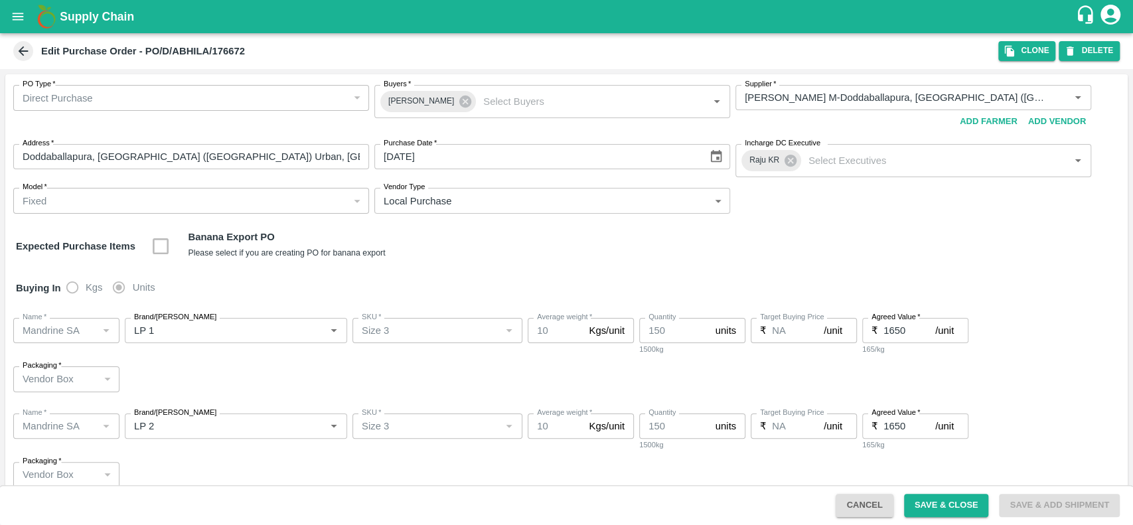
scroll to position [129, 0]
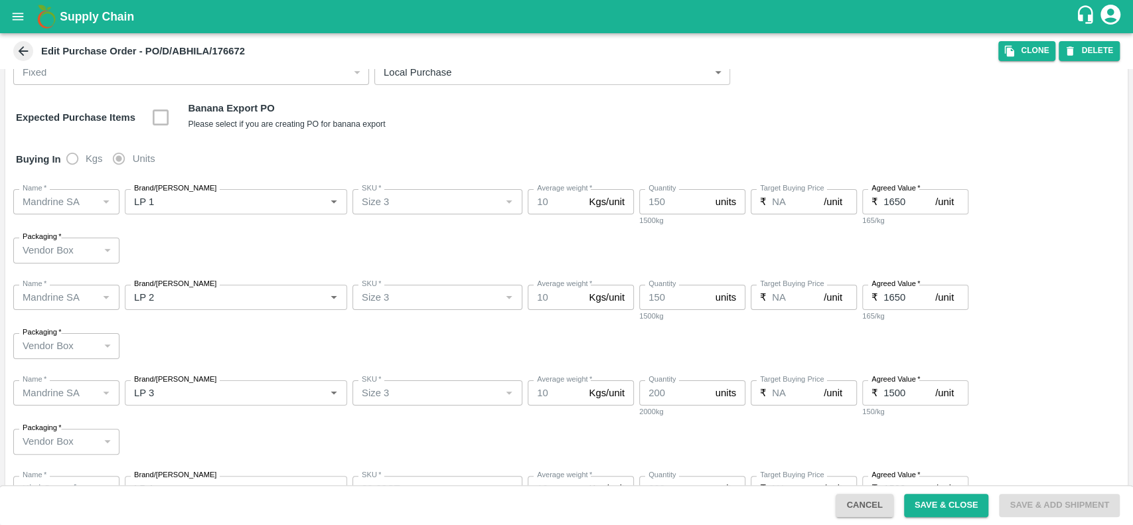
click at [909, 392] on input "1500" at bounding box center [910, 392] width 52 height 25
type input "1550"
click at [977, 364] on div "Name   * Name   * Brand/Marka Brand/Marka SKU   * SKU   * Average weight   * 10…" at bounding box center [566, 322] width 1123 height 96
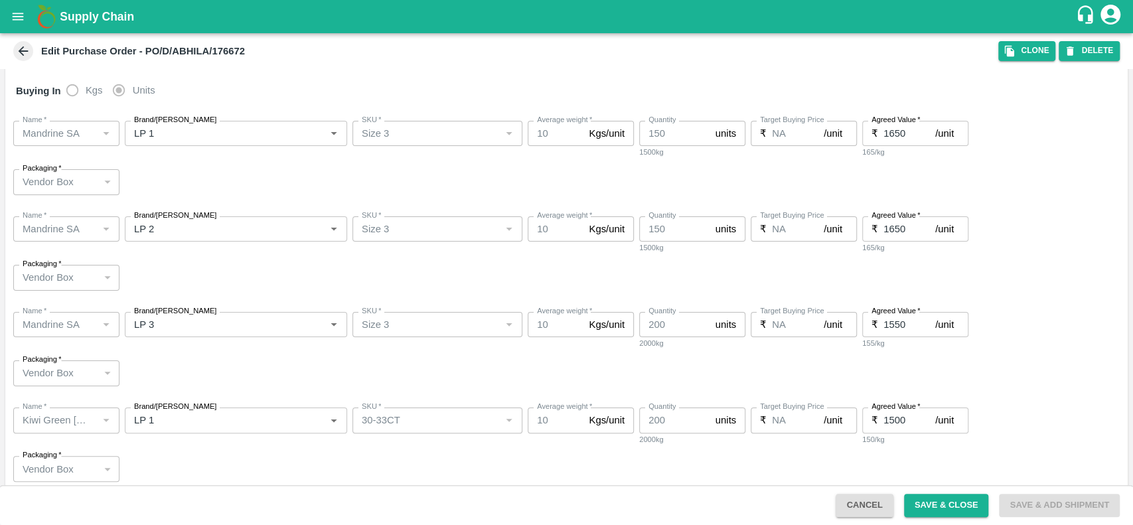
scroll to position [226, 0]
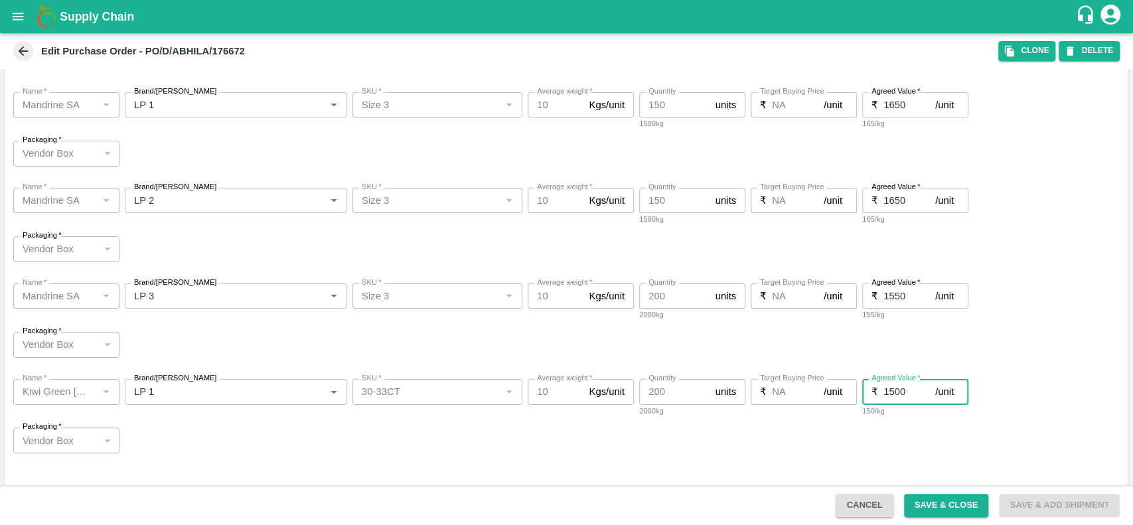
click at [886, 393] on input "1500" at bounding box center [910, 391] width 52 height 25
type input "2600"
click at [984, 439] on div "Name   * Name   * Brand/Marka Brand/Marka SKU   * SKU   * Average weight   * 10…" at bounding box center [566, 416] width 1123 height 96
click at [949, 505] on button "Save & Close" at bounding box center [946, 505] width 85 height 23
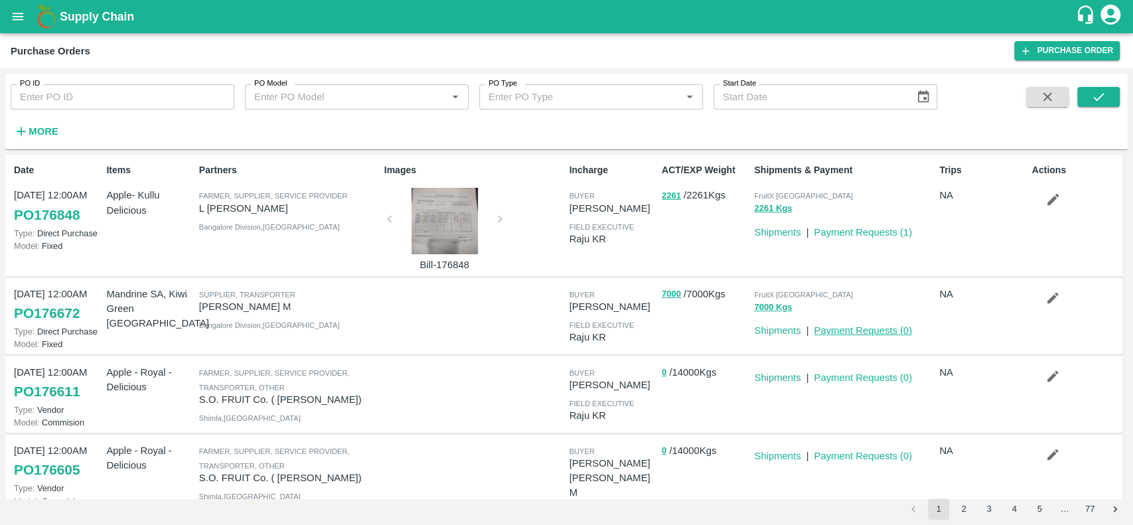
click at [876, 329] on link "Payment Requests ( 0 )" at bounding box center [863, 330] width 98 height 11
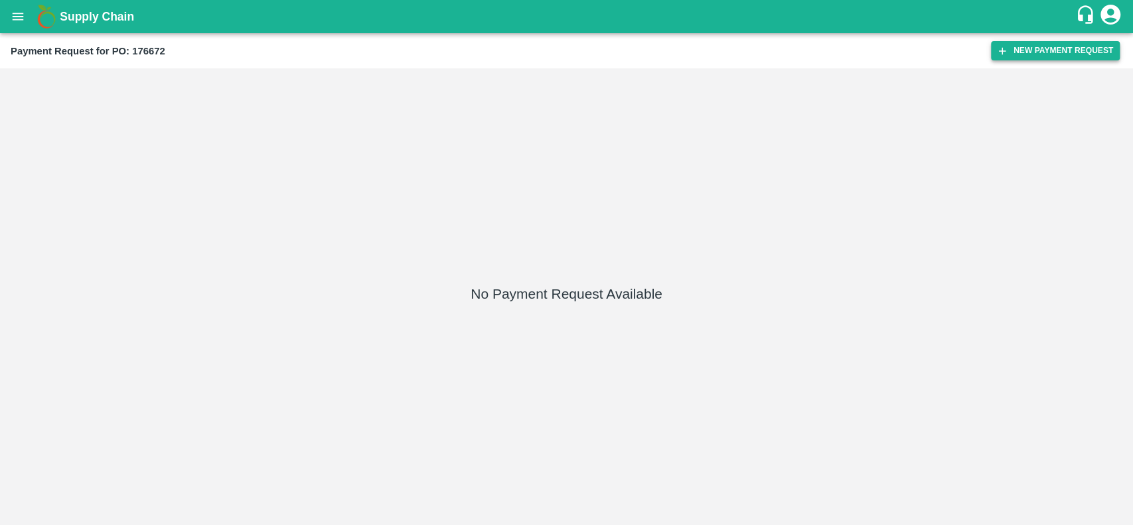
click at [1015, 45] on button "New Payment Request" at bounding box center [1055, 50] width 129 height 19
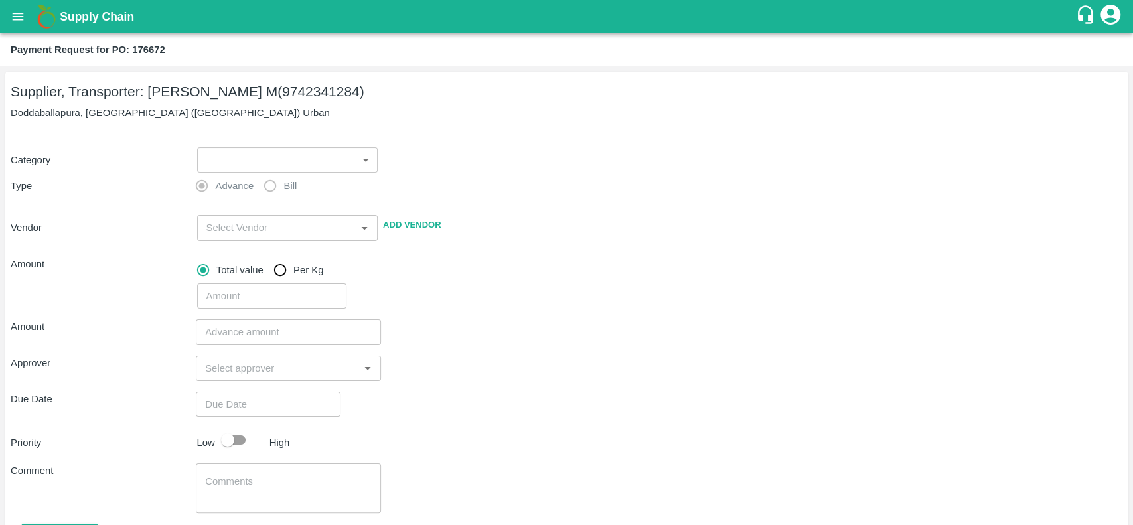
click at [256, 165] on body "Supply Chain Payment Request for PO: 176672 Supplier, Transporter: Abhilash M (…" at bounding box center [566, 262] width 1133 height 525
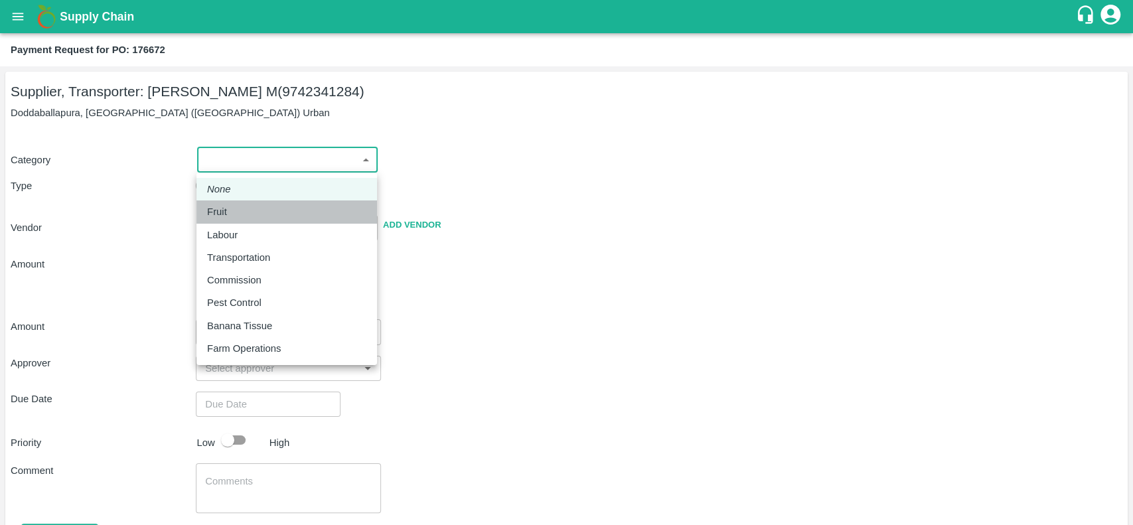
click at [246, 210] on div "Fruit" at bounding box center [286, 211] width 159 height 15
type input "1"
type input "Abhilash M - 9742341284(Supplier, Transporter)"
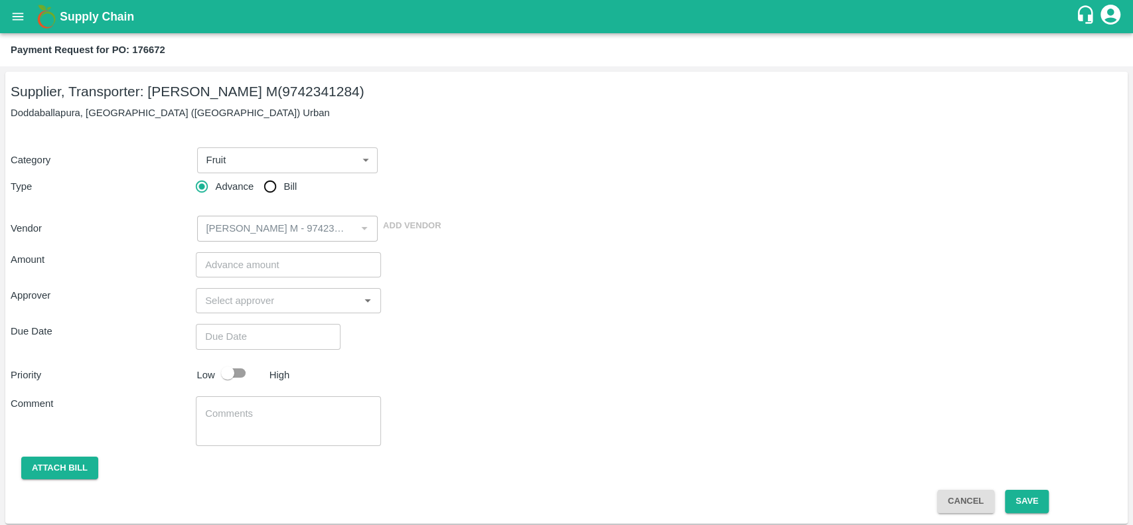
click at [284, 196] on label "Bill" at bounding box center [277, 186] width 40 height 27
click at [283, 196] on input "Bill" at bounding box center [270, 186] width 27 height 27
radio input "true"
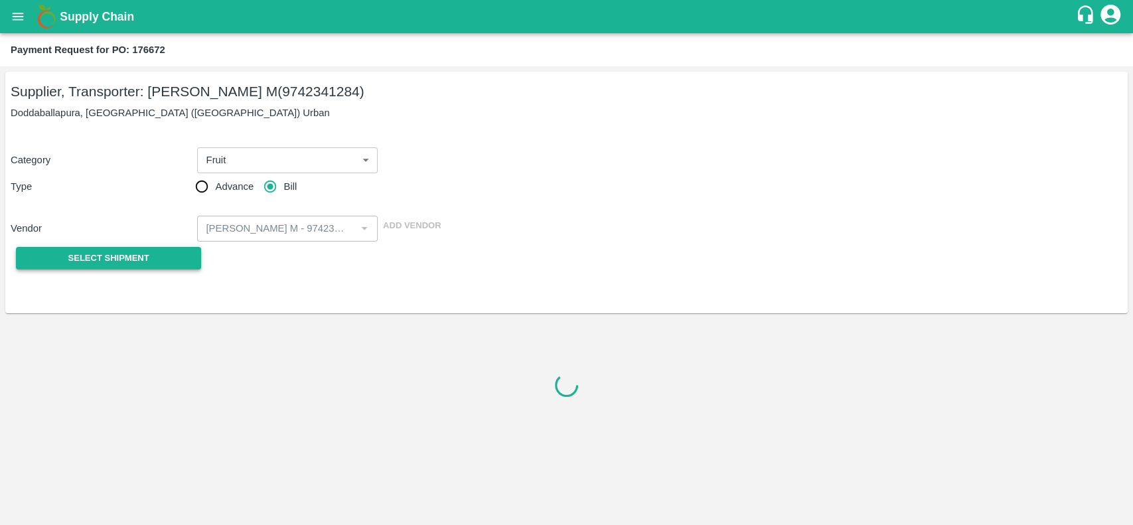
click at [169, 267] on button "Select Shipment" at bounding box center [108, 258] width 185 height 23
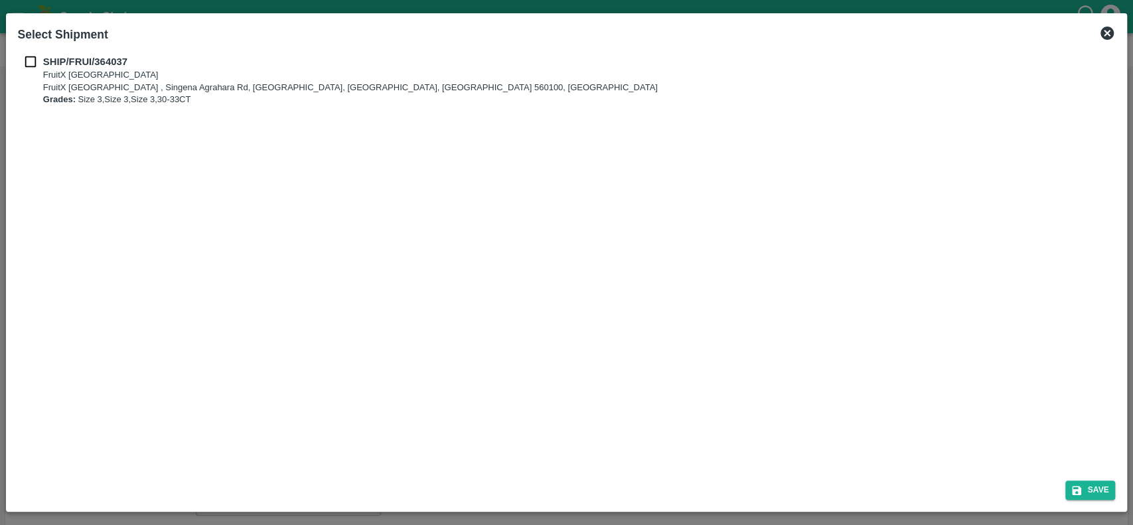
click at [27, 61] on input "checkbox" at bounding box center [30, 61] width 25 height 15
checkbox input "true"
click at [1082, 492] on button "Save" at bounding box center [1090, 490] width 50 height 19
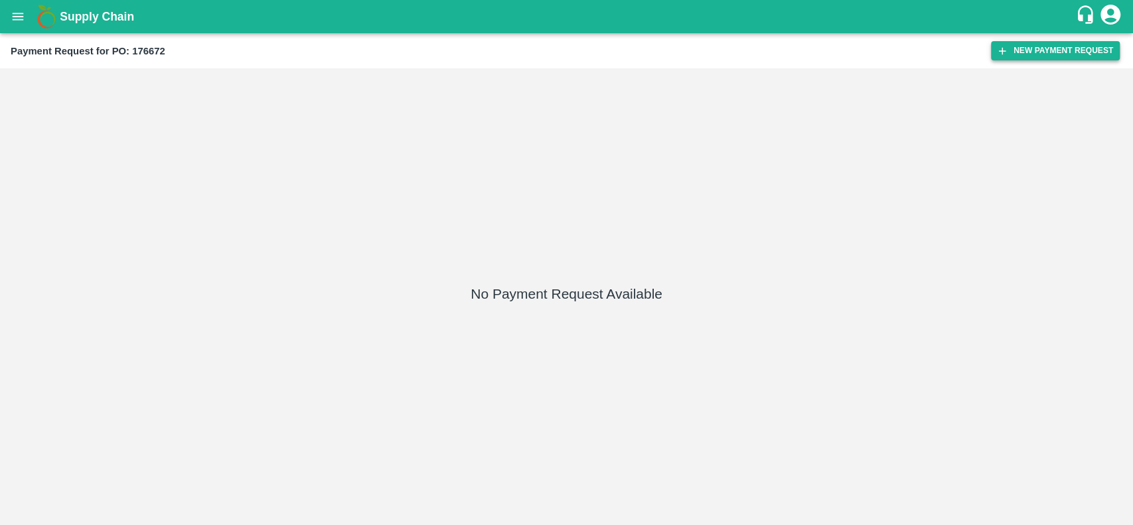
click at [1073, 50] on button "New Payment Request" at bounding box center [1055, 50] width 129 height 19
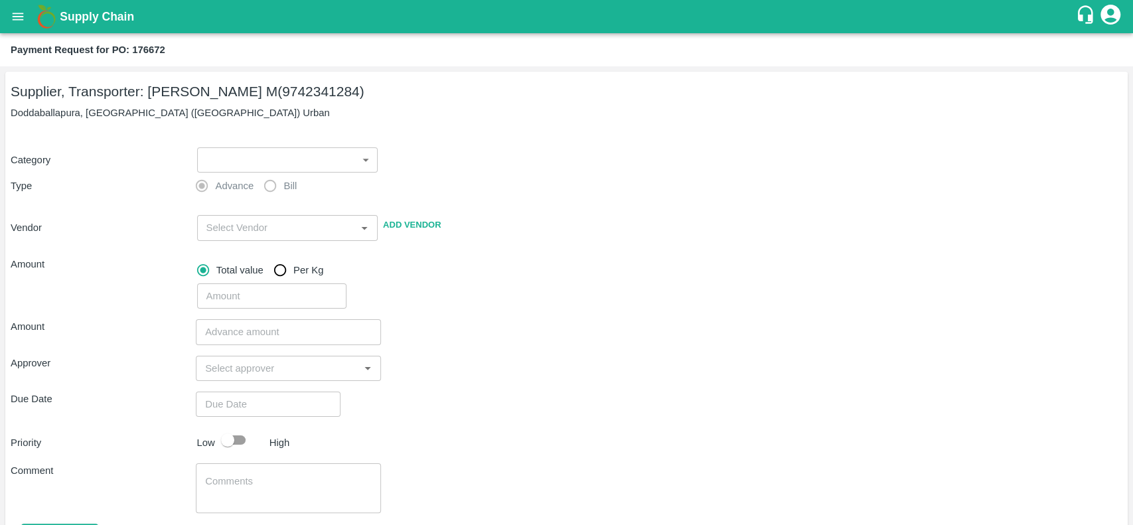
click at [303, 166] on body "Supply Chain Payment Request for PO: 176672 Supplier, Transporter: [PERSON_NAME…" at bounding box center [566, 262] width 1133 height 525
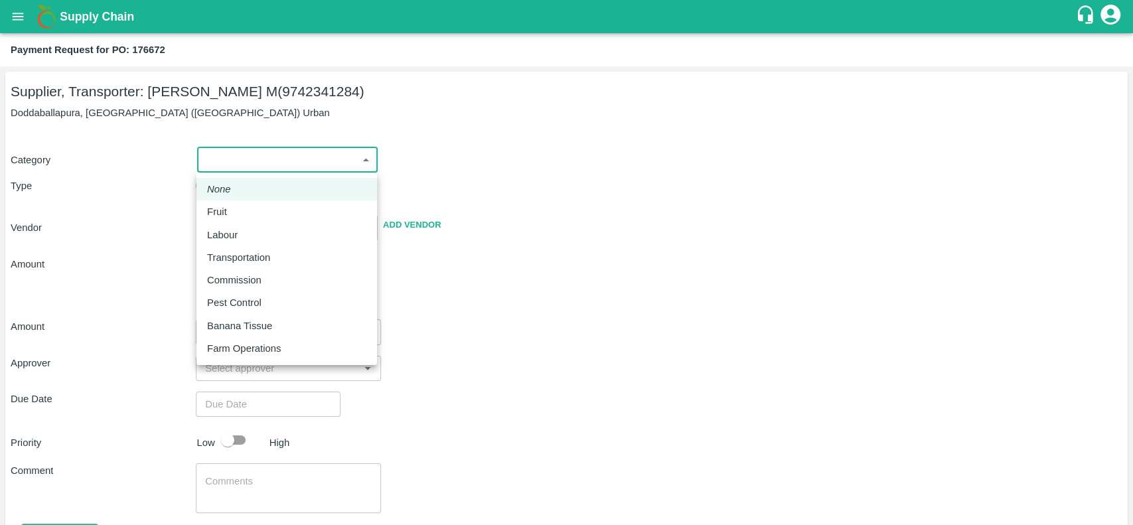
click at [230, 206] on div "Fruit" at bounding box center [220, 211] width 27 height 15
type input "1"
type input "[PERSON_NAME] M - 9742341284(Supplier, Transporter)"
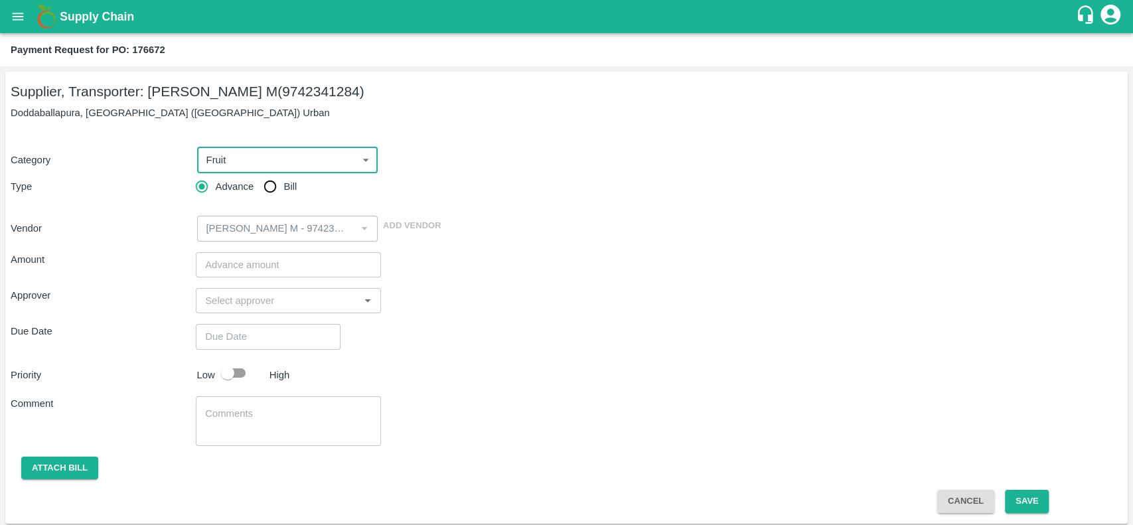
click at [274, 196] on input "Bill" at bounding box center [270, 186] width 27 height 27
radio input "true"
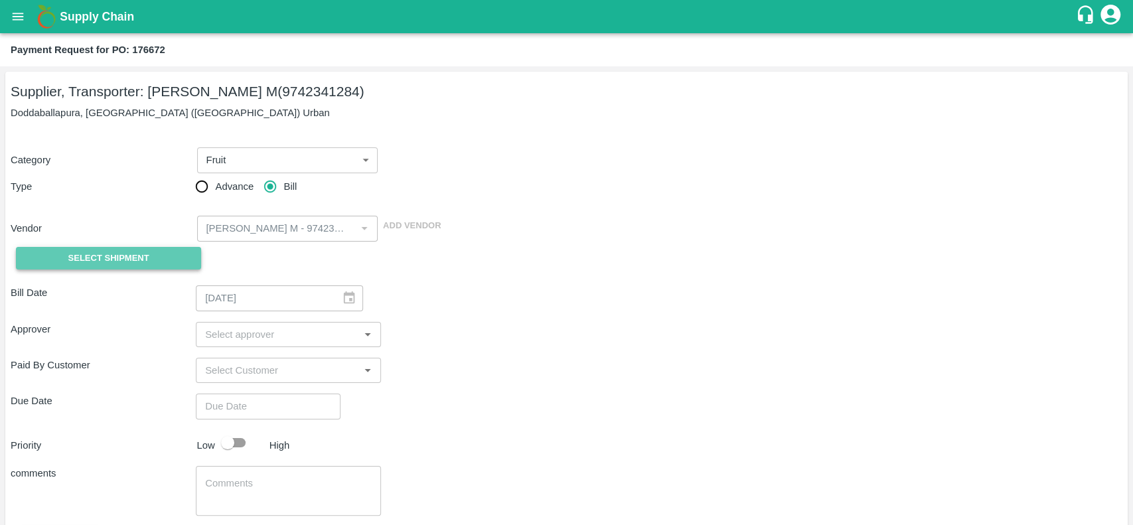
click at [192, 260] on button "Select Shipment" at bounding box center [108, 258] width 185 height 23
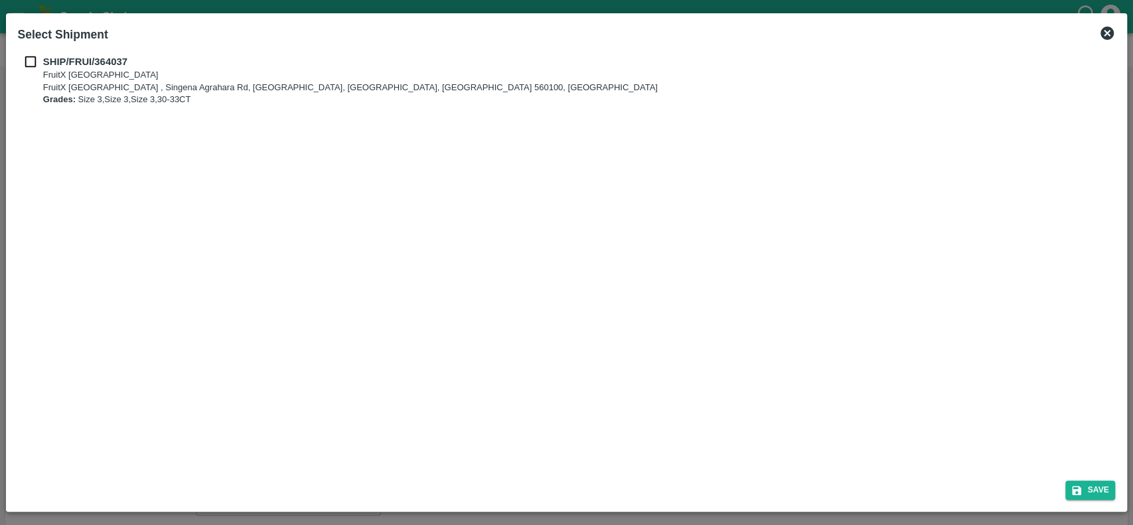
click at [29, 64] on input "checkbox" at bounding box center [30, 61] width 25 height 15
checkbox input "true"
click at [1087, 489] on button "Save" at bounding box center [1090, 490] width 50 height 19
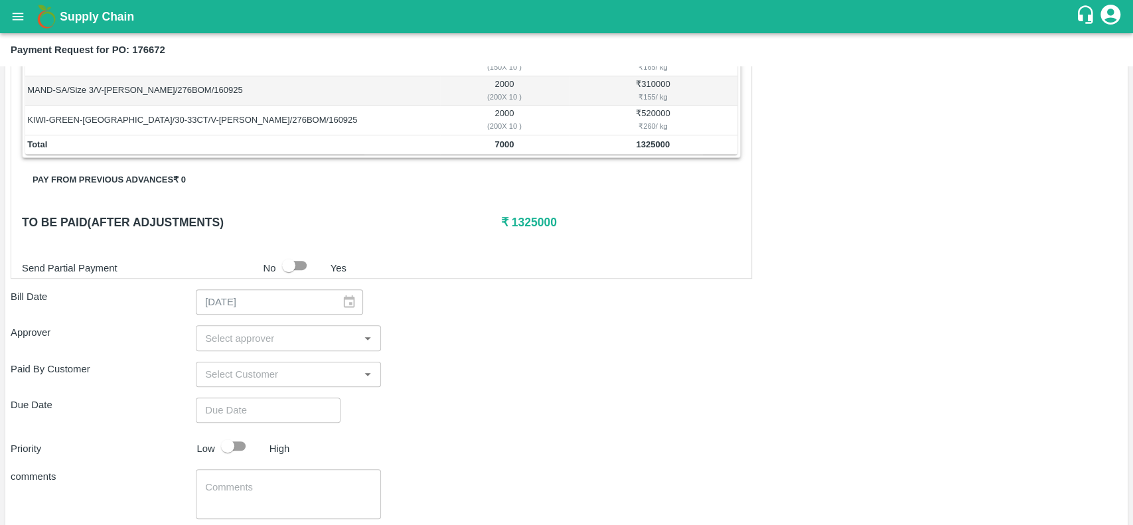
scroll to position [375, 0]
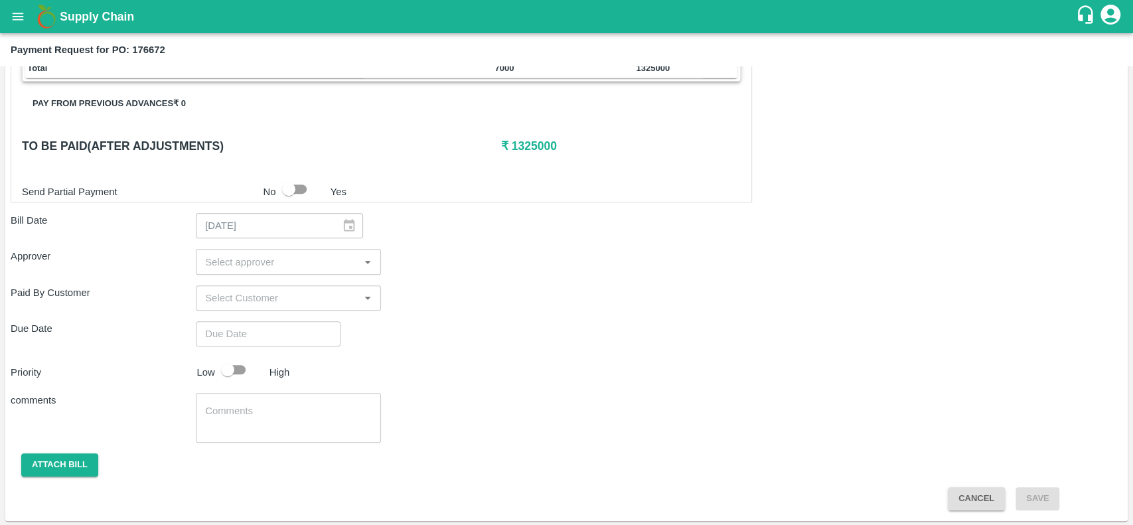
click at [259, 256] on input "input" at bounding box center [277, 261] width 155 height 17
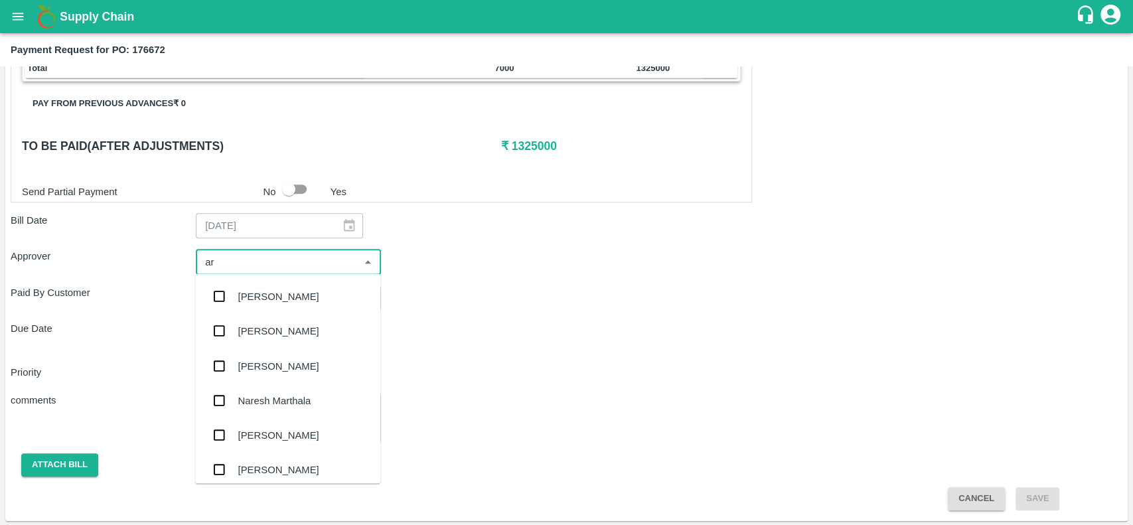
type input "ara"
click at [268, 295] on div "[PERSON_NAME]" at bounding box center [278, 296] width 81 height 15
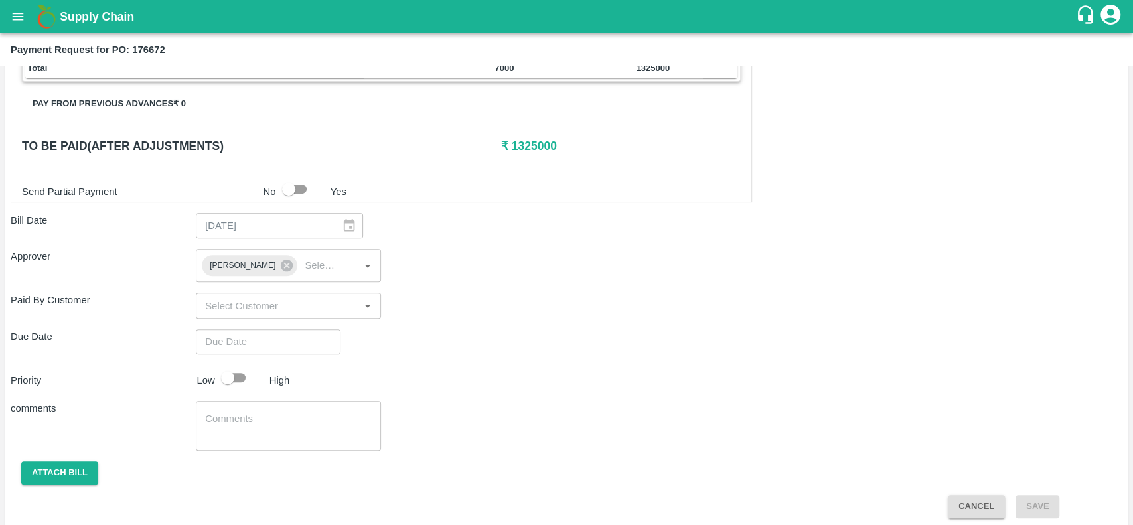
click at [622, 363] on div "Shipment - SHIP/FRUI/364037 Lots (Labels) Weight (Kgs) Total Price (₹) MAND-SA/…" at bounding box center [567, 209] width 1112 height 618
click at [234, 309] on input "input" at bounding box center [277, 305] width 155 height 17
click at [491, 382] on div "Priority Low High" at bounding box center [563, 377] width 1117 height 25
type input "DD/MM/YYYY hh:mm aa"
click at [244, 348] on input "DD/MM/YYYY hh:mm aa" at bounding box center [263, 341] width 135 height 25
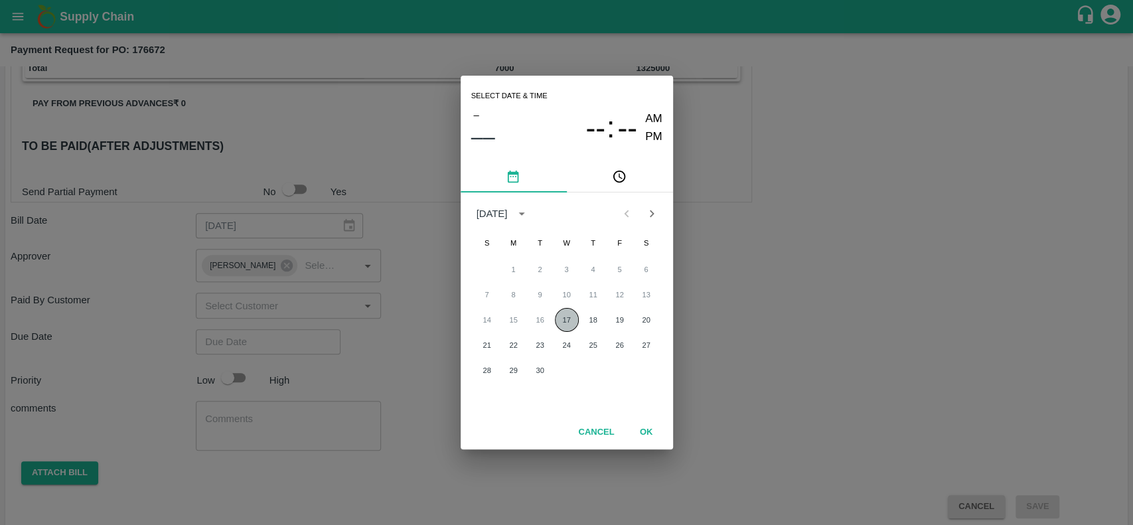
click at [568, 321] on button "17" at bounding box center [567, 320] width 24 height 24
type input "[DATE] 12:00 AM"
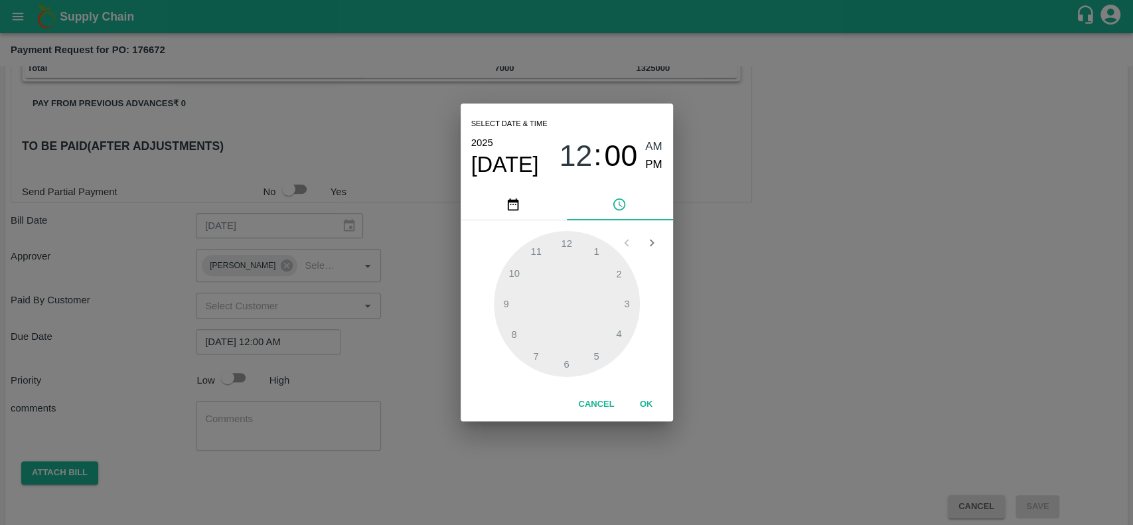
click at [795, 300] on div "Select date & time [DATE] 12 : 00 AM PM 1 2 3 4 5 6 7 8 9 10 11 12 Cancel OK" at bounding box center [566, 262] width 1133 height 525
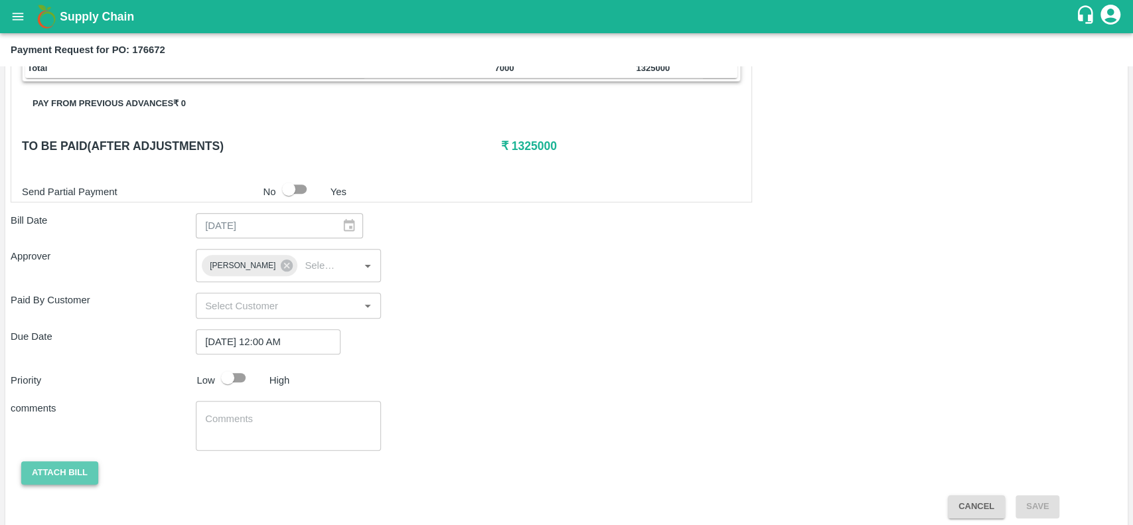
click at [59, 471] on button "Attach bill" at bounding box center [59, 472] width 77 height 23
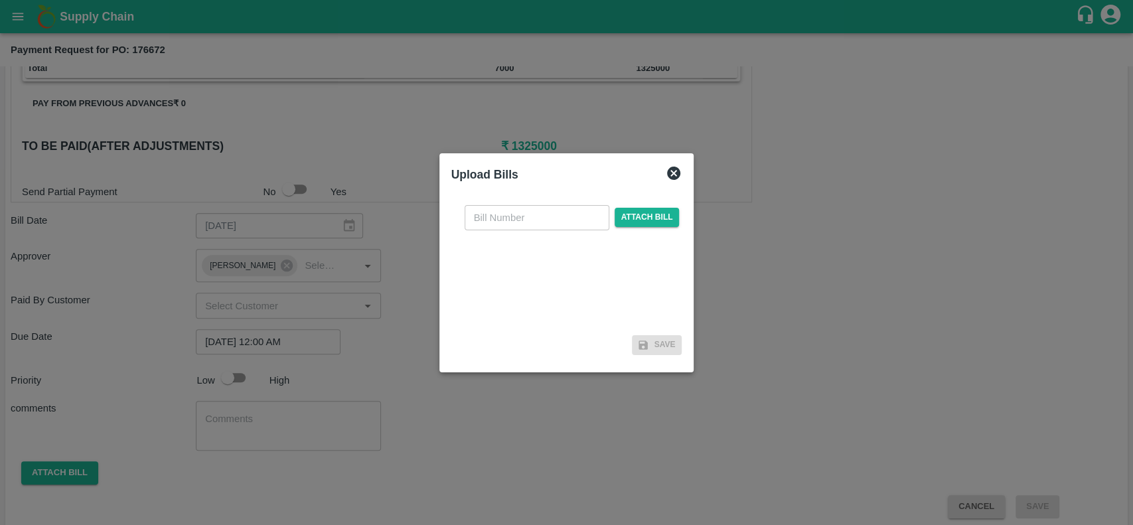
click at [532, 220] on input "text" at bounding box center [537, 217] width 145 height 25
type input "176672"
click at [659, 212] on span "Attach bill" at bounding box center [647, 217] width 65 height 19
click at [0, 0] on input "Attach bill" at bounding box center [0, 0] width 0 height 0
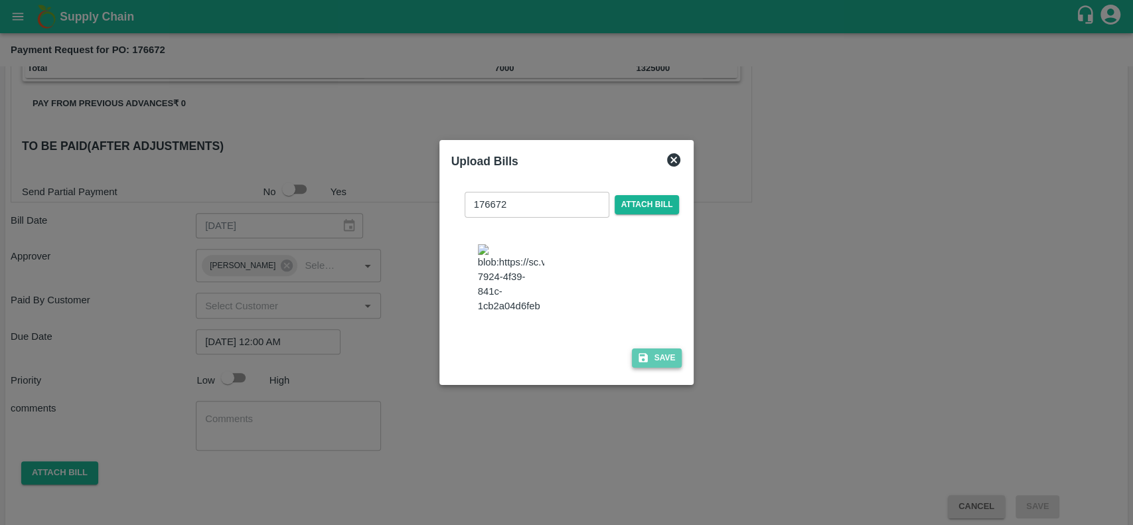
click at [664, 368] on button "Save" at bounding box center [657, 358] width 50 height 19
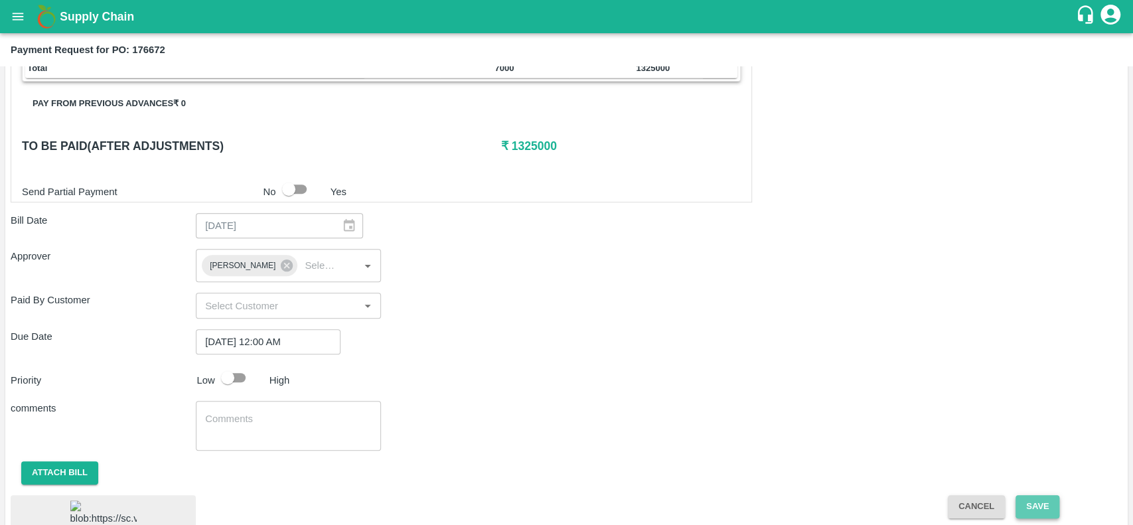
click at [1025, 512] on button "Save" at bounding box center [1038, 506] width 44 height 23
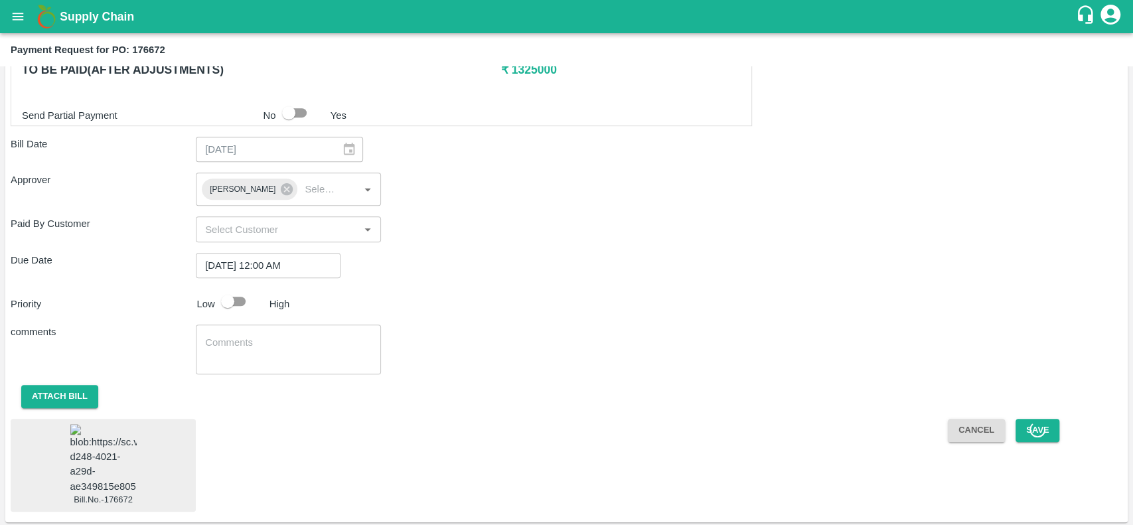
scroll to position [471, 0]
